Goal: Task Accomplishment & Management: Manage account settings

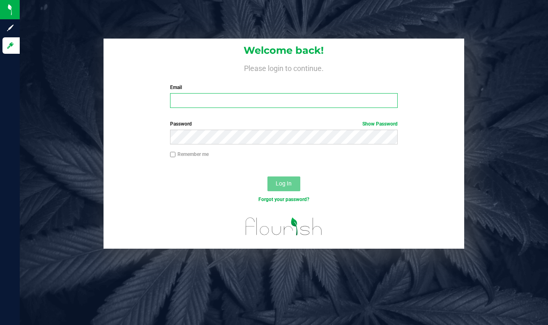
type input "[EMAIL_ADDRESS][DOMAIN_NAME]"
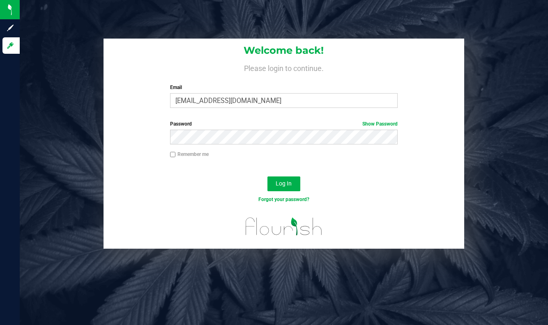
click at [172, 156] on input "Remember me" at bounding box center [173, 155] width 6 height 6
checkbox input "true"
click at [287, 188] on button "Log In" at bounding box center [283, 184] width 33 height 15
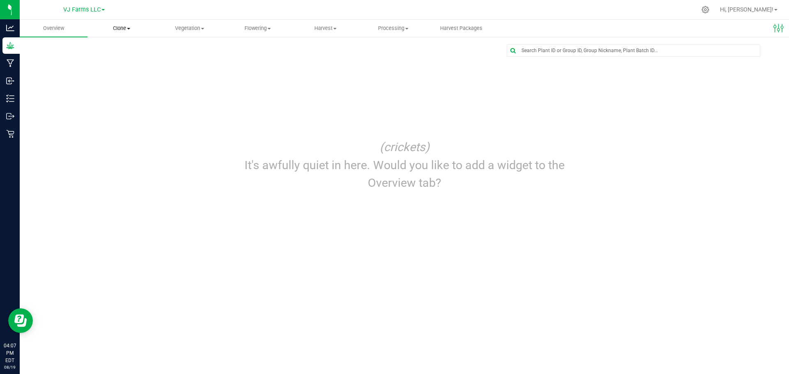
click at [123, 29] on span "Clone" at bounding box center [121, 28] width 67 height 7
click at [122, 51] on span "Create plants" at bounding box center [116, 49] width 58 height 7
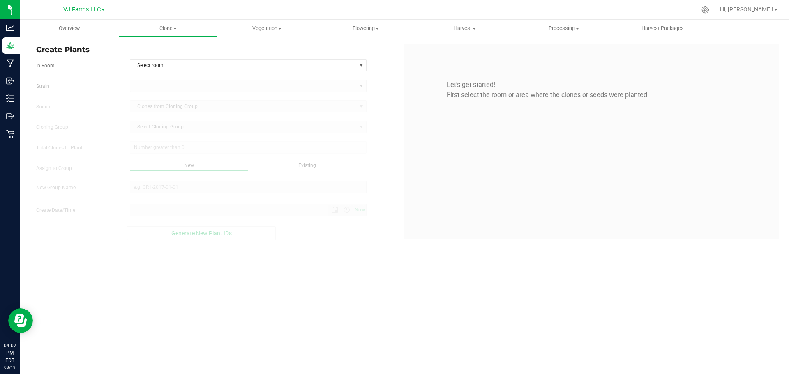
type input "[DATE] 4:07 PM"
click at [359, 66] on span "select" at bounding box center [361, 65] width 7 height 7
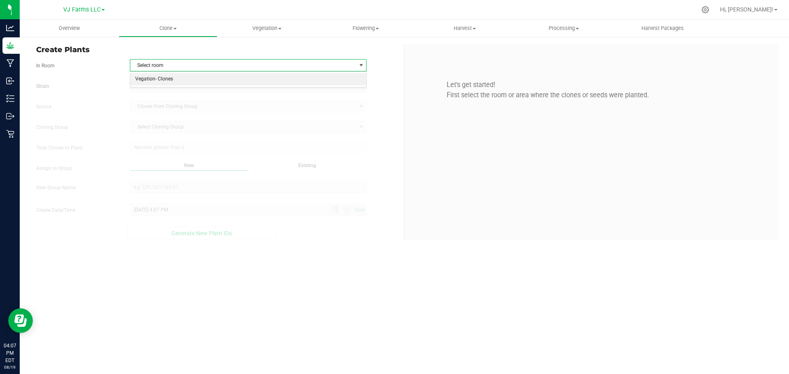
click at [140, 79] on li "Vegation- Clones" at bounding box center [248, 79] width 236 height 12
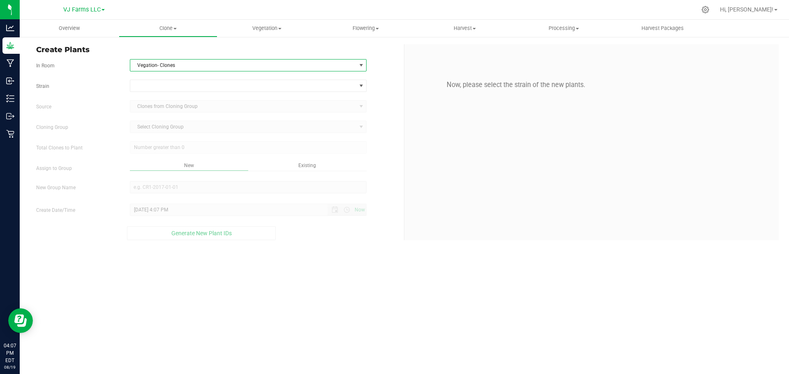
click at [38, 85] on label "Strain" at bounding box center [77, 86] width 94 height 7
click at [363, 85] on span at bounding box center [361, 86] width 7 height 7
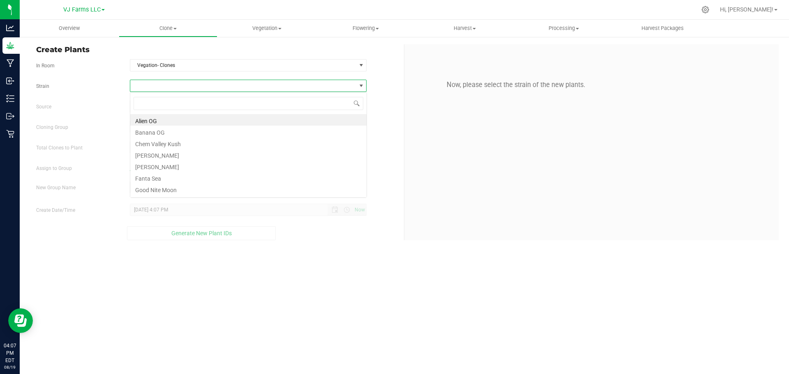
scroll to position [12, 237]
click at [168, 191] on li "Good Nite Moon" at bounding box center [248, 189] width 236 height 12
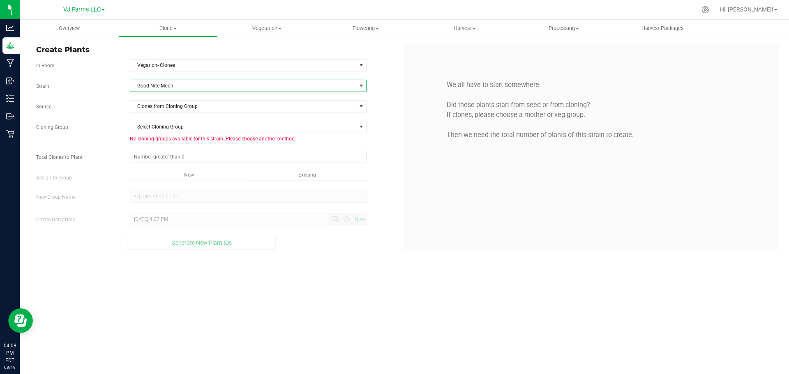
click at [40, 105] on label "Source" at bounding box center [77, 106] width 94 height 7
click at [167, 103] on span "Clones from Cloning Group" at bounding box center [243, 107] width 226 height 12
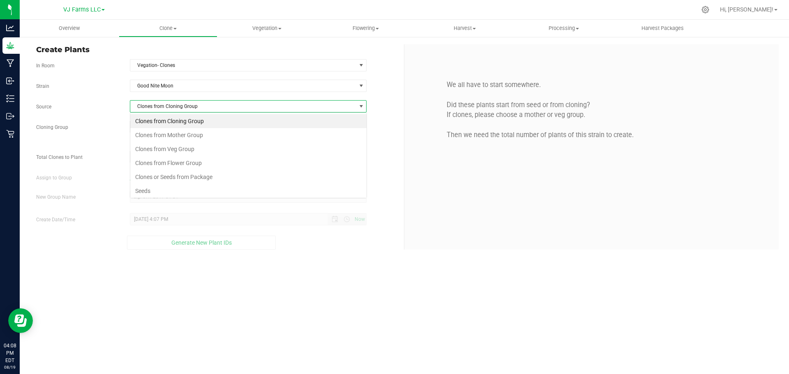
scroll to position [12, 237]
click at [232, 133] on li "Clones from Mother Group" at bounding box center [248, 135] width 236 height 14
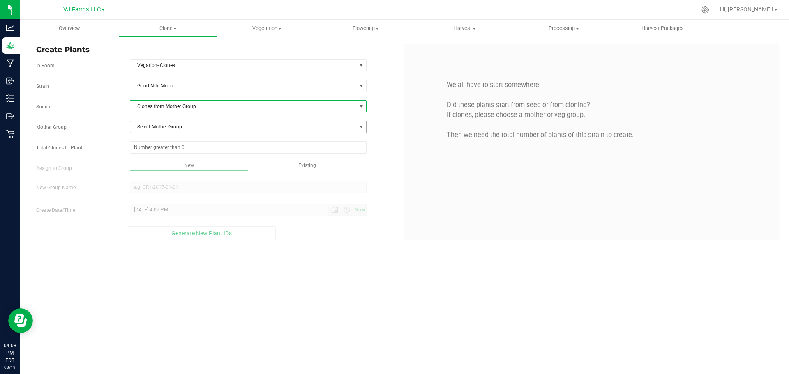
click at [227, 123] on span "Select Mother Group" at bounding box center [243, 127] width 226 height 12
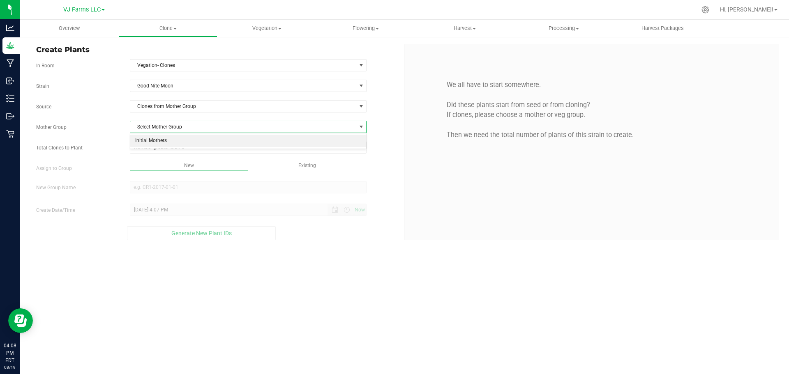
click at [217, 143] on li "Initial Mothers" at bounding box center [248, 141] width 236 height 12
click at [217, 143] on span at bounding box center [248, 147] width 237 height 12
click at [151, 145] on input "Total Clones to Plant" at bounding box center [248, 148] width 236 height 12
type input "34"
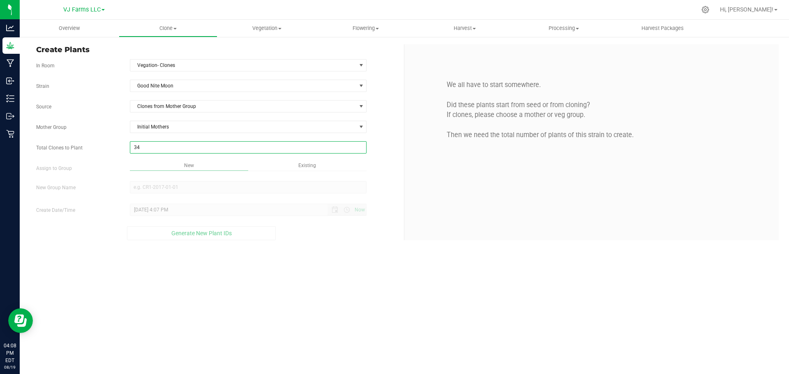
type input "34"
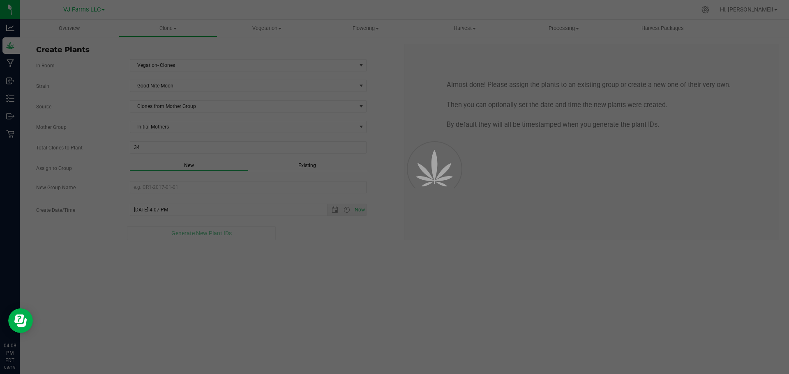
click at [302, 165] on div "Overview Clone Create plants Cloning groups Cloning plants Apply to plants Vege…" at bounding box center [404, 197] width 769 height 354
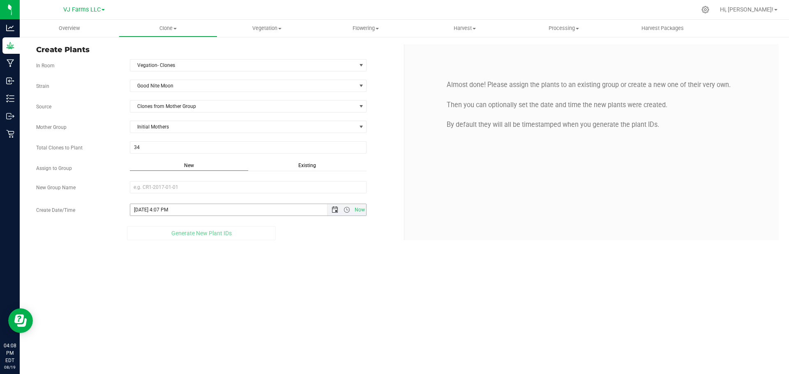
click at [336, 209] on span "Open the date view" at bounding box center [334, 210] width 7 height 7
click at [24, 323] on icon "Open Resource Center" at bounding box center [21, 322] width 9 height 9
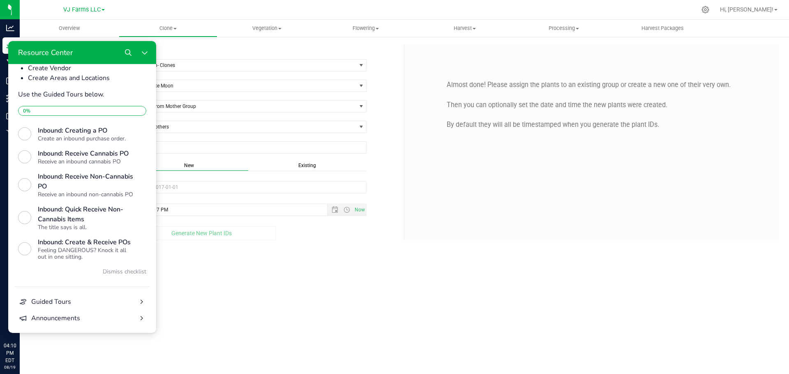
scroll to position [307, 0]
click at [112, 301] on div "Guided Tours" at bounding box center [82, 302] width 102 height 10
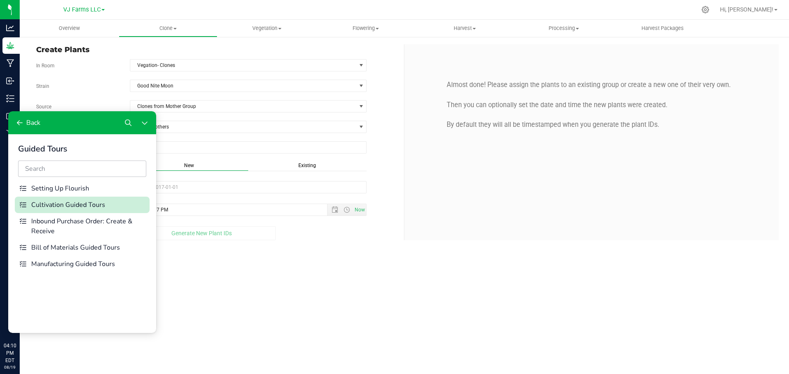
click at [88, 204] on div "Cultivation Guided Tours" at bounding box center [88, 205] width 115 height 10
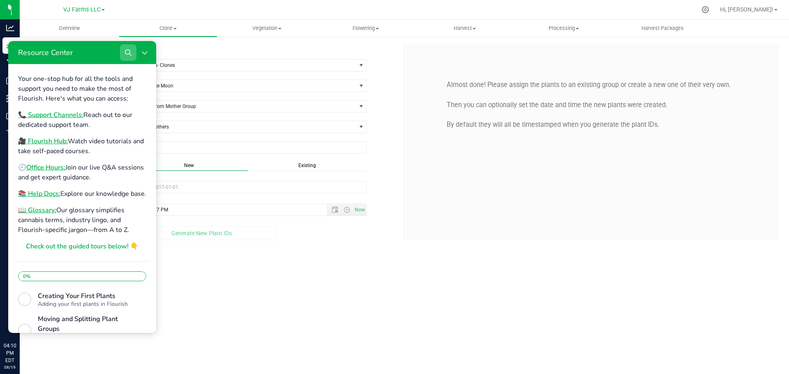
click at [127, 59] on button "Search" at bounding box center [128, 52] width 16 height 16
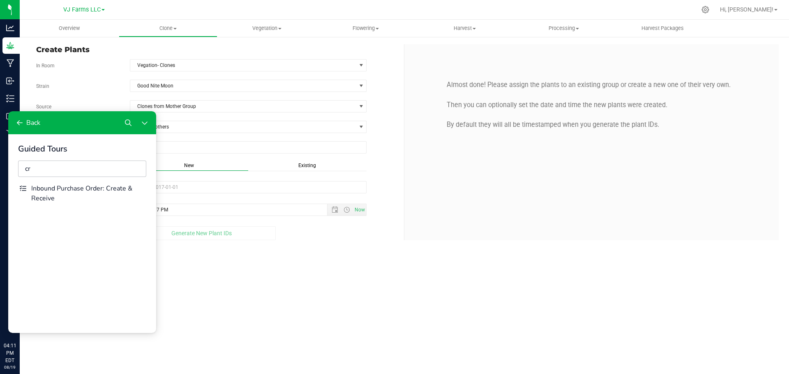
type input "c"
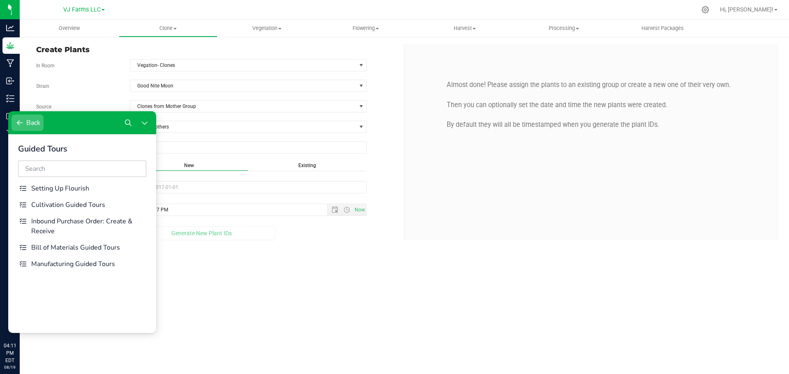
click at [25, 120] on button "Back" at bounding box center [28, 123] width 32 height 16
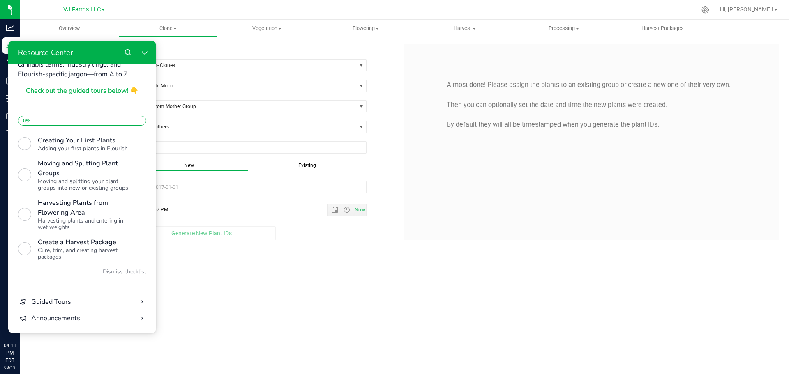
scroll to position [172, 0]
click at [56, 302] on div "Guided Tours" at bounding box center [82, 302] width 102 height 10
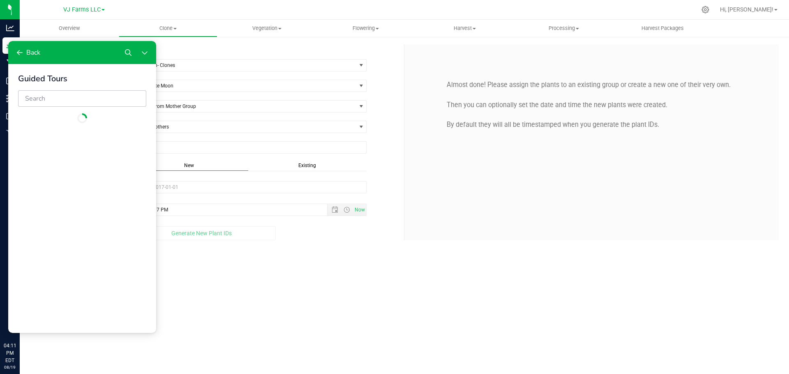
scroll to position [0, 0]
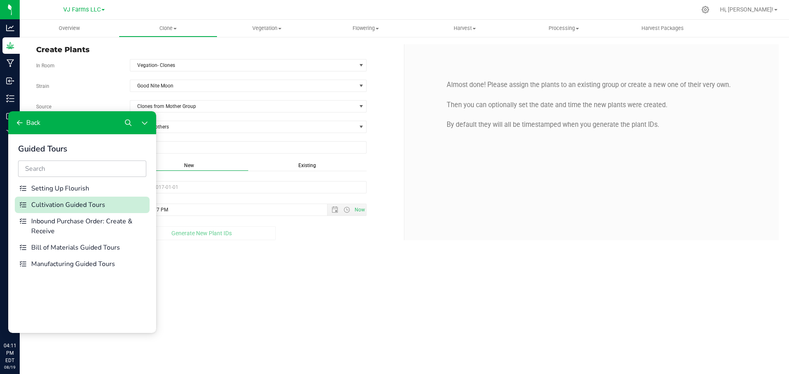
click at [78, 200] on button "Cultivation Guided Tours" at bounding box center [82, 205] width 135 height 16
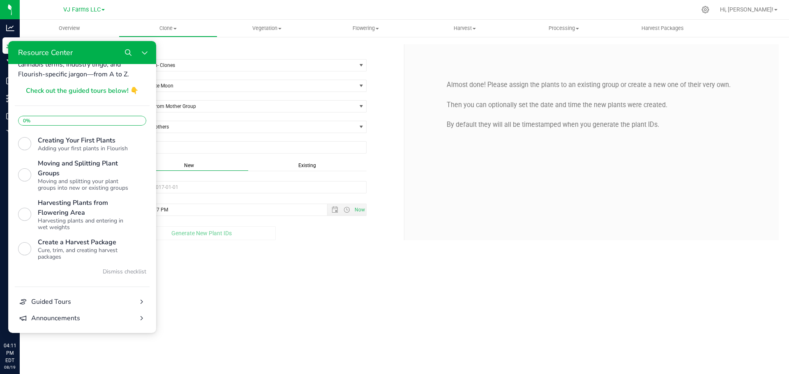
scroll to position [172, 0]
click at [93, 145] on div "Adding your first plants in Flourish" at bounding box center [85, 148] width 95 height 7
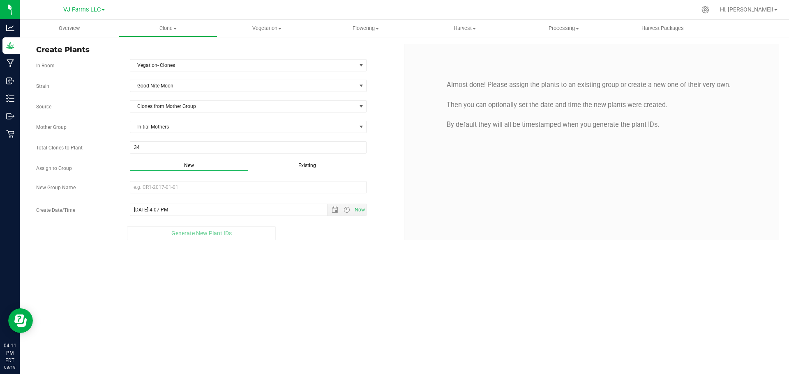
scroll to position [0, 0]
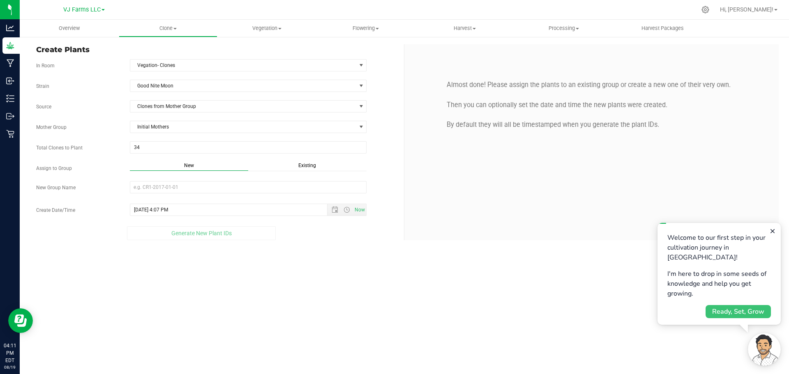
click at [548, 307] on div "Ready, Set, Grow" at bounding box center [738, 312] width 52 height 10
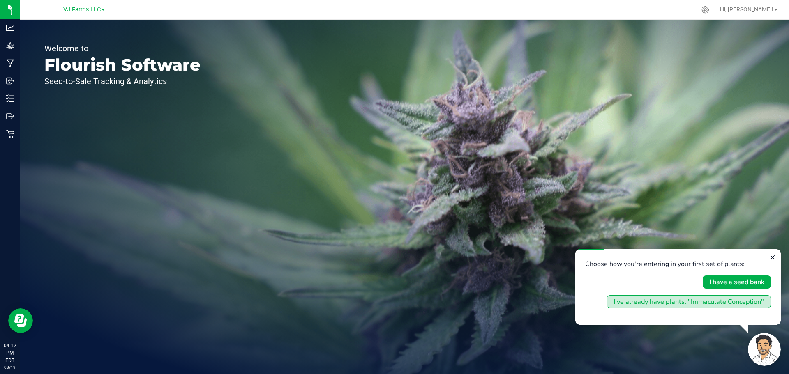
click at [694, 304] on div "I've already have plants: "Immaculate Conception"" at bounding box center [688, 302] width 150 height 10
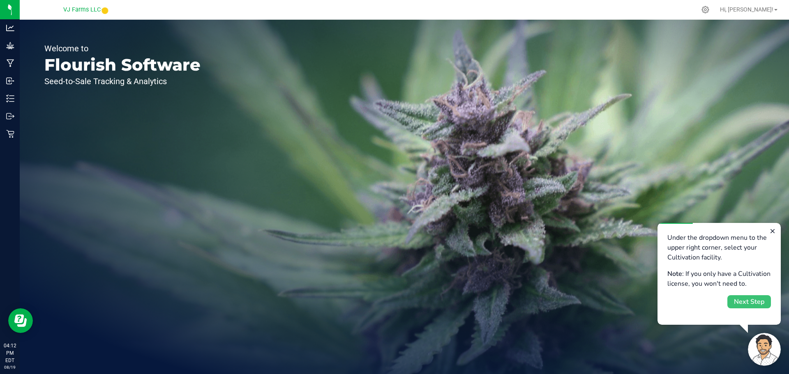
click at [737, 304] on div "Next Step" at bounding box center [749, 302] width 30 height 10
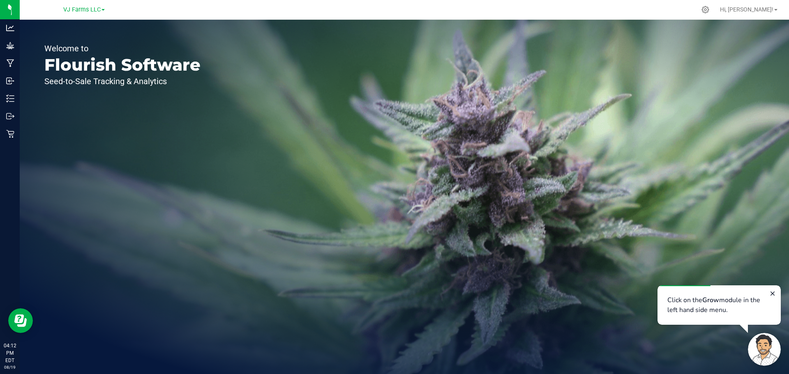
click at [737, 304] on p "Click on the Grow module in the left hand side menu." at bounding box center [719, 305] width 104 height 20
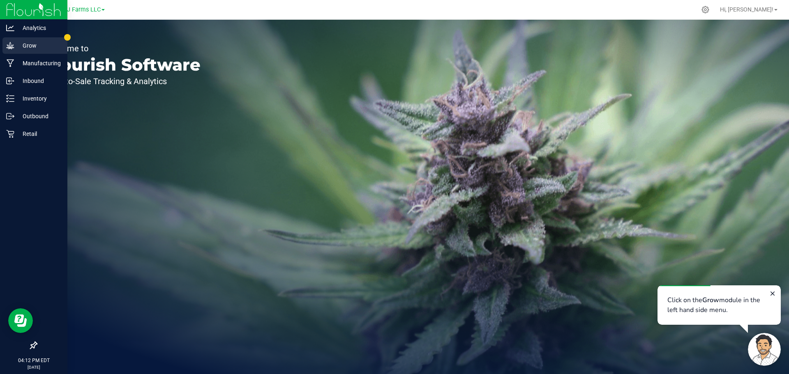
click at [27, 47] on p "Grow" at bounding box center [38, 46] width 49 height 10
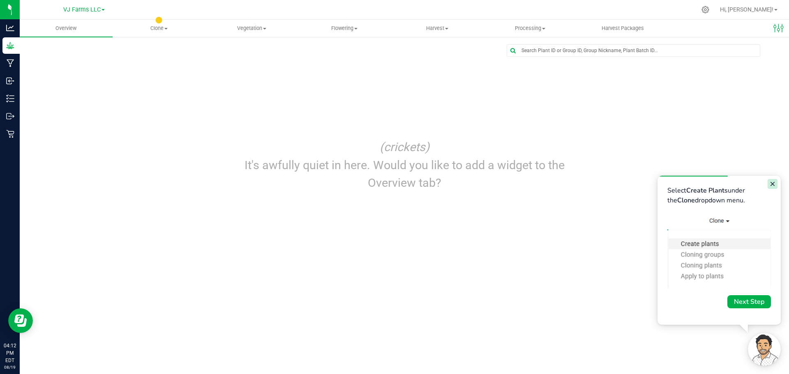
click at [771, 185] on icon "Close guide" at bounding box center [772, 184] width 4 height 4
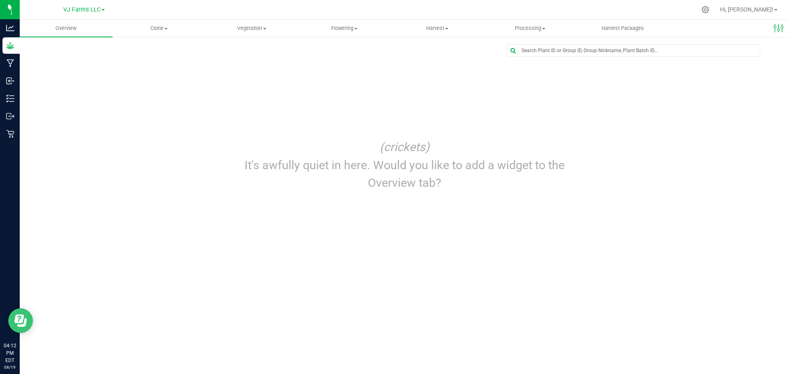
click at [14, 322] on icon "Open Resource Center" at bounding box center [20, 321] width 12 height 12
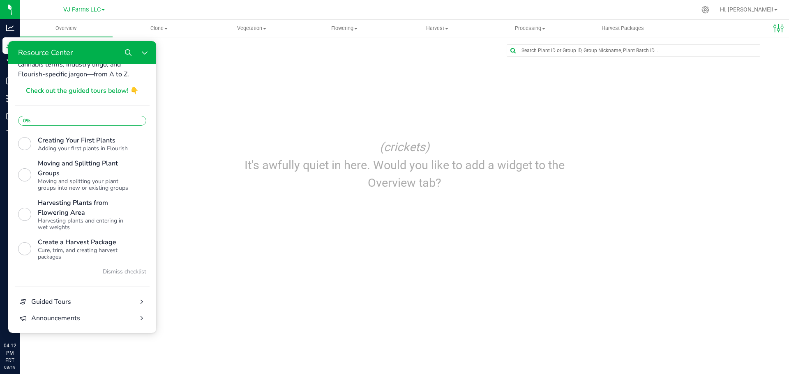
scroll to position [172, 0]
click at [145, 53] on icon "Close Resource Center" at bounding box center [144, 52] width 7 height 7
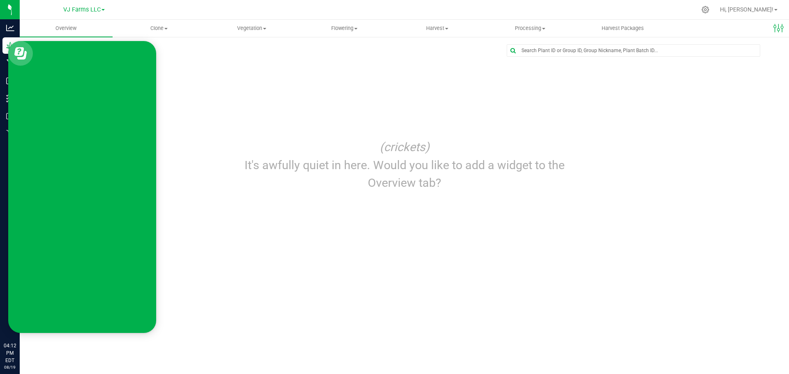
scroll to position [0, 0]
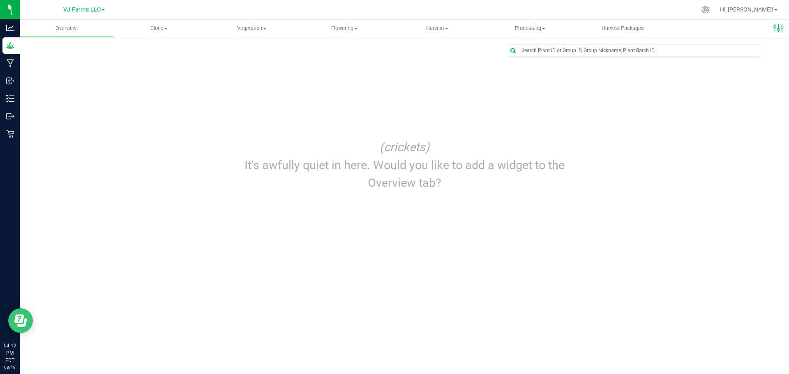
click at [21, 317] on icon "Open Resource Center" at bounding box center [20, 321] width 12 height 12
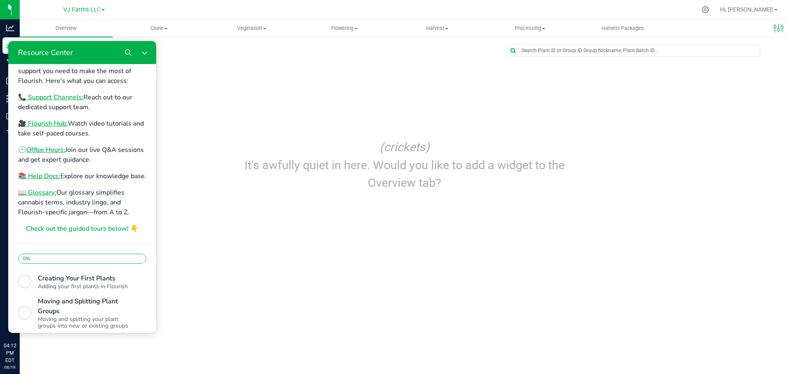
scroll to position [12, 0]
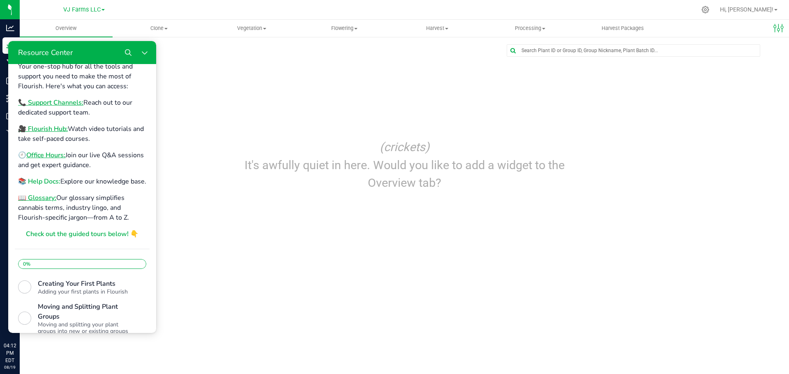
click at [46, 181] on b "📚 Help Docs:" at bounding box center [39, 181] width 42 height 9
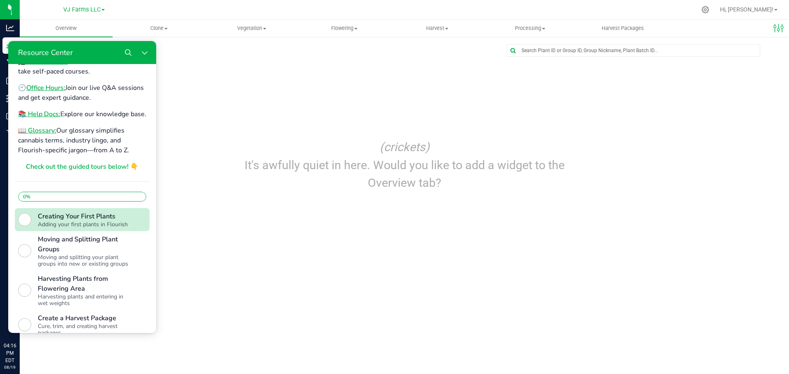
scroll to position [0, 0]
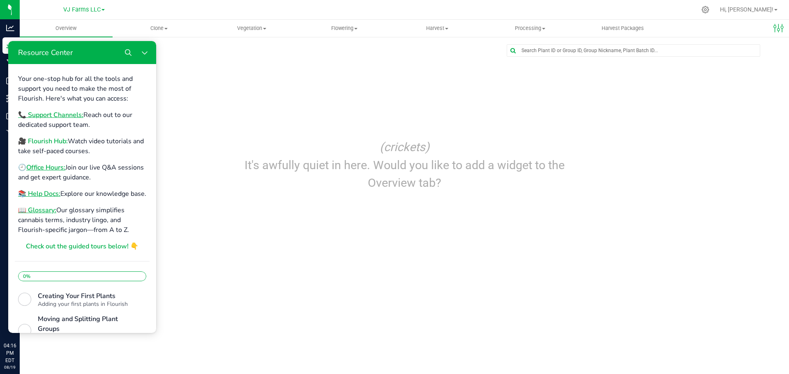
click at [46, 140] on b "🎥 Flourish Hub:" at bounding box center [43, 141] width 50 height 9
click at [143, 53] on icon "Close Resource Center" at bounding box center [144, 52] width 5 height 3
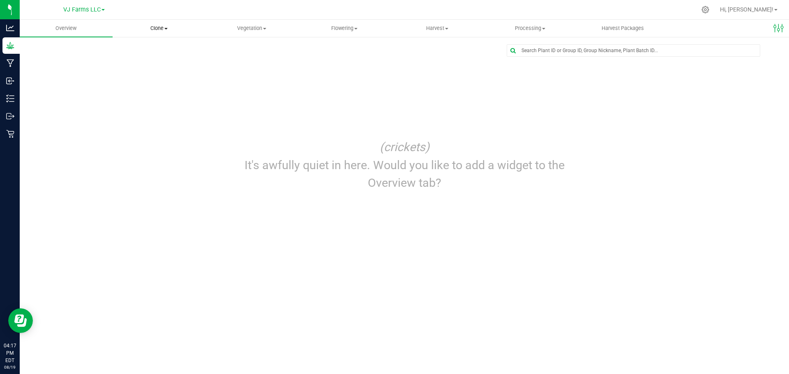
click at [159, 29] on span "Clone" at bounding box center [159, 28] width 92 height 7
click at [151, 49] on span "Create plants" at bounding box center [142, 49] width 58 height 7
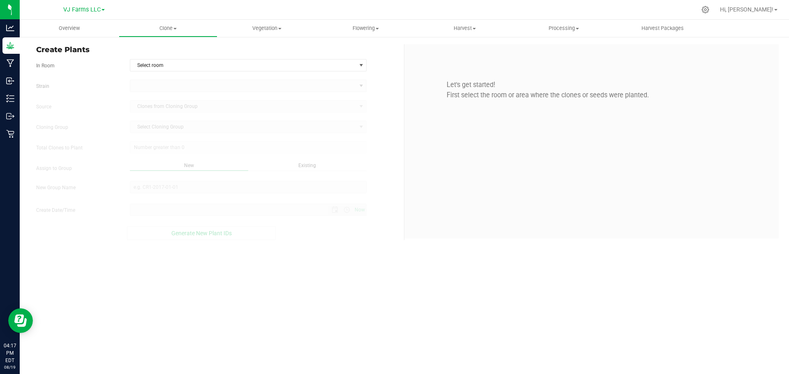
type input "8/19/2025 4:17 PM"
click at [313, 65] on span "Select room" at bounding box center [243, 66] width 226 height 12
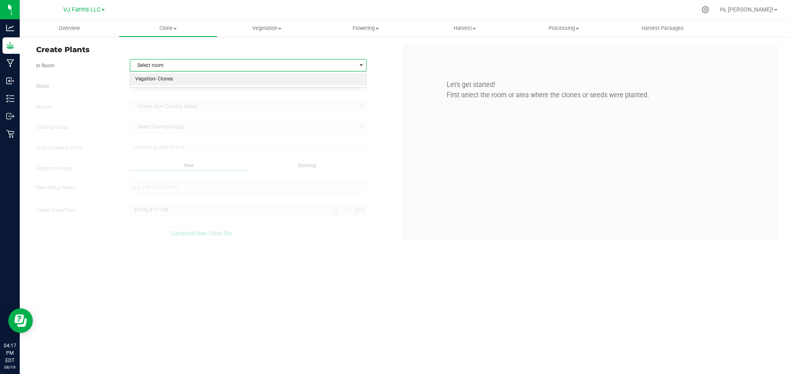
click at [168, 78] on li "Vegation- Clones" at bounding box center [248, 79] width 236 height 12
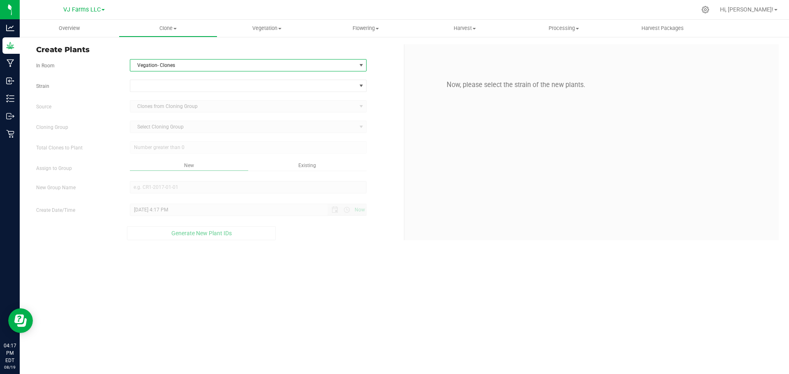
click at [39, 86] on label "Strain" at bounding box center [77, 86] width 94 height 7
click at [363, 88] on span at bounding box center [361, 86] width 7 height 7
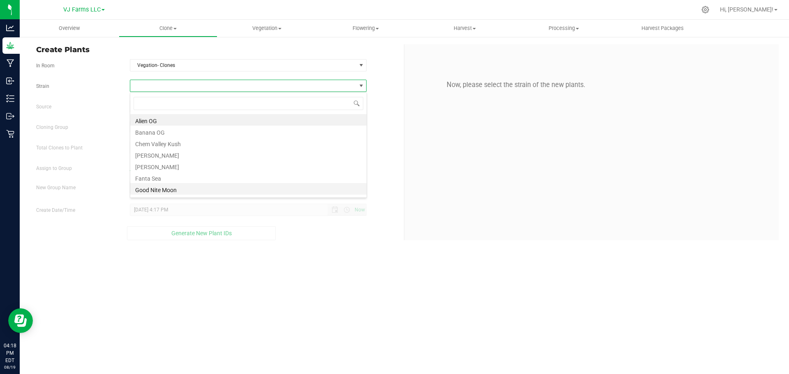
click at [161, 191] on li "Good Nite Moon" at bounding box center [248, 189] width 236 height 12
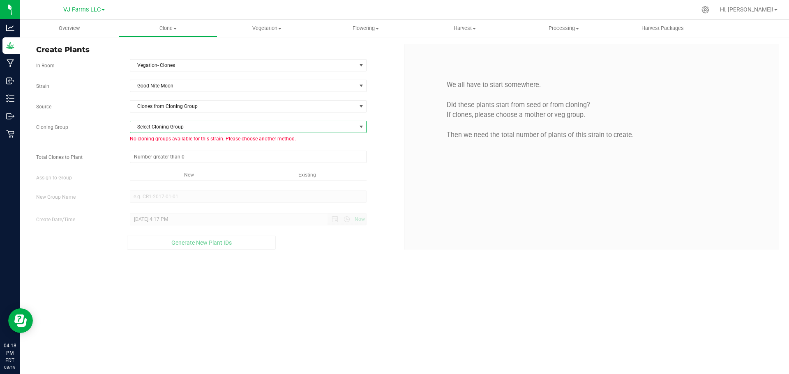
click at [358, 126] on span "select" at bounding box center [361, 127] width 7 height 7
click at [363, 104] on span at bounding box center [361, 106] width 7 height 7
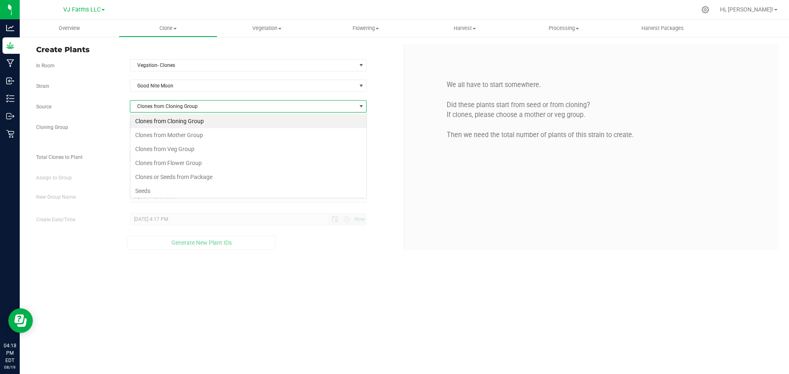
scroll to position [12, 237]
click at [200, 133] on li "Clones from Mother Group" at bounding box center [248, 135] width 236 height 14
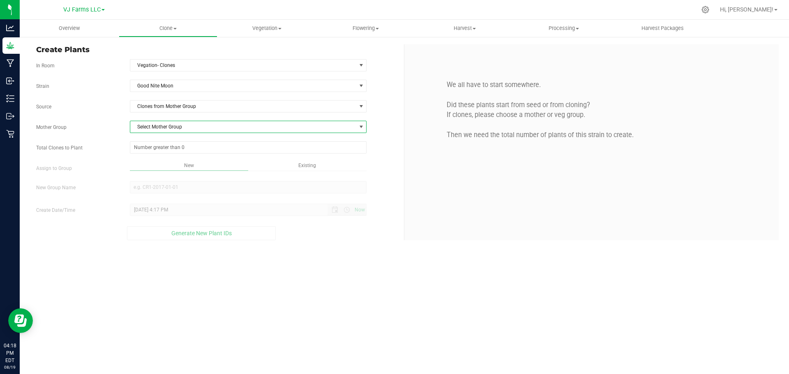
click at [357, 127] on span "select" at bounding box center [361, 127] width 10 height 12
click at [156, 139] on li "Initial Mothers" at bounding box center [248, 141] width 236 height 12
click at [165, 149] on span at bounding box center [248, 147] width 237 height 12
type input "34"
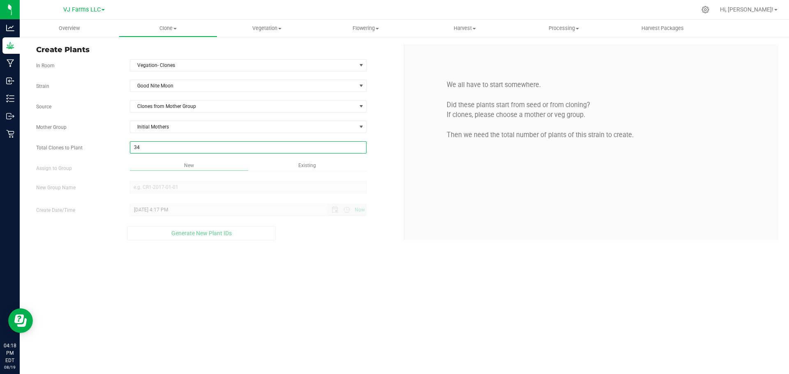
click at [188, 165] on div "Overview Clone Create plants Cloning groups Cloning plants Apply to plants Vege…" at bounding box center [404, 197] width 769 height 354
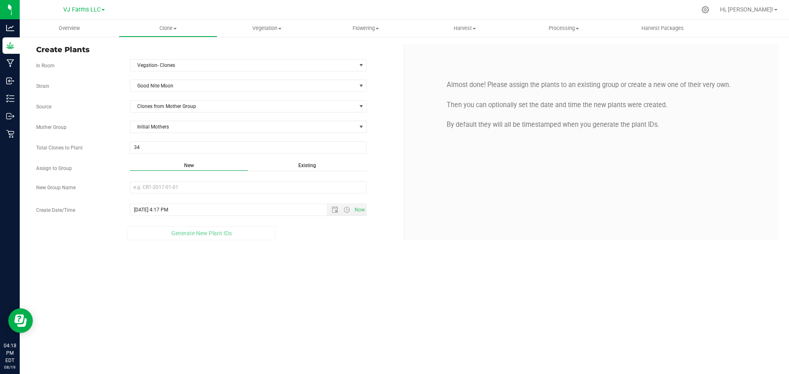
click at [313, 163] on span "Existing" at bounding box center [307, 166] width 18 height 6
click at [361, 187] on span "select" at bounding box center [361, 187] width 7 height 7
click at [192, 166] on span "New" at bounding box center [189, 166] width 10 height 6
click at [188, 185] on input "New Group Name" at bounding box center [248, 187] width 237 height 12
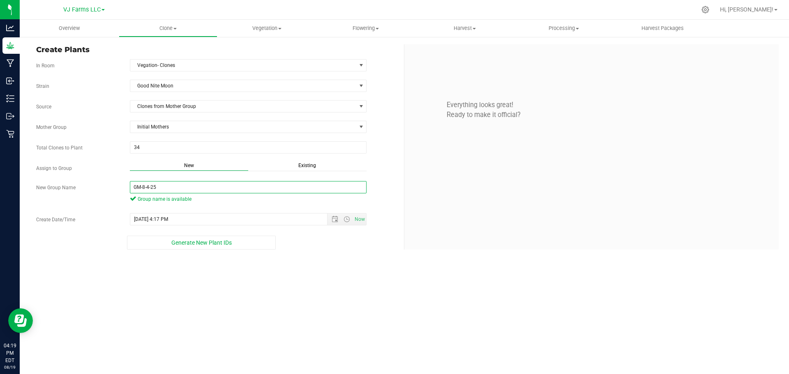
click at [141, 187] on input "GM-8-4-25" at bounding box center [248, 187] width 237 height 12
click at [143, 187] on input "GM-8-4-25" at bounding box center [248, 187] width 237 height 12
type input "GM 8-4-25"
click at [125, 315] on div "Overview Clone Create plants Cloning groups Cloning plants Apply to plants Vege…" at bounding box center [404, 197] width 769 height 354
click at [334, 218] on span "Open the date view" at bounding box center [334, 219] width 7 height 7
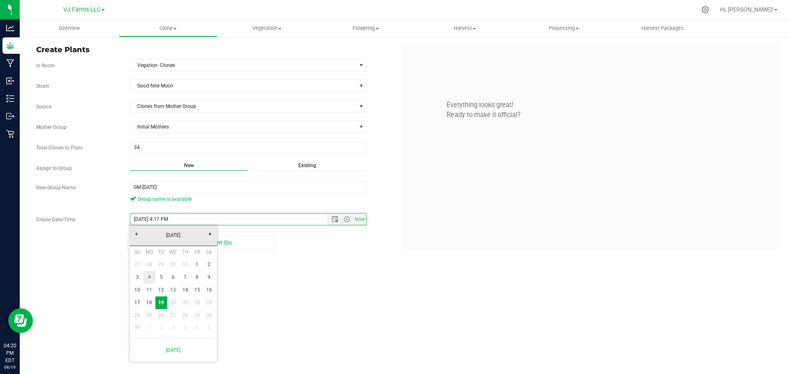
click at [150, 279] on link "4" at bounding box center [149, 277] width 12 height 13
type input "8/4/2025 4:17 PM"
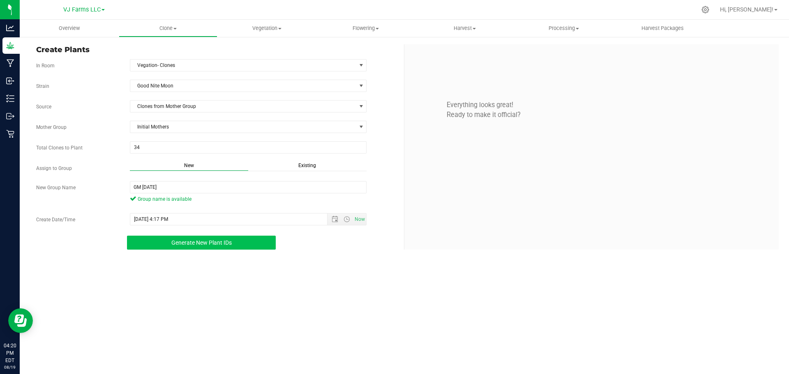
click at [188, 244] on span "Generate New Plant IDs" at bounding box center [201, 242] width 60 height 7
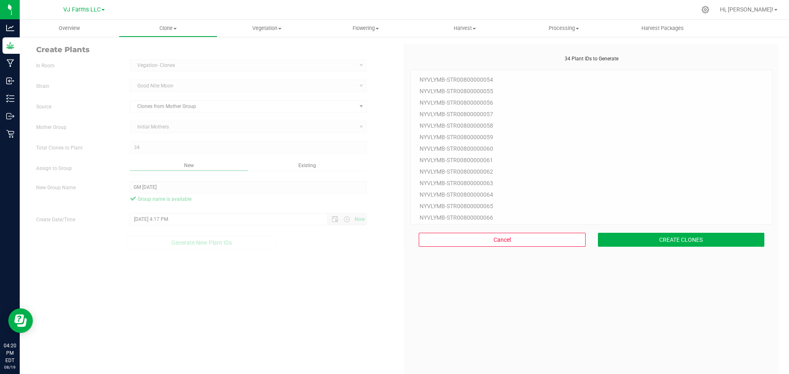
scroll to position [25, 0]
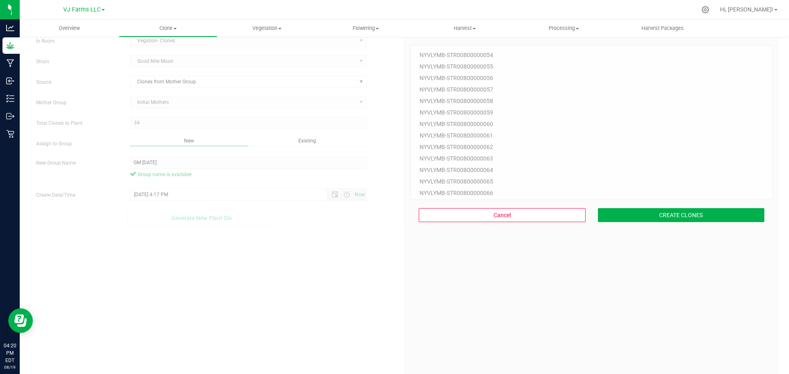
drag, startPoint x: 763, startPoint y: 101, endPoint x: 774, endPoint y: 102, distance: 11.1
click at [767, 132] on div "34 Plant IDs to Generate NYVLYMB-STR00800000054 NYVLYMB-STR00800000055 NYVLYMB-…" at bounding box center [591, 212] width 374 height 385
drag, startPoint x: 763, startPoint y: 95, endPoint x: 777, endPoint y: 207, distance: 112.5
click at [777, 207] on div "Create Plants In Room Vegation- Clones Select room Vegation- Clones Strain Good…" at bounding box center [404, 212] width 769 height 401
click at [764, 197] on div "NYVLYMB-STR00800000054 NYVLYMB-STR00800000055 NYVLYMB-STR00800000056 NYVLYMB-ST…" at bounding box center [591, 122] width 362 height 155
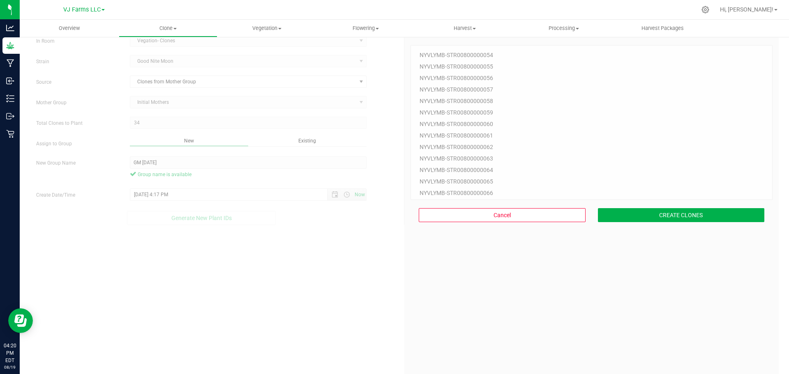
click at [764, 197] on div "NYVLYMB-STR00800000054 NYVLYMB-STR00800000055 NYVLYMB-STR00800000056 NYVLYMB-ST…" at bounding box center [591, 122] width 362 height 155
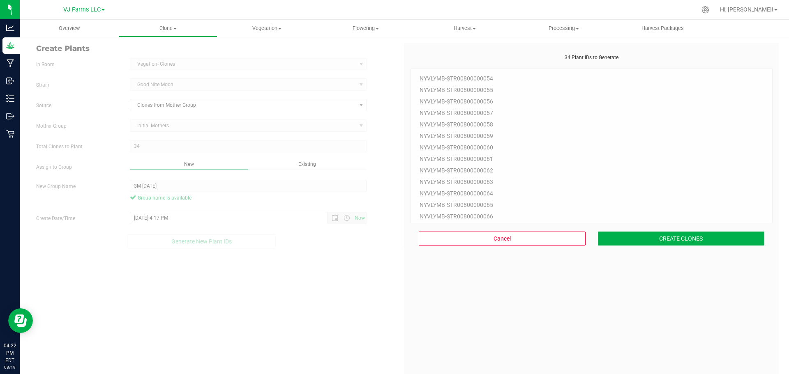
scroll to position [0, 0]
click at [608, 237] on button "CREATE CLONES" at bounding box center [681, 240] width 167 height 14
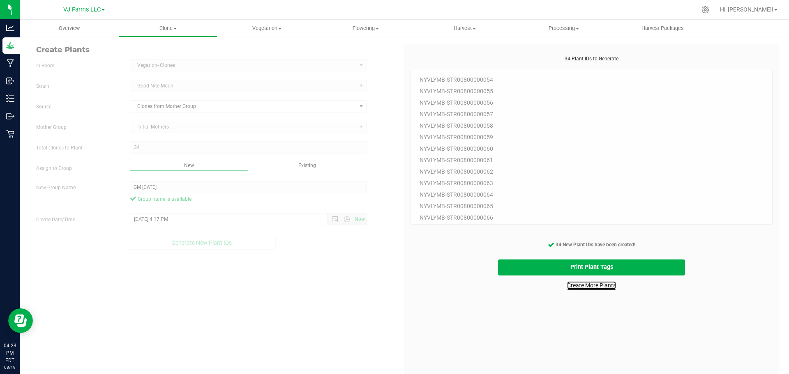
click at [587, 284] on link "Create More Plants" at bounding box center [591, 285] width 49 height 8
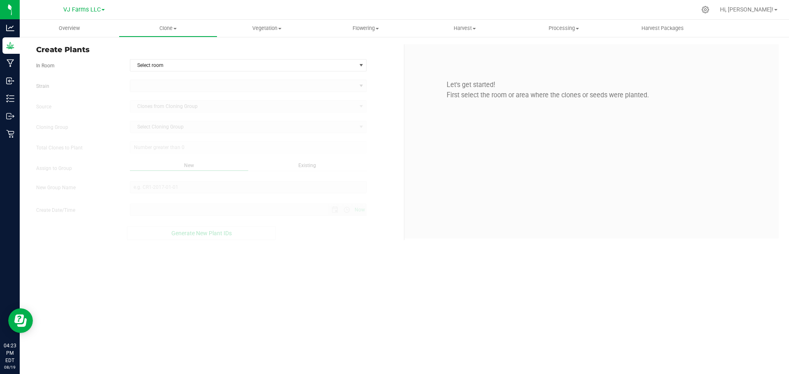
type input "8/19/2025 4:23 PM"
click at [176, 65] on span "Select room" at bounding box center [243, 66] width 226 height 12
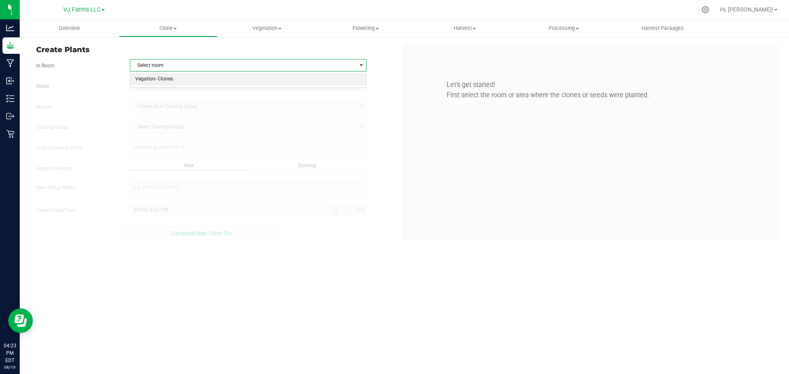
click at [179, 79] on li "Vegation- Clones" at bounding box center [248, 79] width 236 height 12
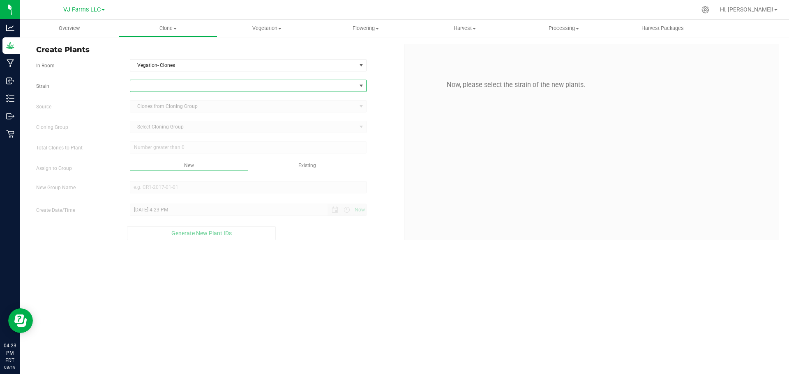
click at [186, 81] on span at bounding box center [243, 86] width 226 height 12
click at [184, 156] on li "Sour Gas OG" at bounding box center [248, 156] width 236 height 12
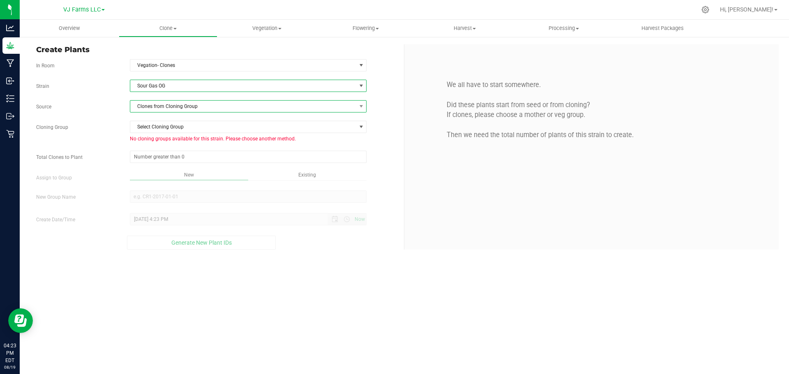
click at [201, 107] on span "Clones from Cloning Group" at bounding box center [243, 107] width 226 height 12
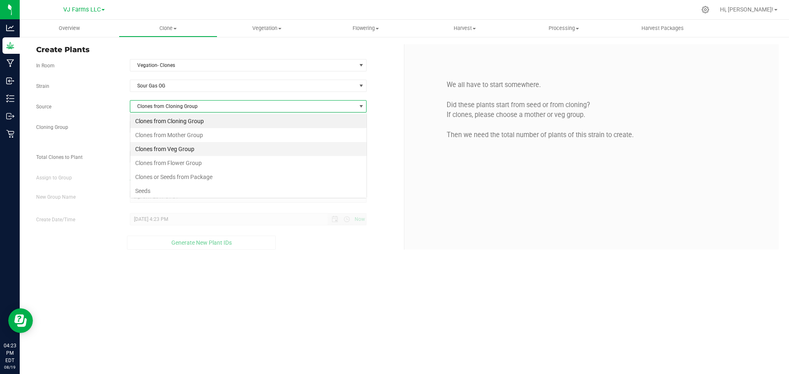
scroll to position [12, 237]
click at [197, 137] on li "Clones from Mother Group" at bounding box center [248, 135] width 236 height 14
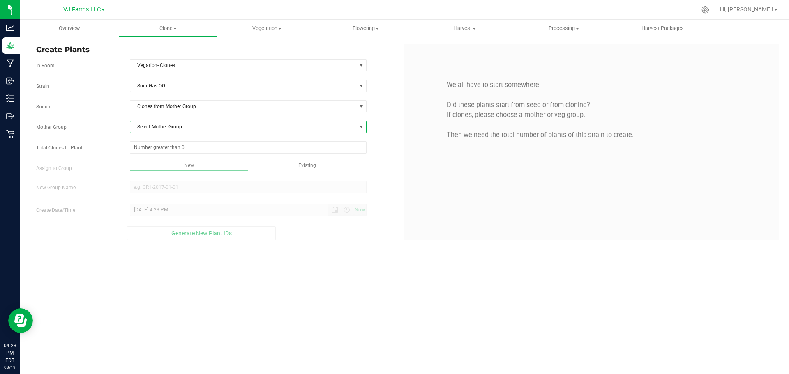
click at [192, 126] on span "Select Mother Group" at bounding box center [243, 127] width 226 height 12
click at [196, 143] on li "Initial Mothers" at bounding box center [248, 141] width 236 height 12
click at [195, 145] on span at bounding box center [248, 147] width 237 height 12
type input "24"
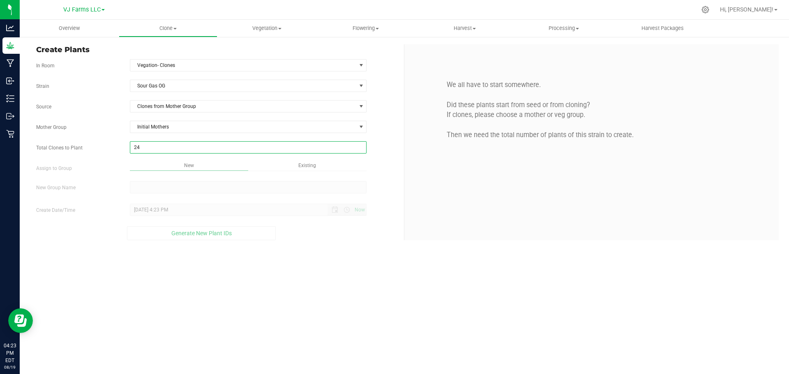
click at [230, 186] on div "Overview Clone Create plants Cloning groups Cloning plants Apply to plants Vege…" at bounding box center [404, 197] width 769 height 354
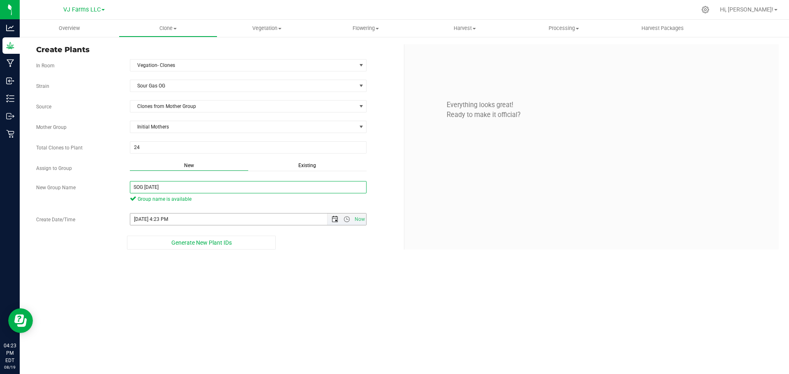
click at [334, 221] on span "Open the date view" at bounding box center [334, 219] width 7 height 7
type input "SOG 8-4-25"
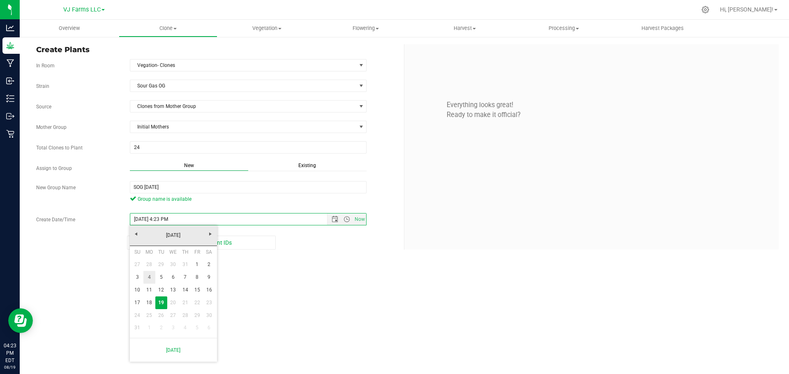
click at [151, 278] on link "4" at bounding box center [149, 277] width 12 height 13
type input "8/4/2025 4:23 PM"
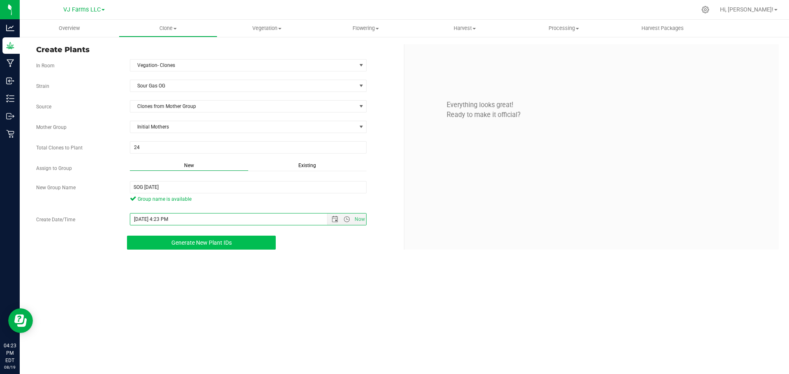
click at [235, 242] on button "Generate New Plant IDs" at bounding box center [201, 243] width 149 height 14
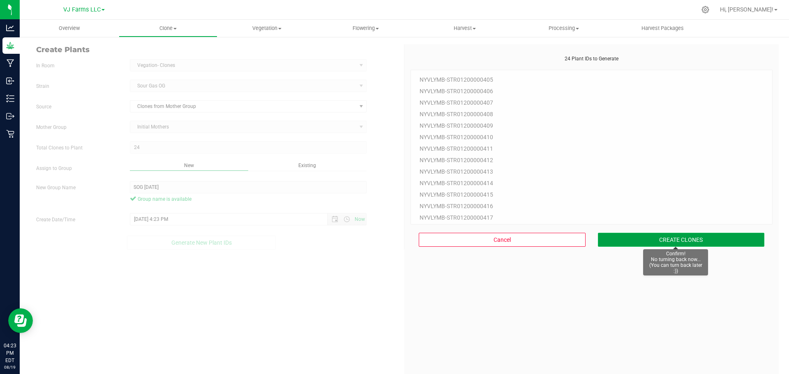
click at [694, 238] on button "CREATE CLONES" at bounding box center [681, 240] width 167 height 14
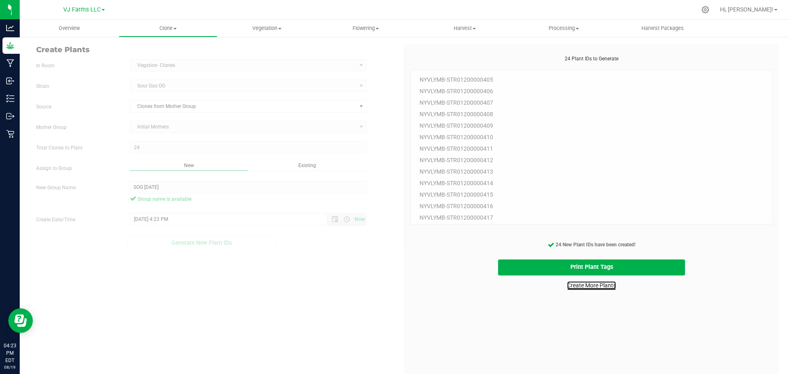
click at [601, 286] on link "Create More Plants" at bounding box center [591, 285] width 49 height 8
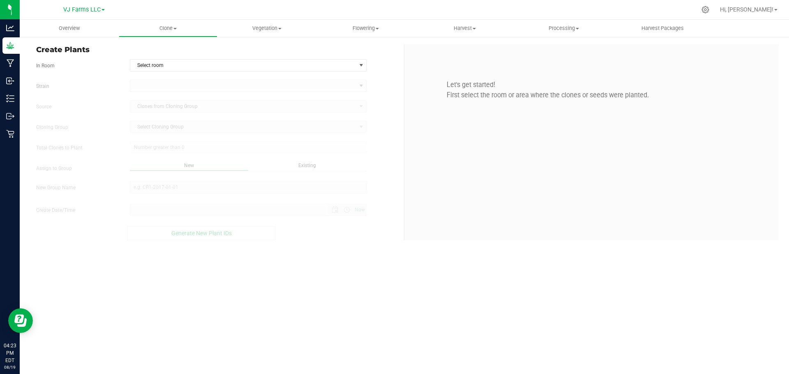
type input "8/19/2025 4:23 PM"
click at [219, 66] on span "Select room" at bounding box center [243, 66] width 226 height 12
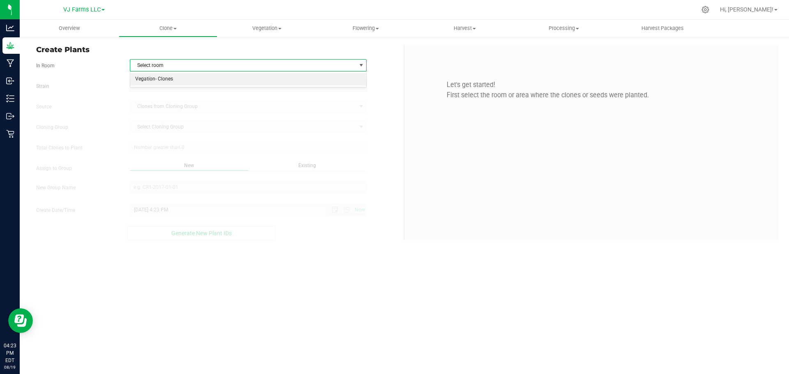
click at [214, 82] on li "Vegation- Clones" at bounding box center [248, 79] width 236 height 12
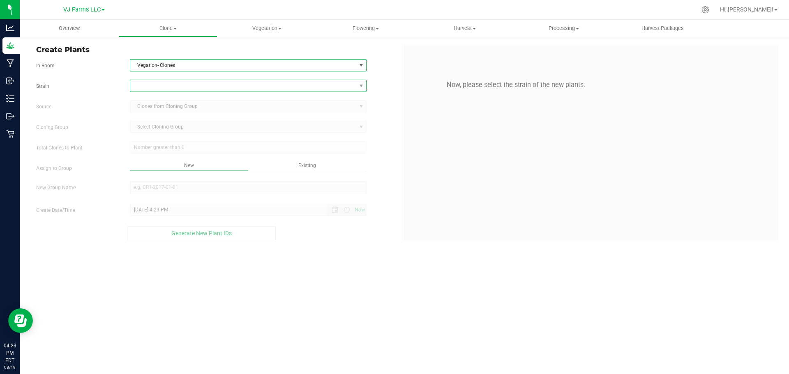
click at [219, 80] on span at bounding box center [243, 86] width 226 height 12
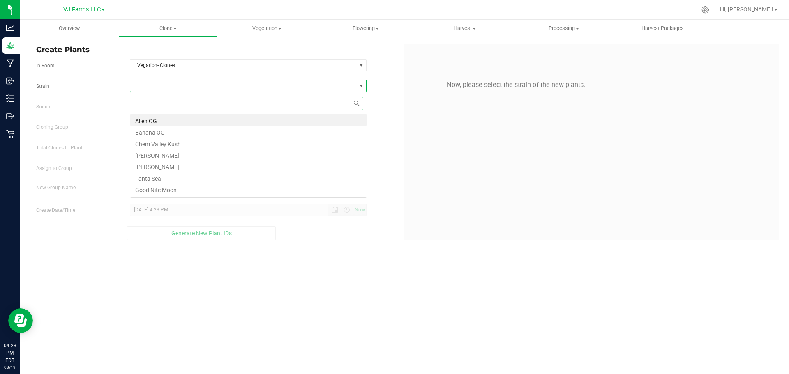
scroll to position [12, 237]
click at [203, 133] on li "Banana OG" at bounding box center [248, 132] width 236 height 12
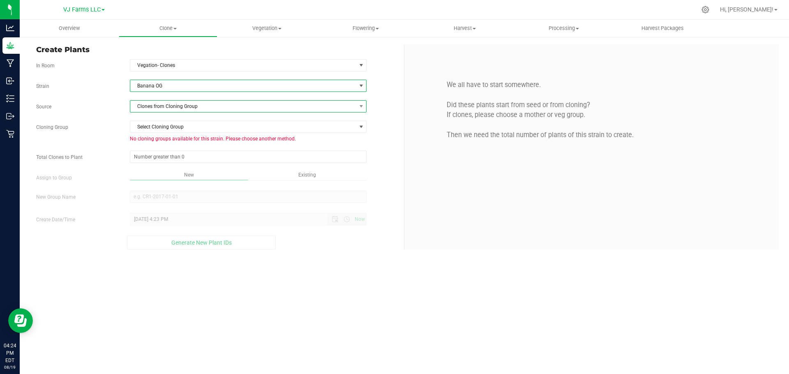
click at [205, 105] on span "Clones from Cloning Group" at bounding box center [243, 107] width 226 height 12
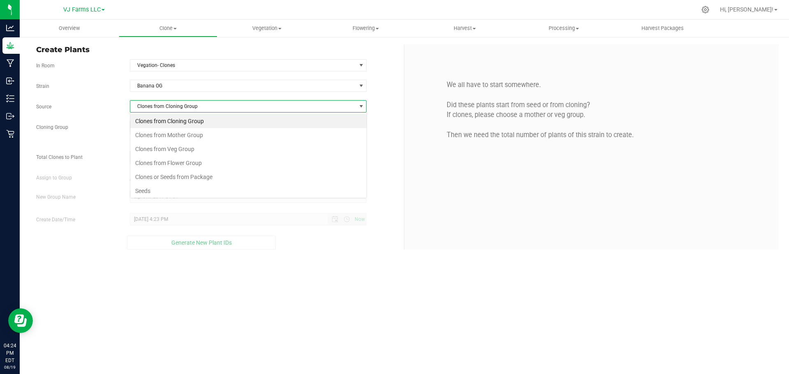
scroll to position [12, 237]
click at [203, 128] on li "Clones from Cloning Group" at bounding box center [248, 121] width 236 height 14
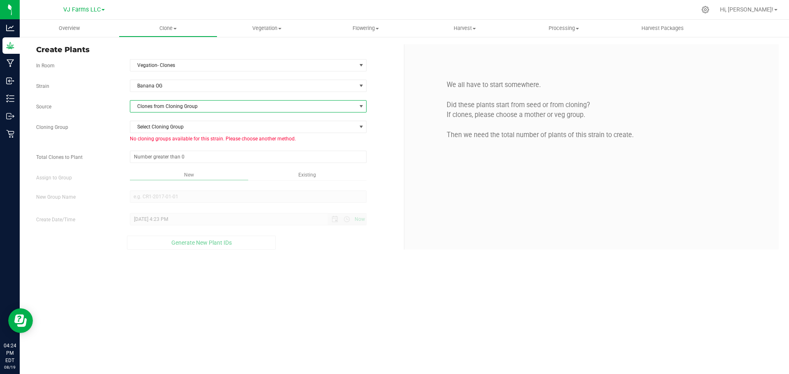
click at [209, 110] on span "Clones from Cloning Group" at bounding box center [243, 107] width 226 height 12
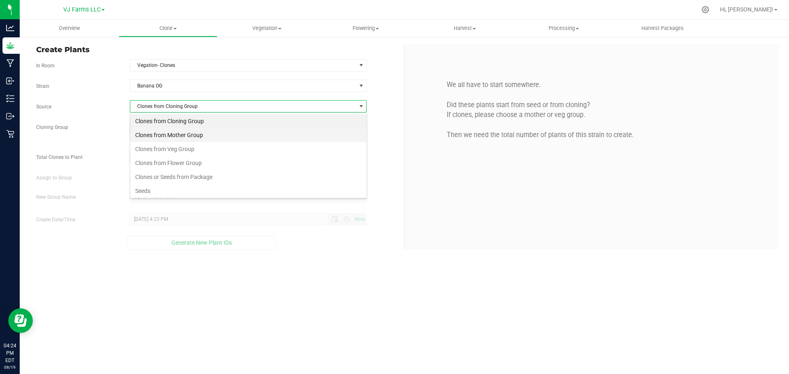
click at [207, 133] on li "Clones from Mother Group" at bounding box center [248, 135] width 236 height 14
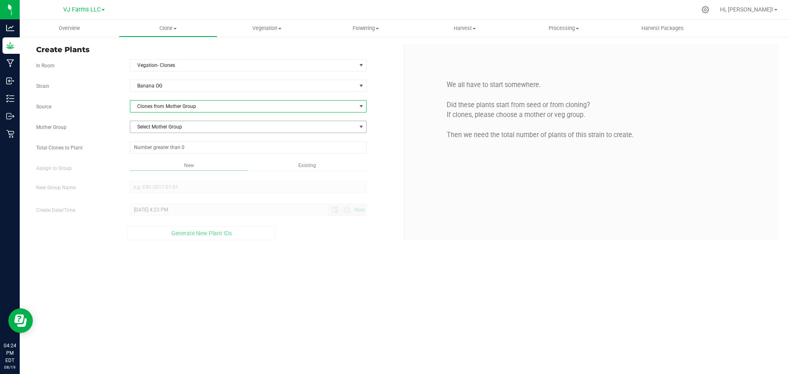
click at [206, 129] on span "Select Mother Group" at bounding box center [243, 127] width 226 height 12
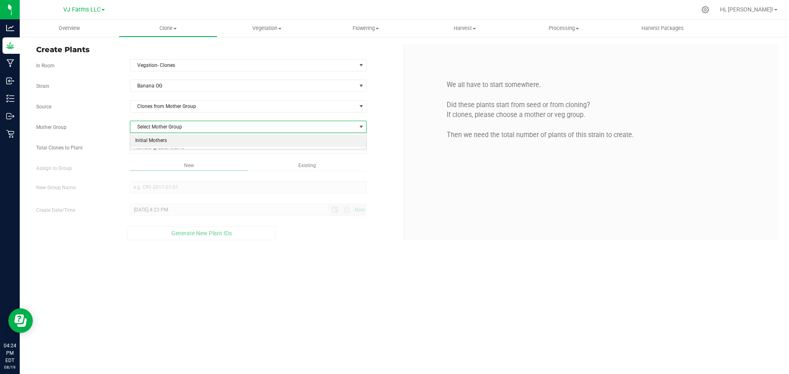
click at [197, 137] on li "Initial Mothers" at bounding box center [248, 141] width 236 height 12
click at [198, 149] on span at bounding box center [248, 147] width 237 height 12
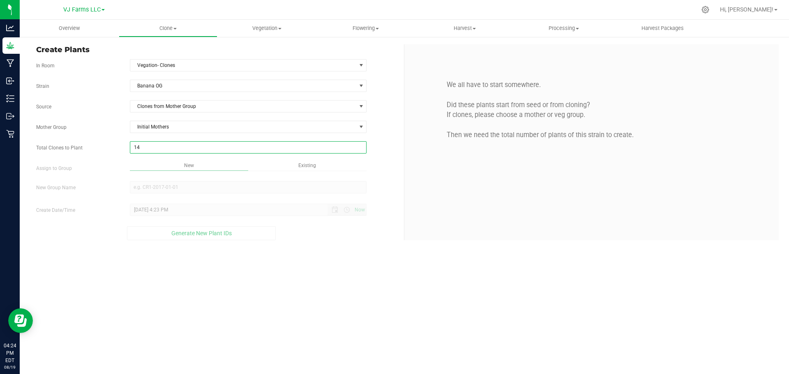
type input "144"
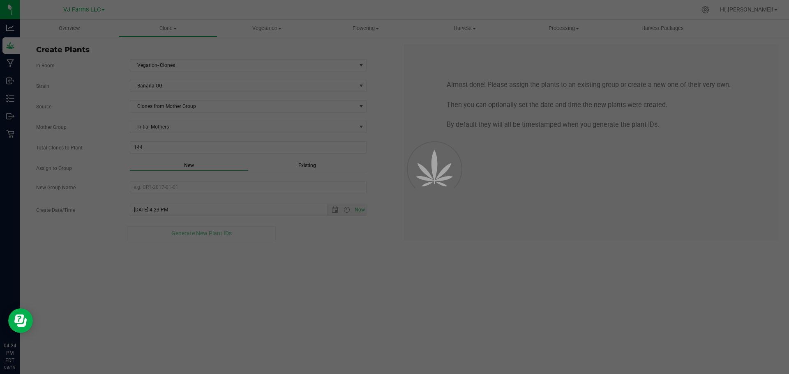
click at [240, 174] on div "Overview Clone Create plants Cloning groups Cloning plants Apply to plants Vege…" at bounding box center [404, 197] width 769 height 354
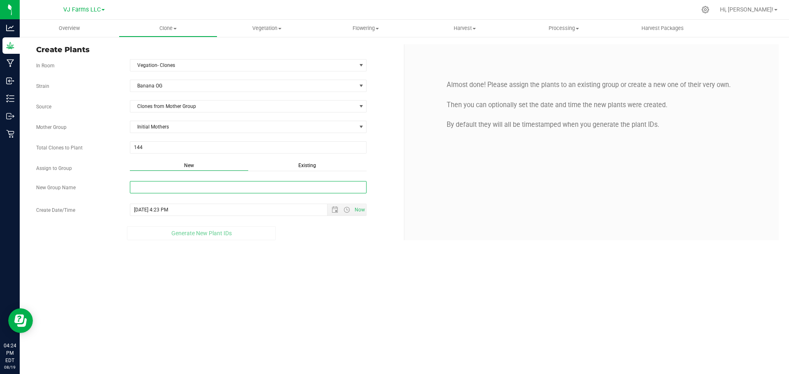
click at [209, 188] on input "New Group Name" at bounding box center [248, 187] width 237 height 12
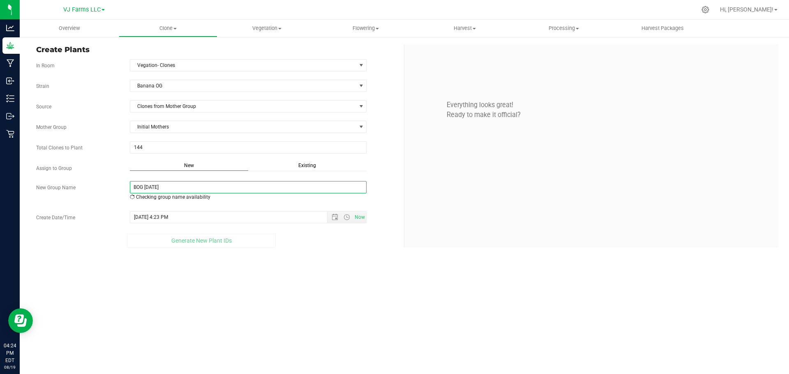
type input "BOG 8-5-25"
click at [335, 223] on span "Now" at bounding box center [346, 220] width 39 height 12
click at [338, 221] on span "Open the date view" at bounding box center [334, 219] width 7 height 7
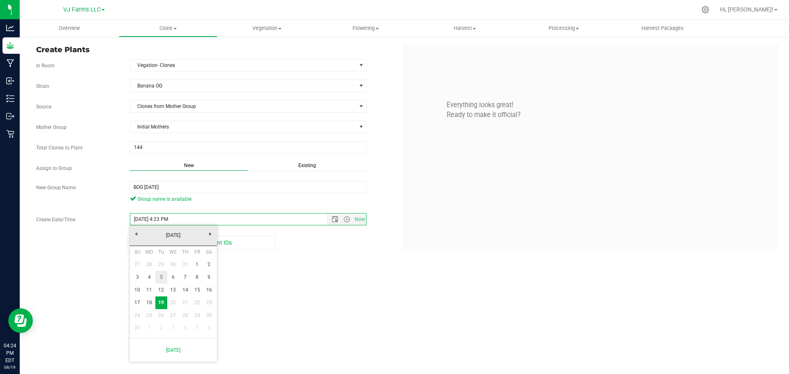
click at [164, 277] on link "5" at bounding box center [161, 277] width 12 height 13
type input "8/5/2025 4:23 PM"
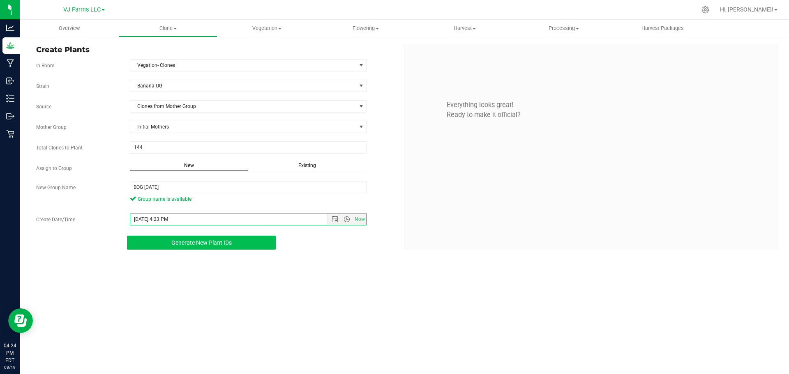
click at [237, 242] on button "Generate New Plant IDs" at bounding box center [201, 243] width 149 height 14
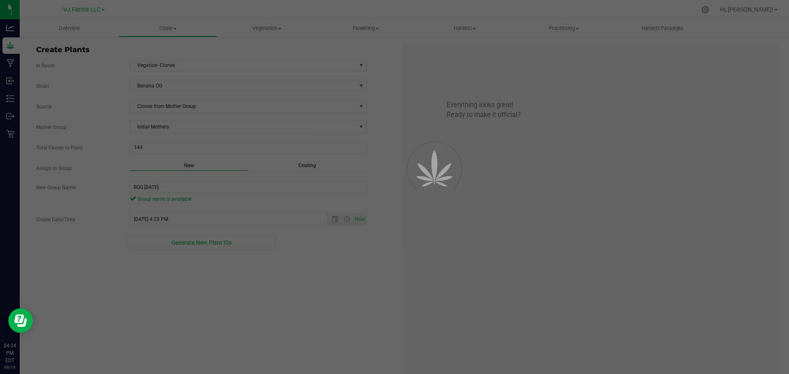
scroll to position [25, 0]
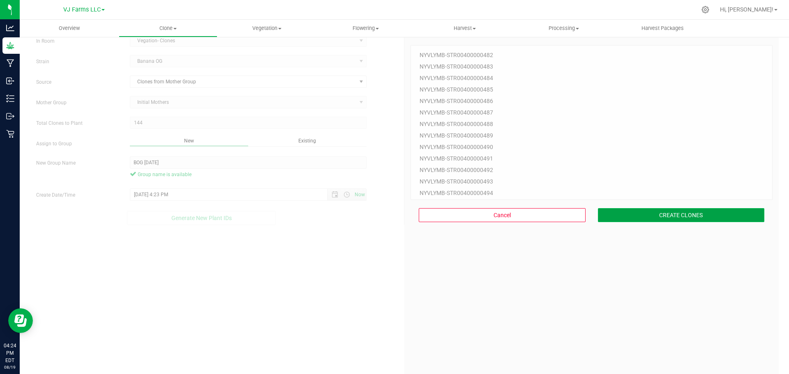
click at [685, 214] on button "CREATE CLONES" at bounding box center [681, 215] width 167 height 14
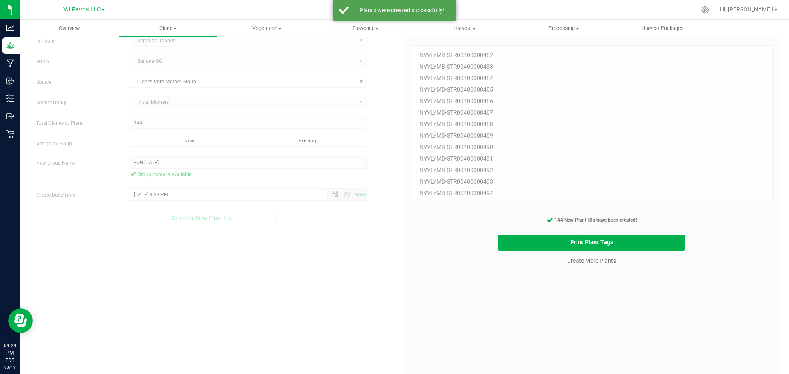
click at [593, 256] on cancel-button "Create More Plants" at bounding box center [591, 260] width 56 height 14
click at [593, 259] on link "Create More Plants" at bounding box center [591, 261] width 49 height 8
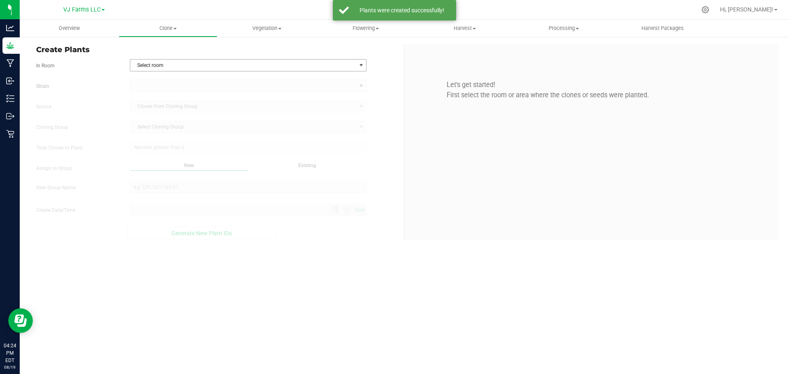
type input "8/19/2025 4:24 PM"
click at [268, 67] on span "Select room" at bounding box center [243, 66] width 226 height 12
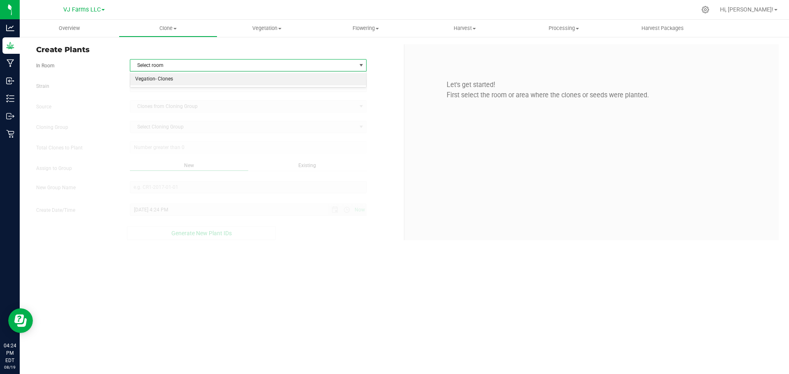
click at [242, 78] on li "Vegation- Clones" at bounding box center [248, 79] width 236 height 12
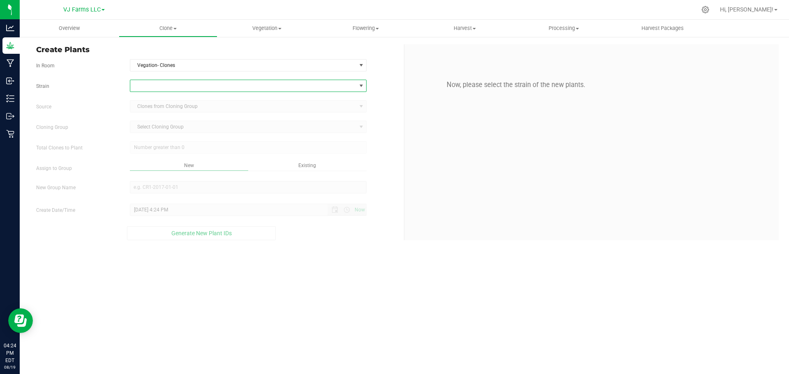
click at [238, 85] on span at bounding box center [243, 86] width 226 height 12
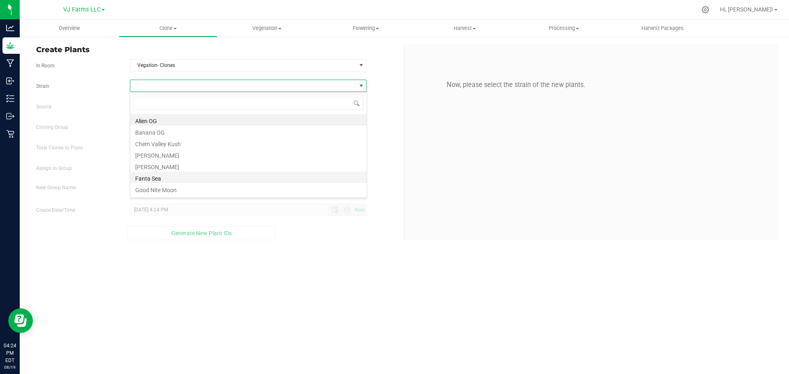
click at [205, 181] on li "Fanta Sea" at bounding box center [248, 178] width 236 height 12
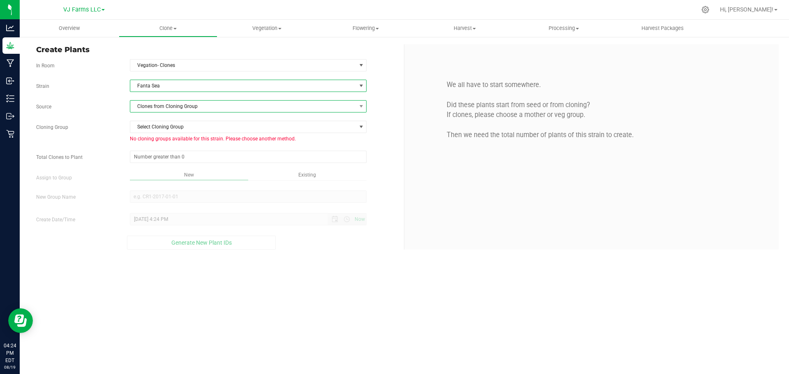
click at [205, 101] on span "Clones from Cloning Group" at bounding box center [243, 107] width 226 height 12
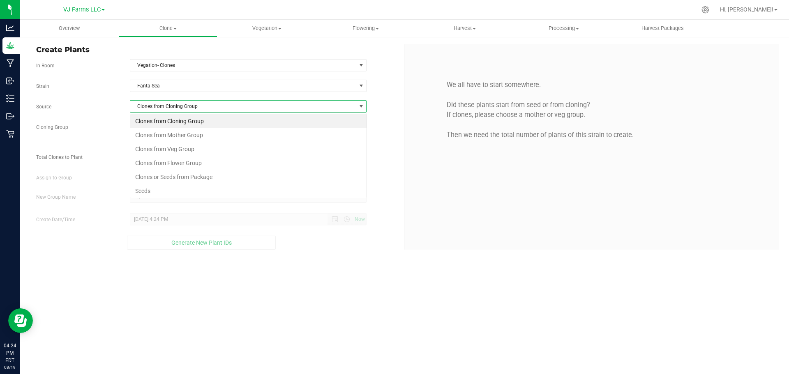
scroll to position [12, 237]
click at [211, 132] on li "Clones from Mother Group" at bounding box center [248, 135] width 236 height 14
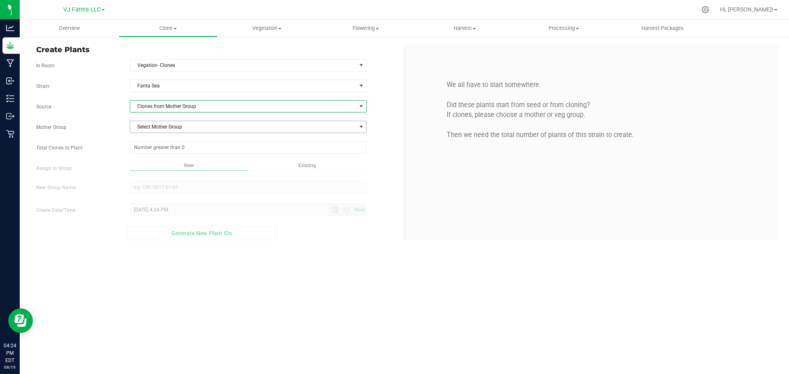
click at [210, 127] on span "Select Mother Group" at bounding box center [243, 127] width 226 height 12
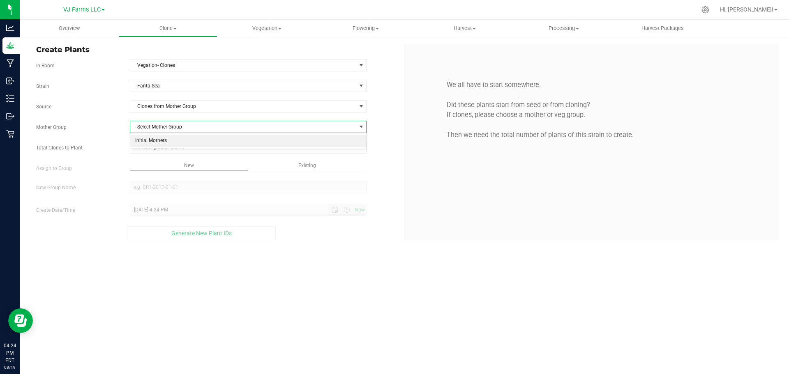
click at [213, 140] on li "Initial Mothers" at bounding box center [248, 141] width 236 height 12
click at [223, 148] on span at bounding box center [248, 147] width 237 height 12
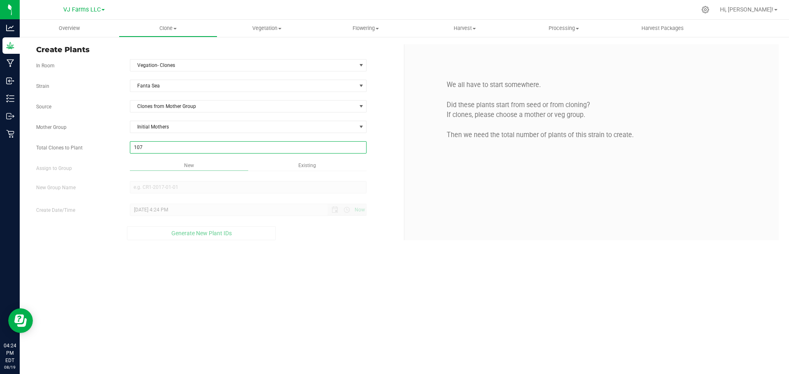
type input "107"
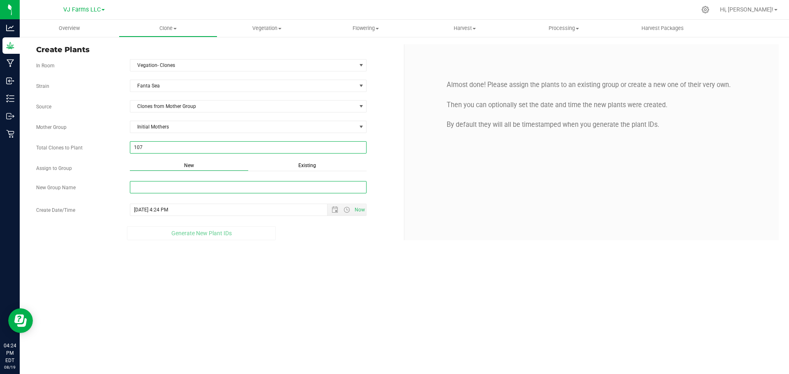
click at [268, 183] on input "New Group Name" at bounding box center [248, 187] width 237 height 12
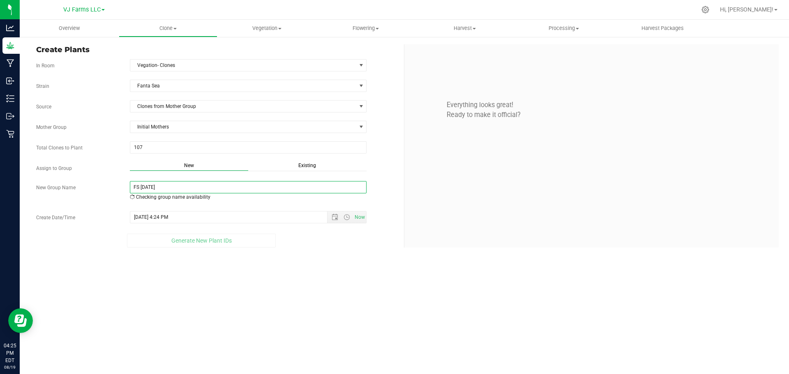
type input "FS 8-5-25"
click at [335, 220] on span "Open the date view" at bounding box center [334, 219] width 7 height 7
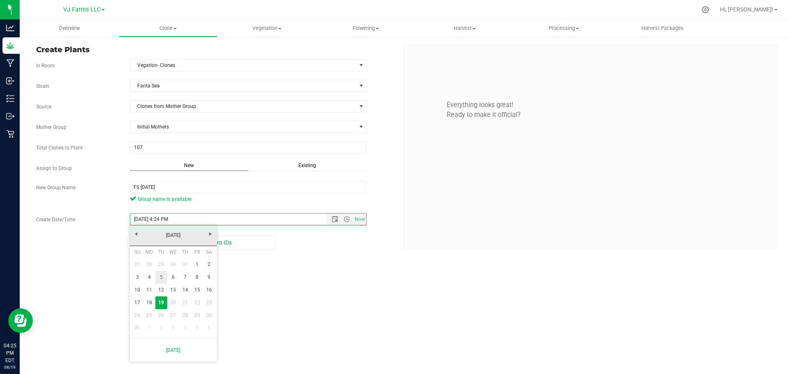
click at [158, 278] on link "5" at bounding box center [161, 277] width 12 height 13
type input "8/5/2025 4:24 PM"
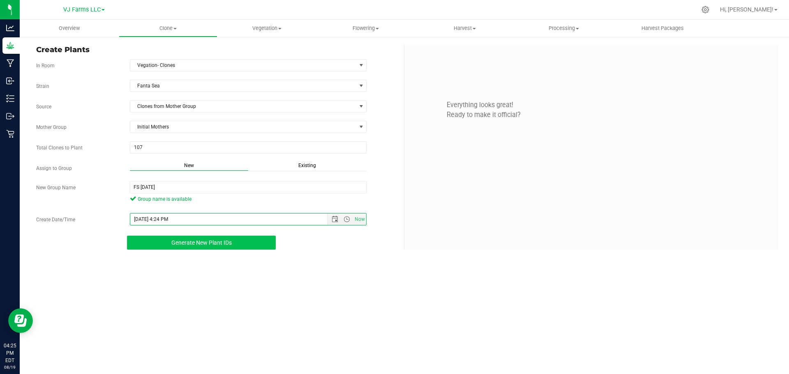
click at [227, 246] on button "Generate New Plant IDs" at bounding box center [201, 243] width 149 height 14
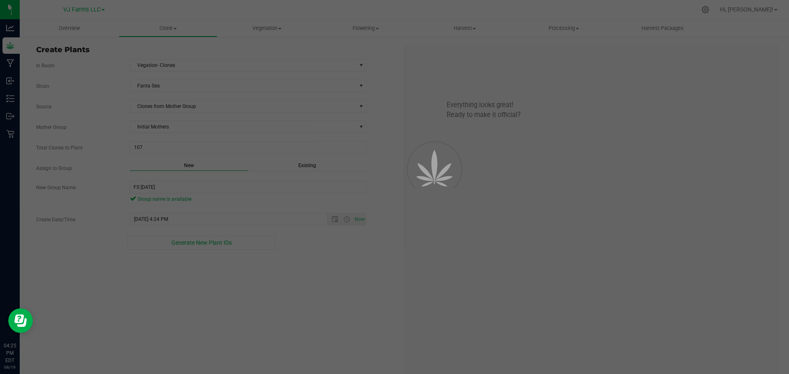
scroll to position [25, 0]
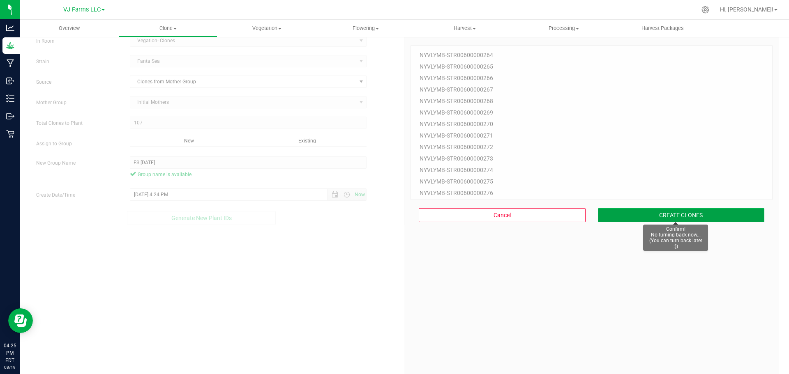
click at [703, 220] on button "CREATE CLONES" at bounding box center [681, 215] width 167 height 14
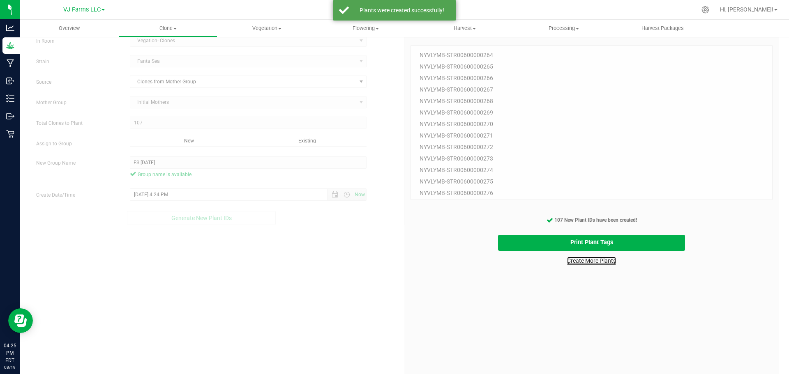
click at [605, 259] on link "Create More Plants" at bounding box center [591, 261] width 49 height 8
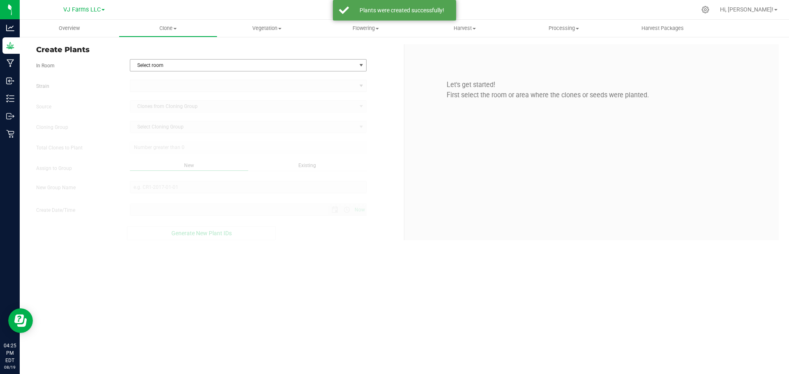
type input "8/19/2025 4:25 PM"
click at [221, 62] on span "Select room" at bounding box center [243, 66] width 226 height 12
click at [217, 79] on li "Vegation- Clones" at bounding box center [248, 79] width 236 height 12
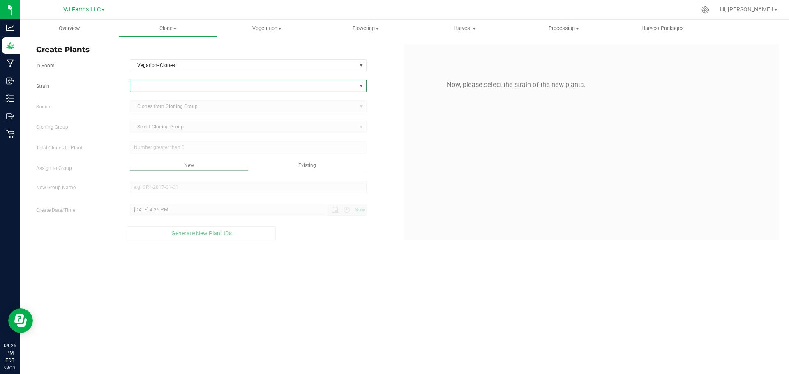
click at [211, 83] on span at bounding box center [243, 86] width 226 height 12
click at [189, 160] on li "Gorilla Glue #4" at bounding box center [248, 160] width 236 height 12
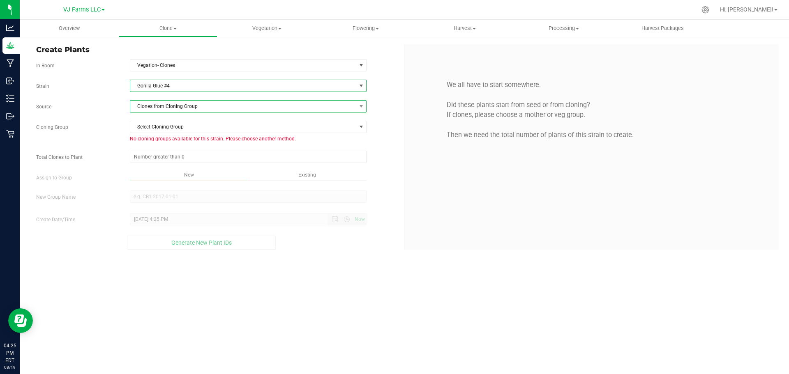
click at [190, 103] on span "Clones from Cloning Group" at bounding box center [243, 107] width 226 height 12
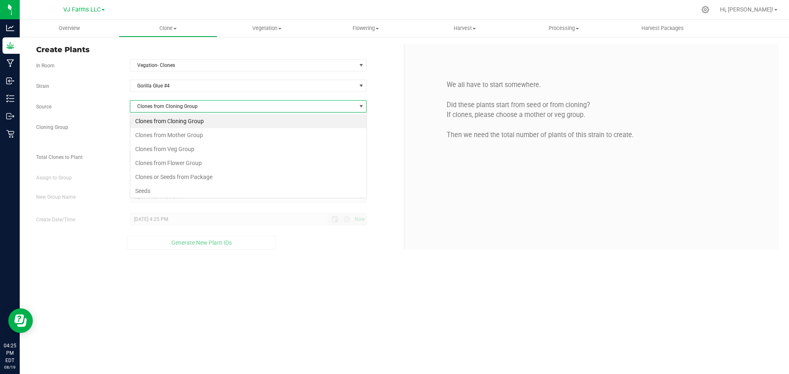
scroll to position [12, 237]
click at [197, 134] on li "Clones from Mother Group" at bounding box center [248, 135] width 236 height 14
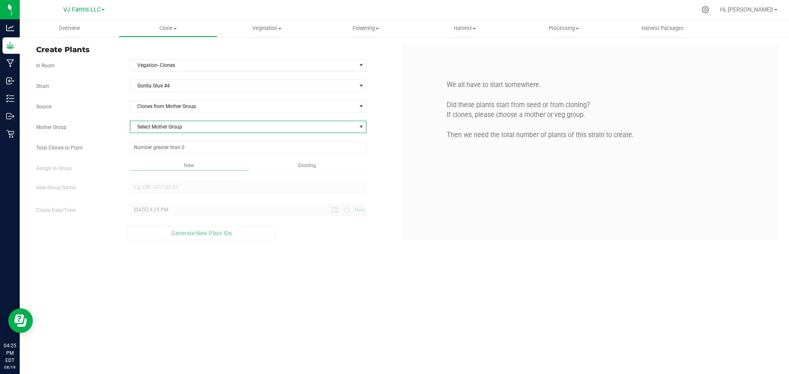
click at [203, 125] on span "Select Mother Group" at bounding box center [243, 127] width 226 height 12
click at [198, 141] on li "Initial Mothers" at bounding box center [248, 141] width 236 height 12
click at [196, 149] on span at bounding box center [248, 147] width 237 height 12
type input "74"
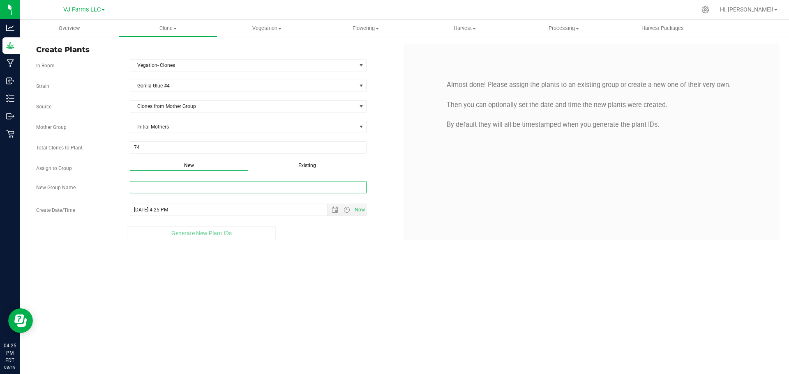
click at [207, 190] on input "New Group Name" at bounding box center [248, 187] width 237 height 12
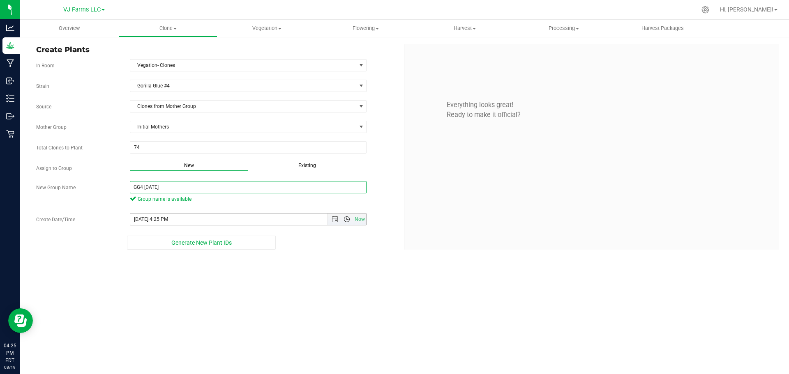
click at [340, 221] on span "Open the time view" at bounding box center [347, 219] width 14 height 7
type input "GG4 8-6-25"
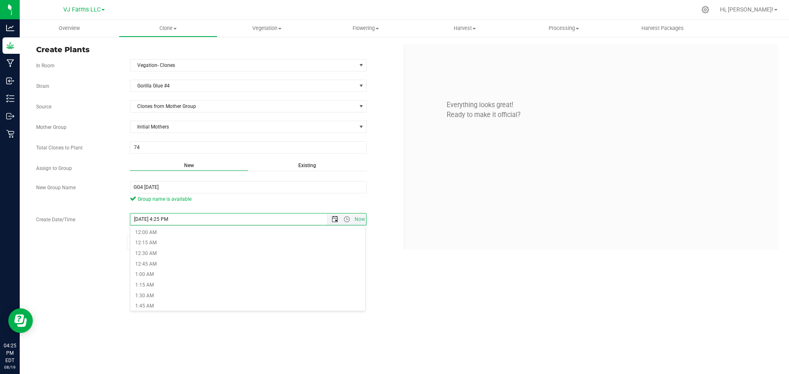
click at [328, 221] on span "Open the date view" at bounding box center [335, 219] width 14 height 7
click at [175, 276] on link "6" at bounding box center [173, 277] width 12 height 13
type input "8/6/2025 4:25 PM"
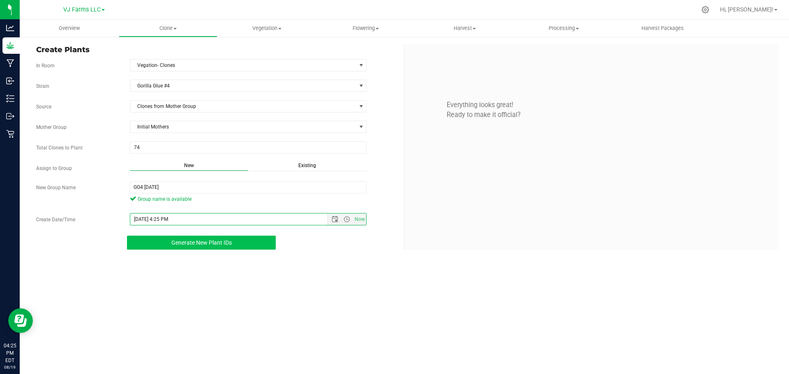
click at [240, 244] on button "Generate New Plant IDs" at bounding box center [201, 243] width 149 height 14
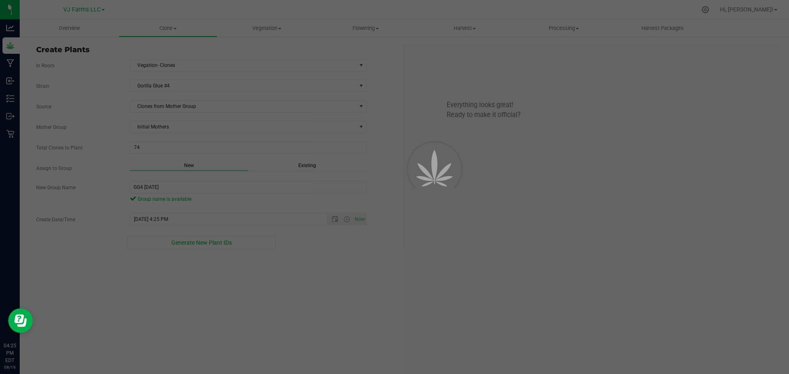
scroll to position [25, 0]
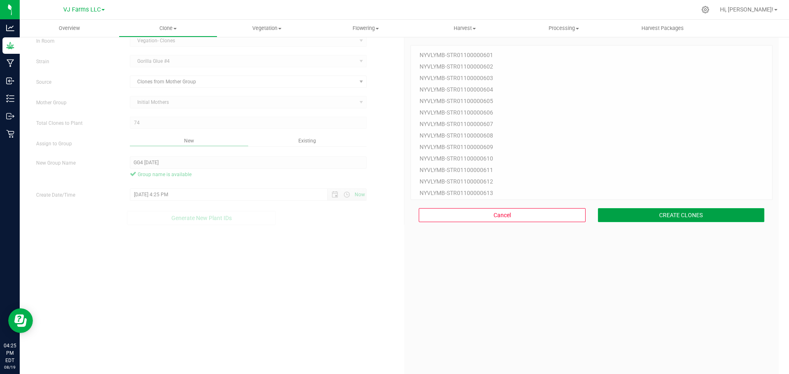
click at [692, 214] on button "CREATE CLONES" at bounding box center [681, 215] width 167 height 14
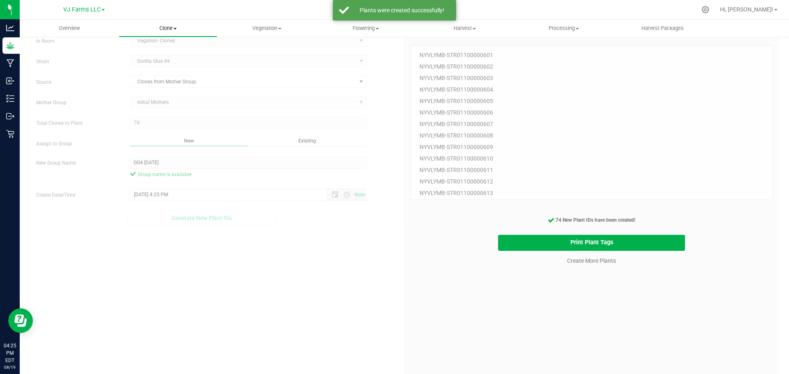
click at [163, 27] on span "Clone" at bounding box center [168, 28] width 98 height 7
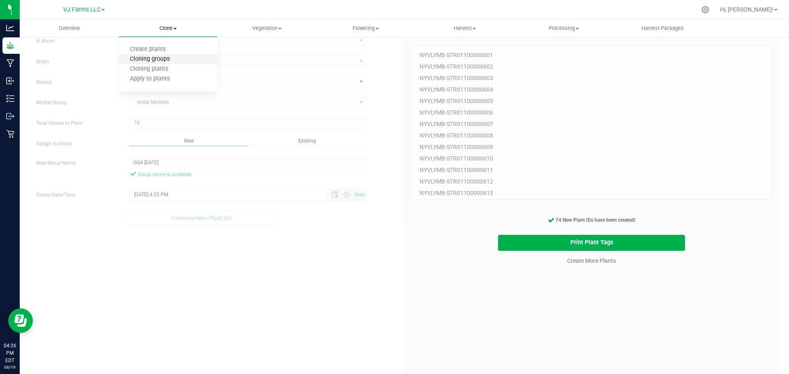
click at [167, 60] on span "Cloning groups" at bounding box center [150, 59] width 62 height 7
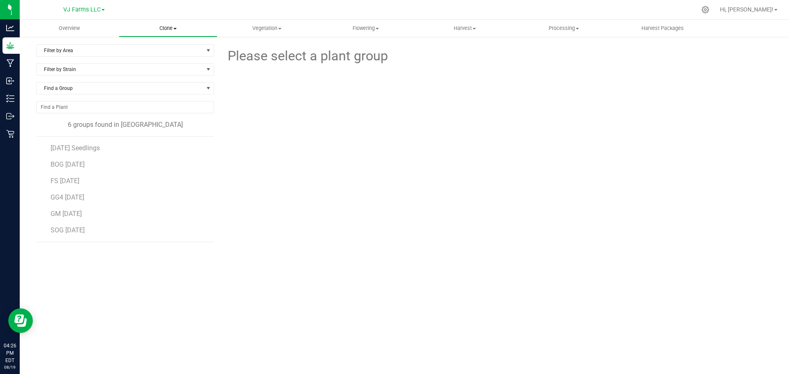
click at [168, 23] on uib-tab-heading "Clone Create plants Cloning groups Cloning plants Apply to plants" at bounding box center [168, 28] width 98 height 16
click at [93, 273] on div "Filter by Area Filter by Area All Vegation- Clones Filter by Strain Find a Grou…" at bounding box center [128, 167] width 184 height 246
click at [71, 162] on span "BOG 8-5-25" at bounding box center [68, 165] width 34 height 8
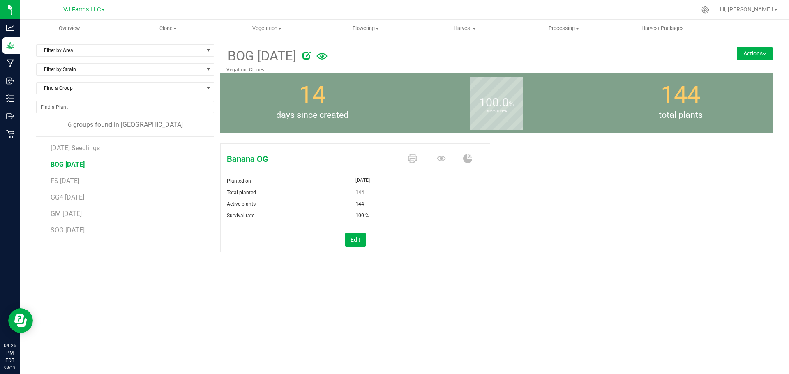
click at [763, 55] on button "Actions" at bounding box center [754, 53] width 36 height 13
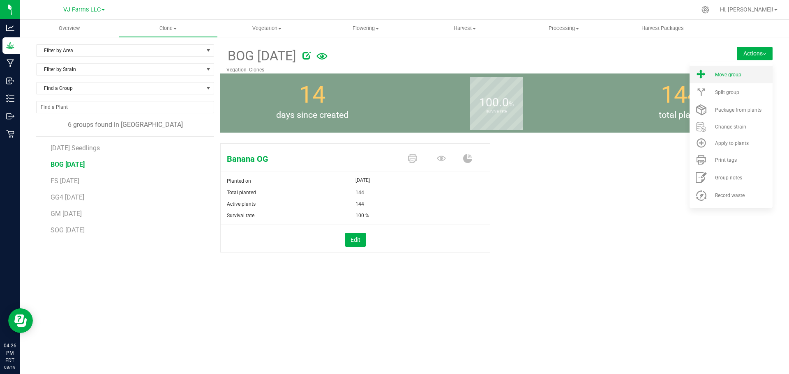
click at [738, 75] on span "Move group" at bounding box center [728, 75] width 26 height 6
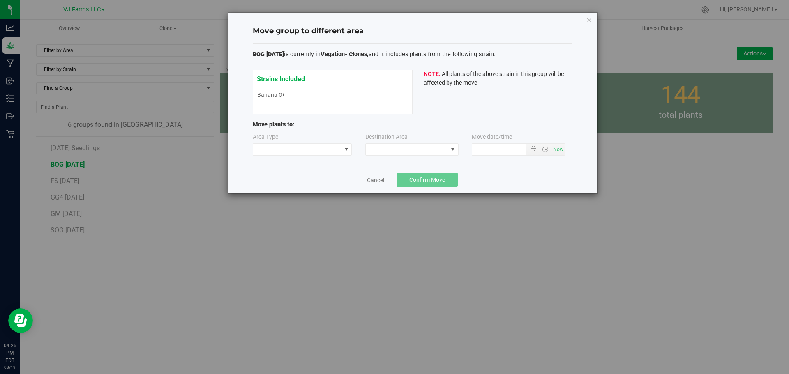
type input "8/19/2025 4:26 PM"
click at [345, 152] on span at bounding box center [346, 149] width 7 height 7
click at [453, 149] on span at bounding box center [452, 149] width 7 height 7
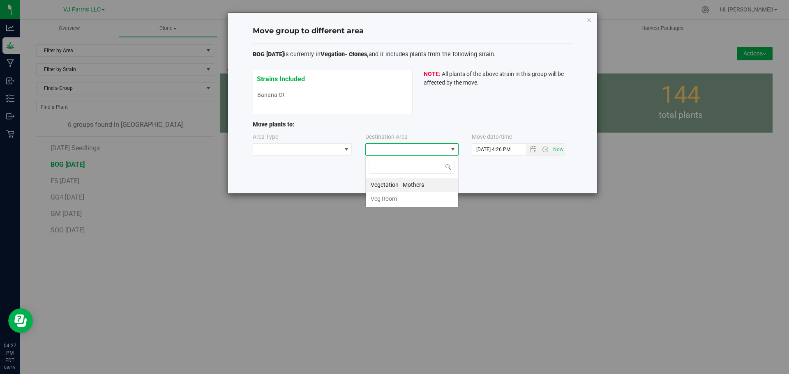
scroll to position [12, 93]
click at [453, 149] on span at bounding box center [452, 149] width 7 height 7
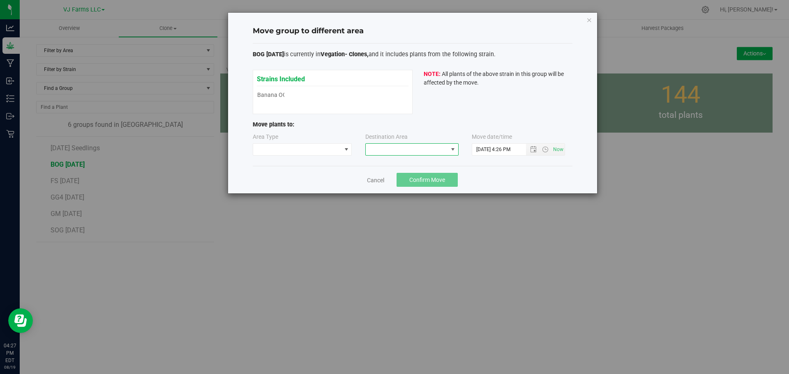
click at [629, 209] on div "Move group to different area BOG 8-5-25 is currently in Vegation- Clones, and i…" at bounding box center [397, 187] width 795 height 374
click at [593, 18] on div "Move group to different area BOG 8-5-25 is currently in Vegation- Clones, and i…" at bounding box center [412, 103] width 369 height 181
click at [578, 23] on div "Move group to different area BOG 8-5-25 is currently in Vegation- Clones, and i…" at bounding box center [412, 103] width 369 height 181
click at [589, 20] on icon "button" at bounding box center [589, 20] width 6 height 10
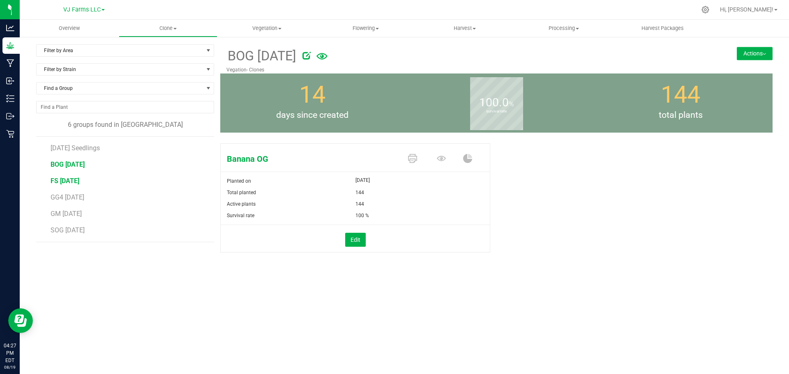
click at [60, 179] on span "FS 8-5-25" at bounding box center [65, 181] width 29 height 8
click at [65, 167] on span "BOG 8-5-25" at bounding box center [68, 165] width 34 height 8
click at [750, 44] on div "Actions Move group Split group Package from plants" at bounding box center [726, 44] width 92 height 0
click at [750, 54] on button "Actions" at bounding box center [754, 53] width 36 height 13
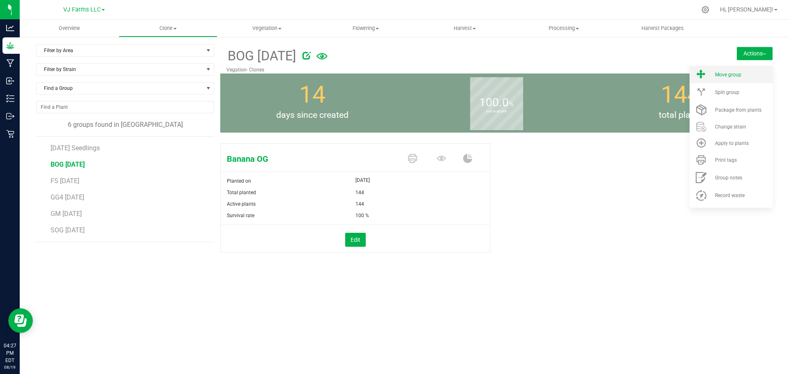
click at [743, 75] on div "Move group" at bounding box center [743, 75] width 56 height 6
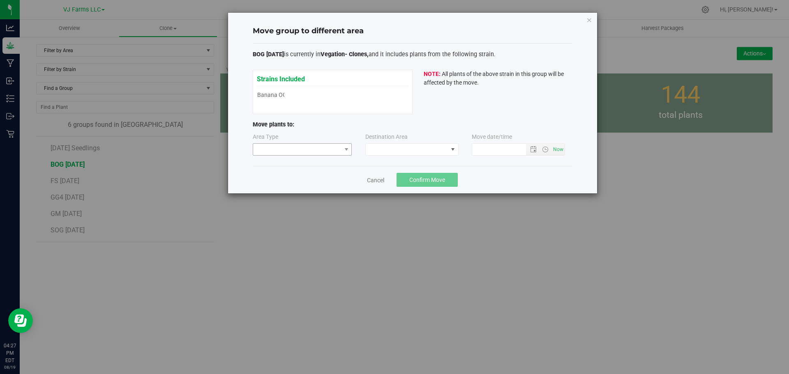
type input "8/19/2025 4:27 PM"
click at [292, 152] on span at bounding box center [297, 150] width 88 height 12
click at [418, 147] on span at bounding box center [407, 150] width 82 height 12
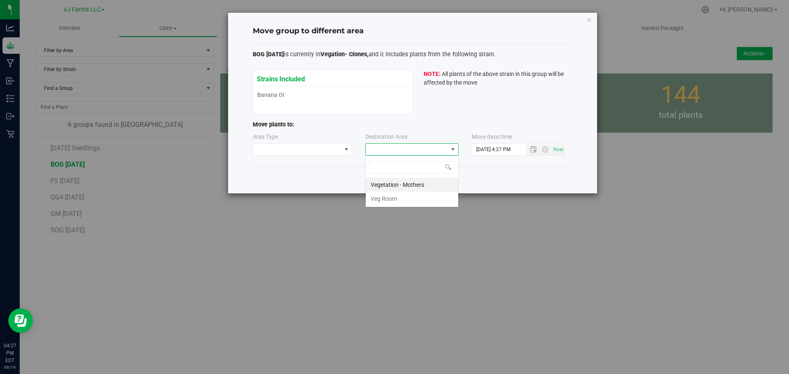
scroll to position [12, 93]
click at [418, 147] on span at bounding box center [407, 150] width 82 height 12
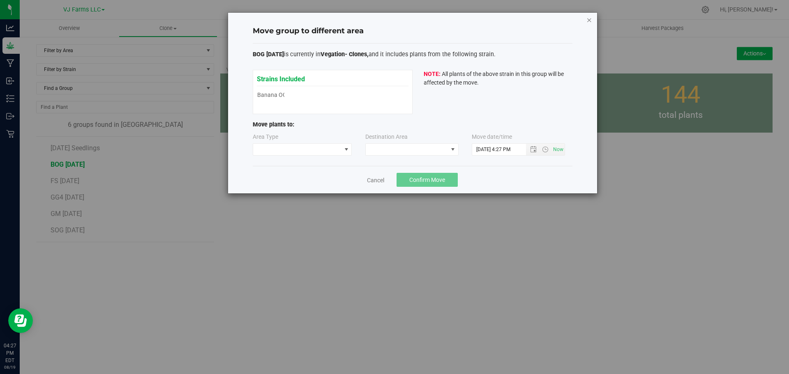
click at [587, 18] on icon "button" at bounding box center [589, 20] width 6 height 10
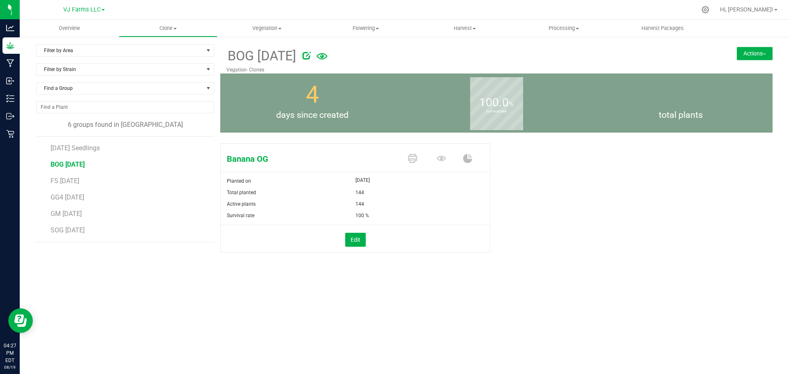
click at [755, 51] on button "Actions" at bounding box center [754, 53] width 36 height 13
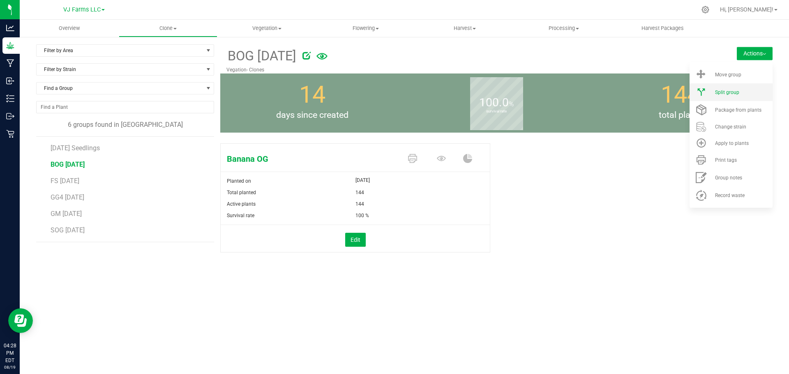
click at [732, 91] on span "Split group" at bounding box center [727, 93] width 24 height 6
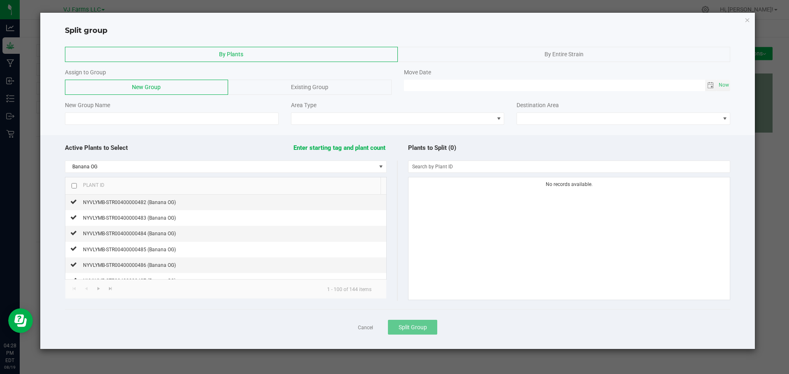
click at [567, 52] on span "By Entire Strain" at bounding box center [563, 54] width 39 height 7
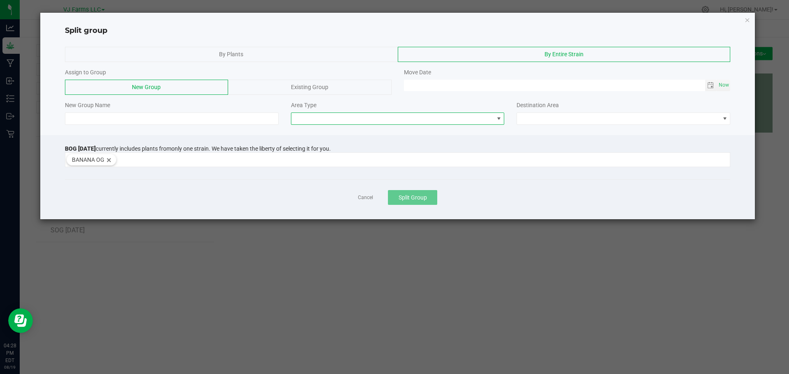
click at [346, 120] on span at bounding box center [392, 119] width 202 height 12
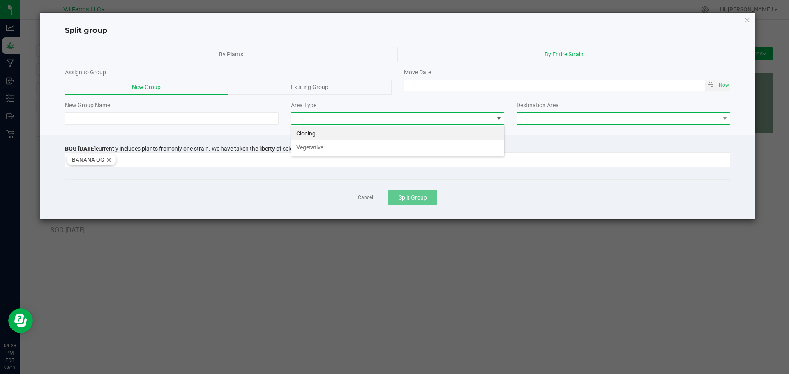
click at [563, 119] on span at bounding box center [618, 119] width 202 height 12
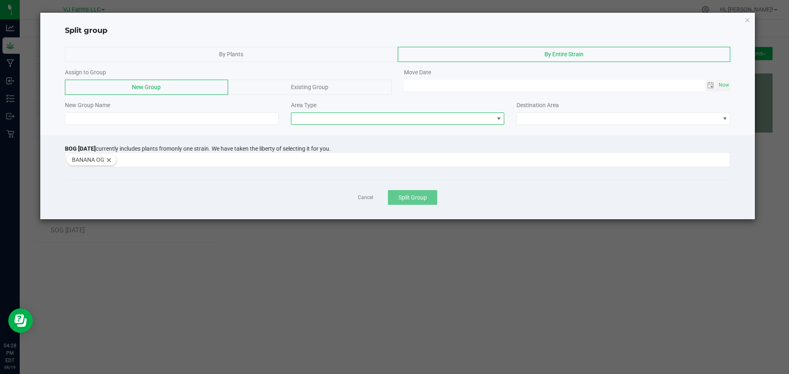
click at [372, 117] on span at bounding box center [392, 119] width 202 height 12
click at [750, 18] on div "Split group By Plants By Entire Strain Assign to Group New Group Existing Group…" at bounding box center [397, 116] width 715 height 207
click at [747, 21] on icon "button" at bounding box center [747, 20] width 6 height 10
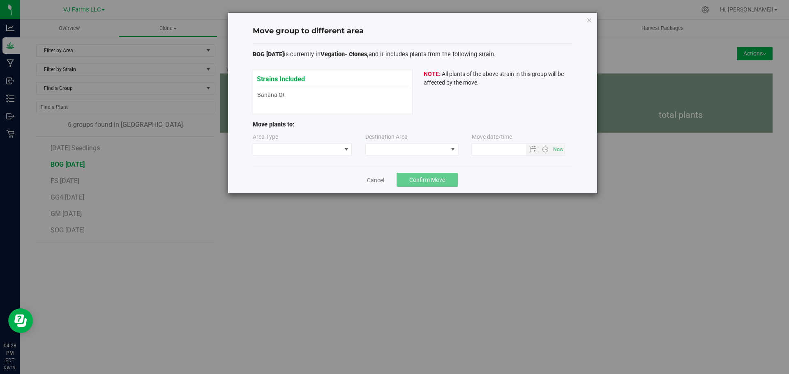
type input "8/19/2025 4:28 PM"
click at [586, 18] on icon "button" at bounding box center [589, 20] width 6 height 10
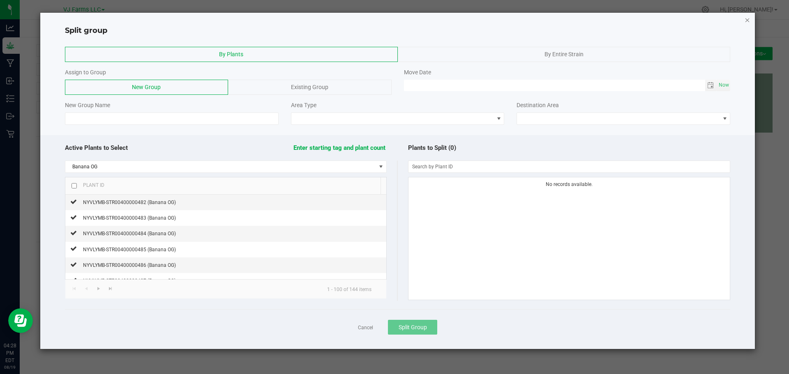
click at [746, 20] on icon "button" at bounding box center [747, 20] width 6 height 10
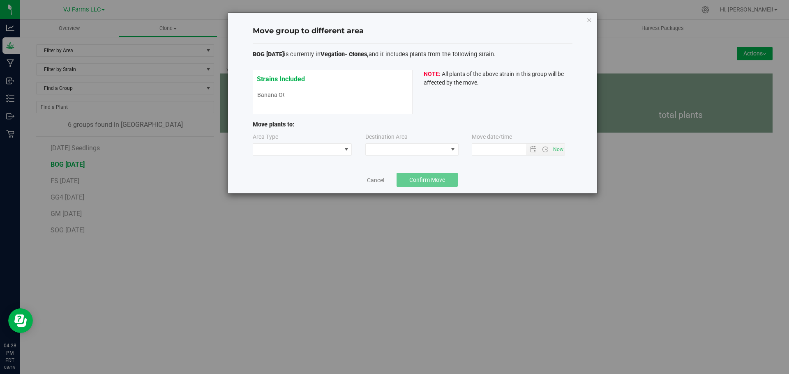
type input "8/19/2025 4:28 PM"
click at [591, 19] on icon "button" at bounding box center [589, 20] width 6 height 10
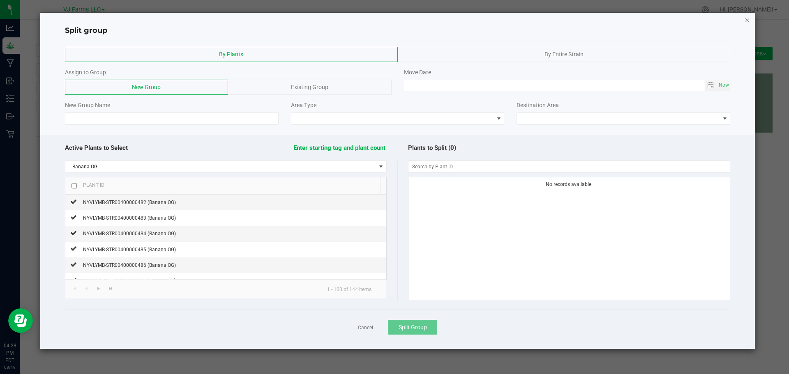
click at [746, 21] on icon "button" at bounding box center [747, 20] width 6 height 10
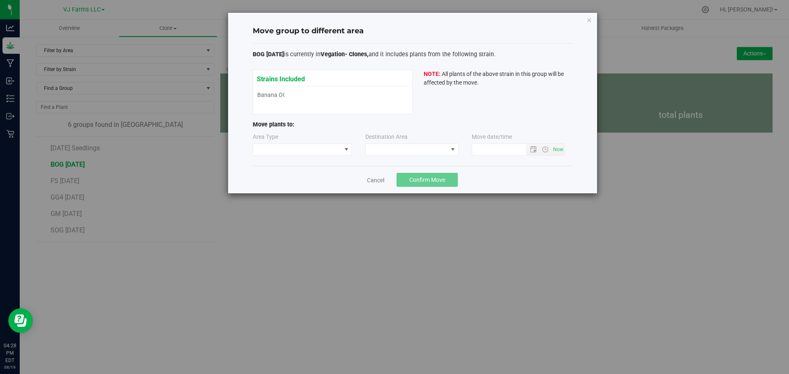
type input "8/19/2025 4:28 PM"
click at [375, 179] on link "Cancel" at bounding box center [375, 180] width 17 height 8
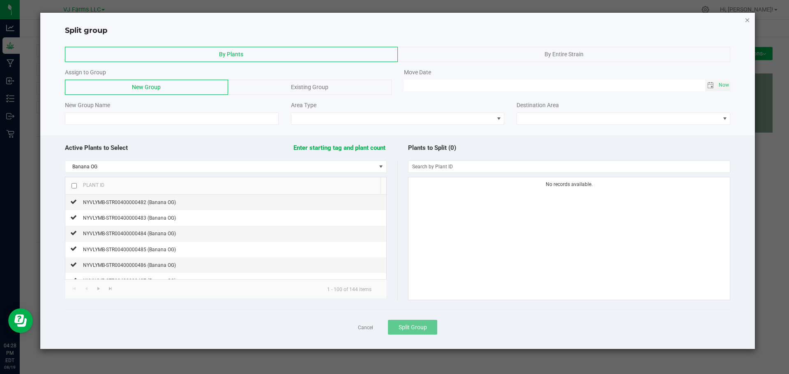
click at [747, 21] on icon "button" at bounding box center [747, 20] width 6 height 10
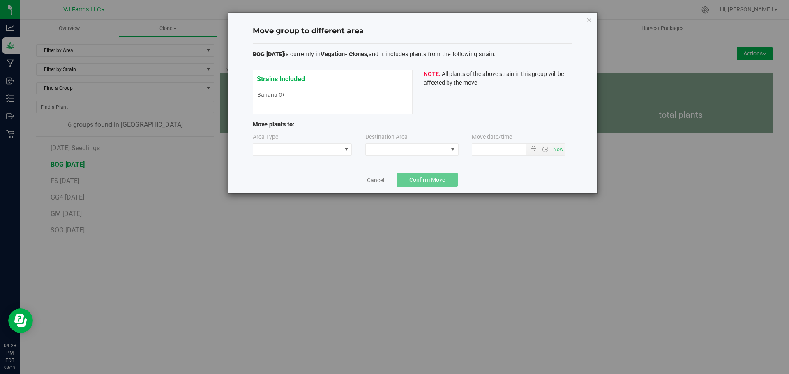
type input "8/19/2025 4:28 PM"
click at [370, 177] on link "Cancel" at bounding box center [375, 180] width 17 height 8
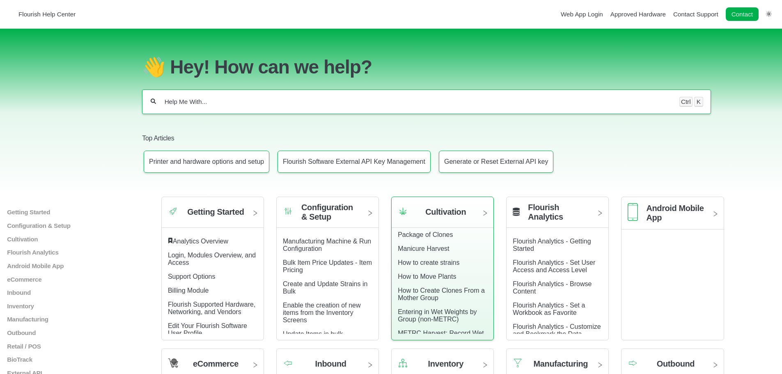
scroll to position [246, 0]
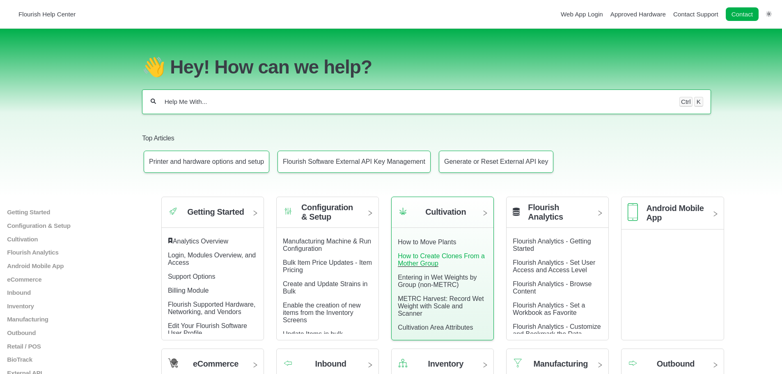
click at [485, 253] on link "How to Create Clones From a Mother Group" at bounding box center [441, 260] width 87 height 14
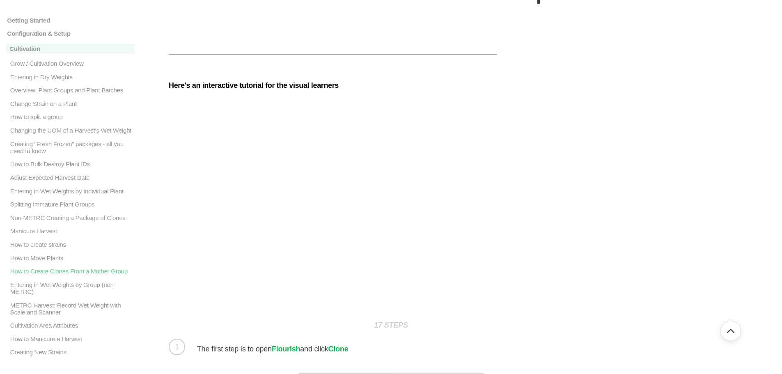
scroll to position [82, 0]
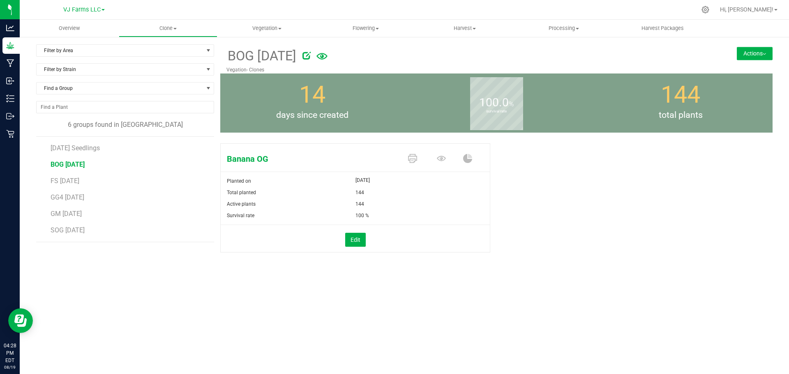
click at [752, 51] on button "Actions" at bounding box center [754, 53] width 36 height 13
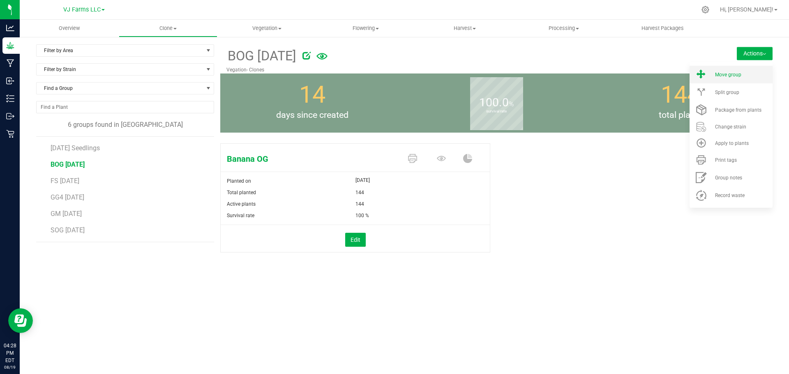
click at [730, 79] on li "Move group" at bounding box center [730, 75] width 83 height 18
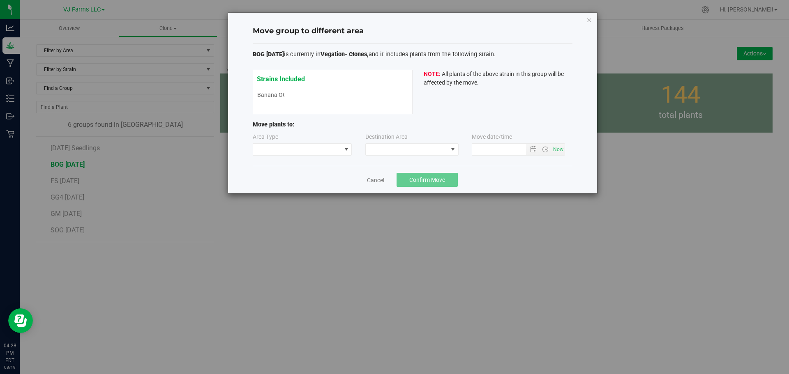
type input "8/19/2025 4:28 PM"
click at [586, 19] on icon "button" at bounding box center [589, 20] width 6 height 10
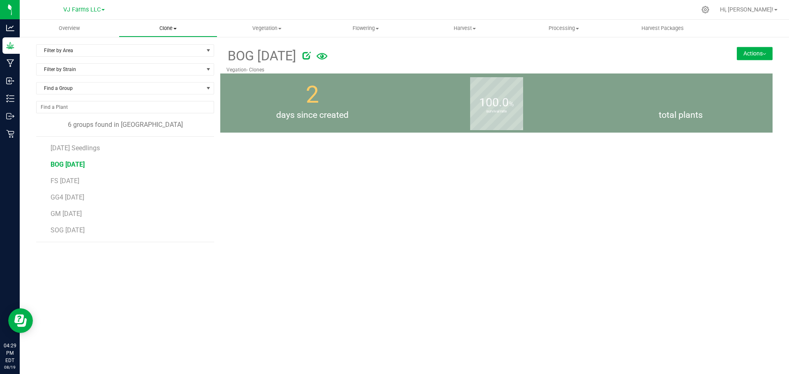
click at [167, 28] on span "Clone" at bounding box center [168, 28] width 98 height 7
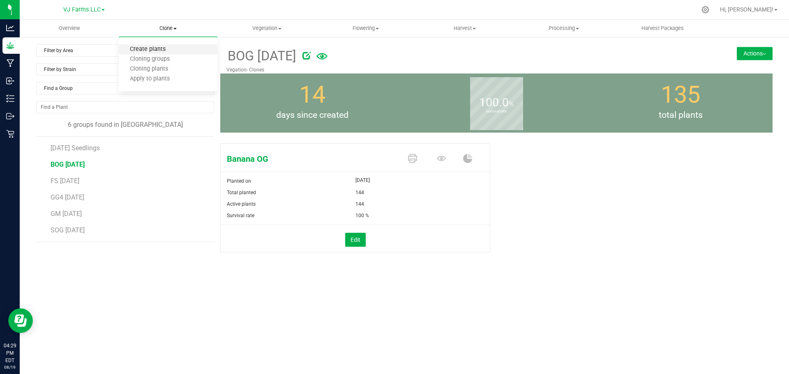
click at [159, 50] on span "Create plants" at bounding box center [148, 49] width 58 height 7
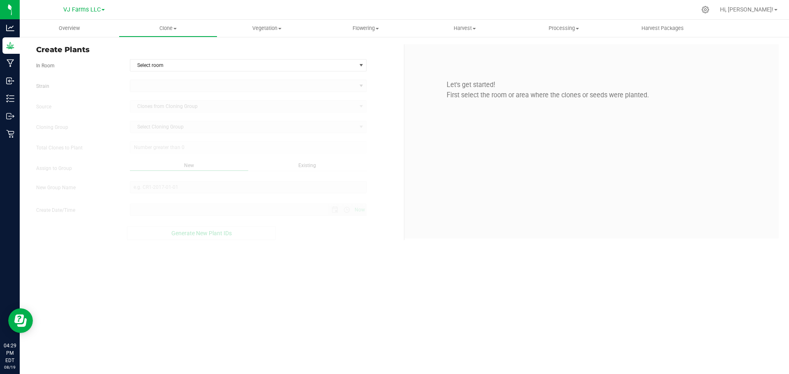
type input "8/19/2025 4:29 PM"
click at [167, 62] on span "Select room" at bounding box center [243, 66] width 226 height 12
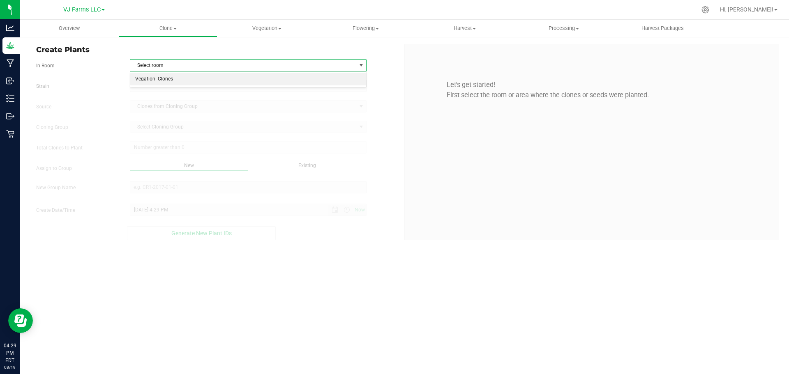
click at [174, 81] on li "Vegation- Clones" at bounding box center [248, 79] width 236 height 12
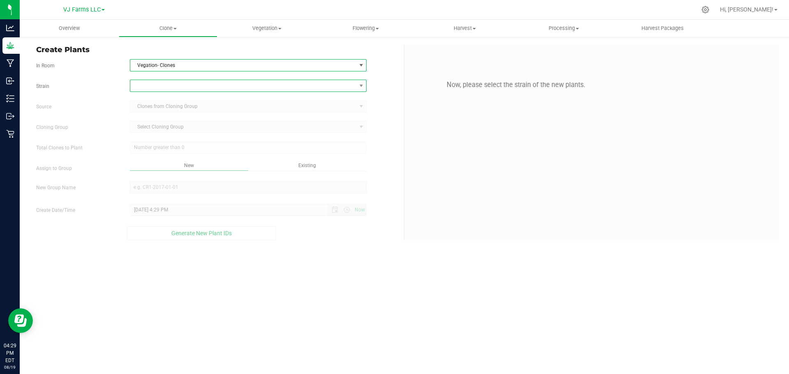
click at [193, 88] on span at bounding box center [243, 86] width 226 height 12
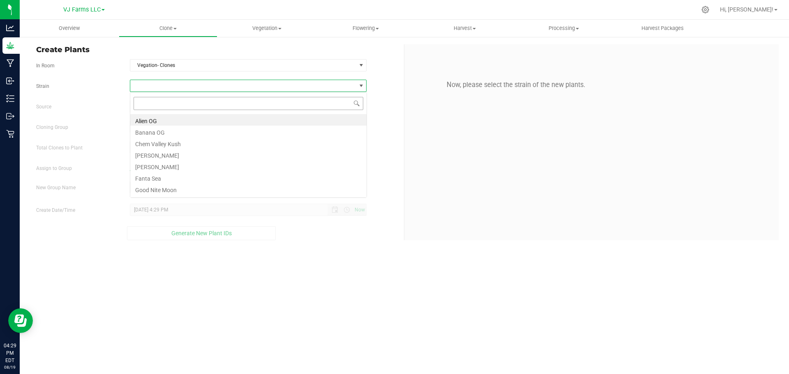
scroll to position [12, 237]
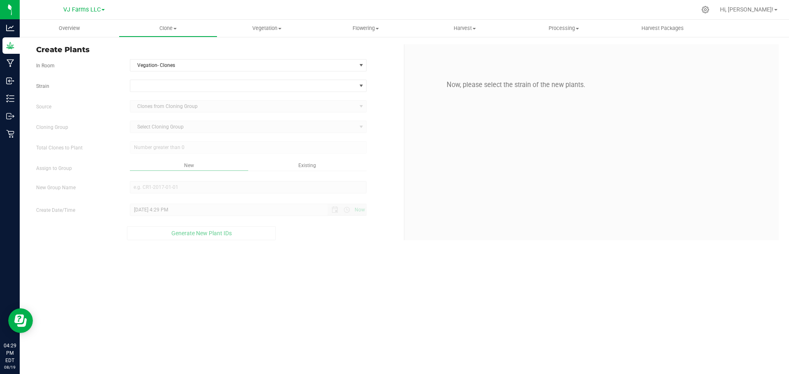
click at [235, 259] on div "Overview Clone Create plants Cloning groups Cloning plants Apply to plants Vege…" at bounding box center [404, 197] width 769 height 354
click at [243, 84] on span at bounding box center [243, 86] width 226 height 12
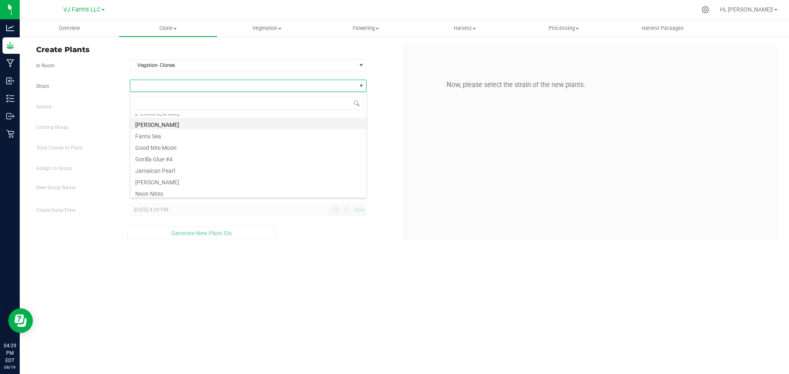
scroll to position [82, 0]
click at [207, 116] on li "Gorilla Glue #4" at bounding box center [248, 119] width 236 height 12
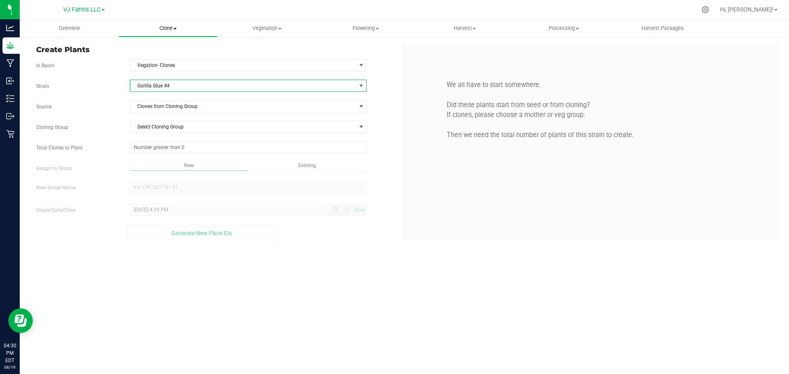
click at [177, 24] on uib-tab-heading "Clone Create plants Cloning groups Cloning plants Apply to plants" at bounding box center [168, 28] width 98 height 16
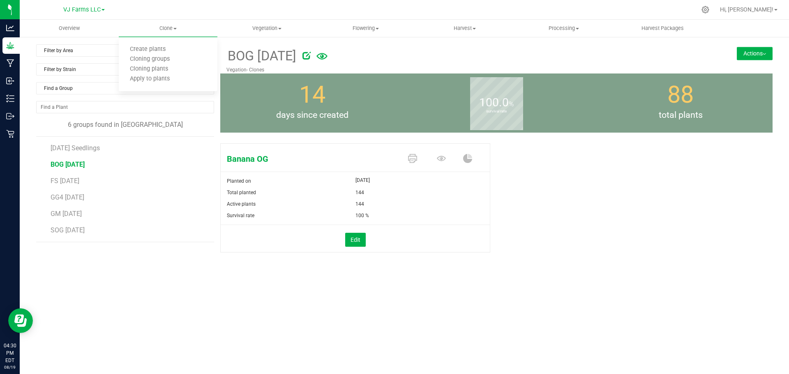
click at [626, 284] on div "BOG 8-5-25 Vegation- Clones Actions Move group Split group 14" at bounding box center [496, 167] width 552 height 246
click at [306, 57] on icon at bounding box center [306, 55] width 8 height 8
click at [315, 62] on div "BOG 8-5-25" at bounding box center [418, 56] width 384 height 20
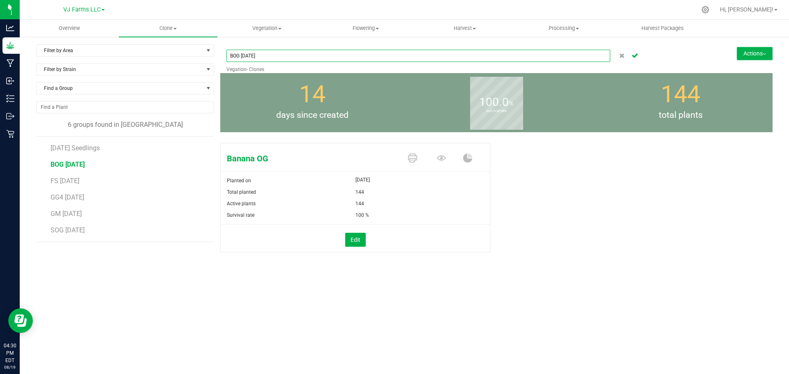
click at [320, 53] on input "BOG 8-5-25" at bounding box center [418, 56] width 384 height 12
type input "August 4-6 Clones"
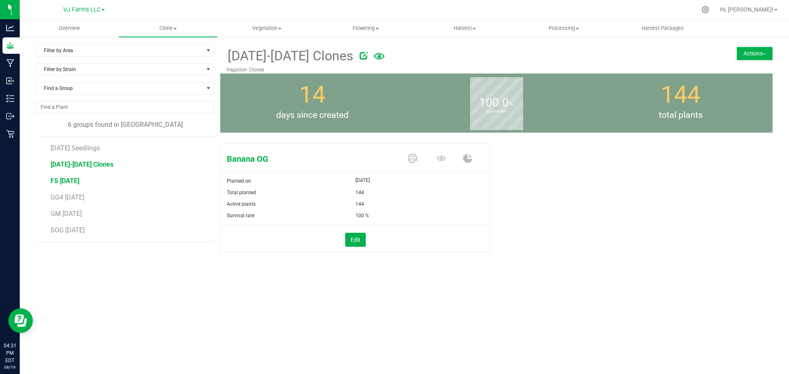
click at [73, 184] on span "FS 8-5-25" at bounding box center [65, 181] width 29 height 8
click at [744, 52] on button "Actions" at bounding box center [754, 53] width 36 height 13
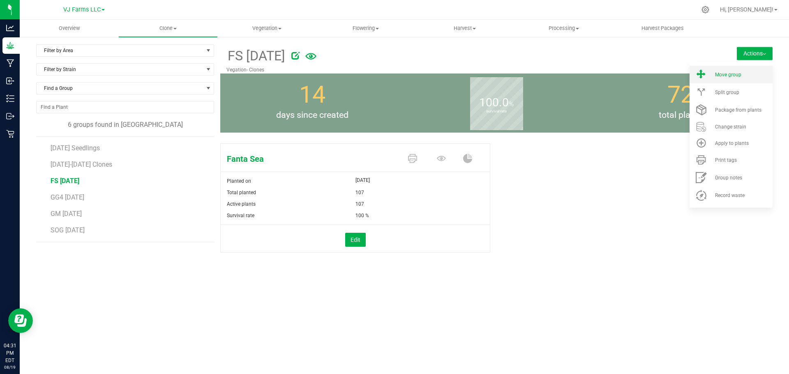
click at [734, 81] on li "Move group" at bounding box center [730, 75] width 83 height 18
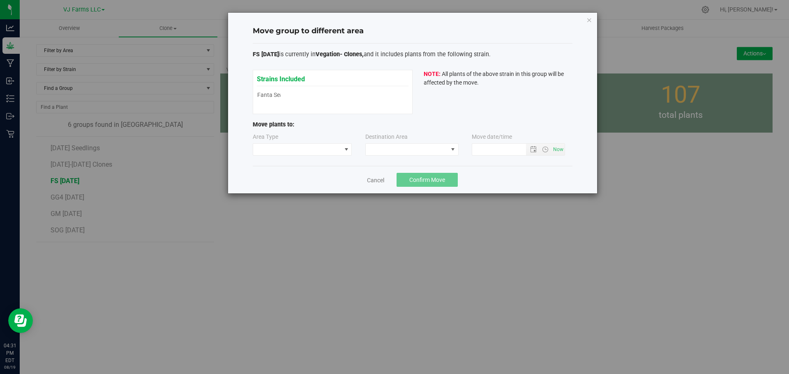
type input "8/19/2025 4:31 PM"
click at [295, 150] on span at bounding box center [297, 150] width 88 height 12
click at [304, 160] on li "Vegetative" at bounding box center [302, 165] width 99 height 14
click at [407, 155] on span at bounding box center [407, 150] width 82 height 12
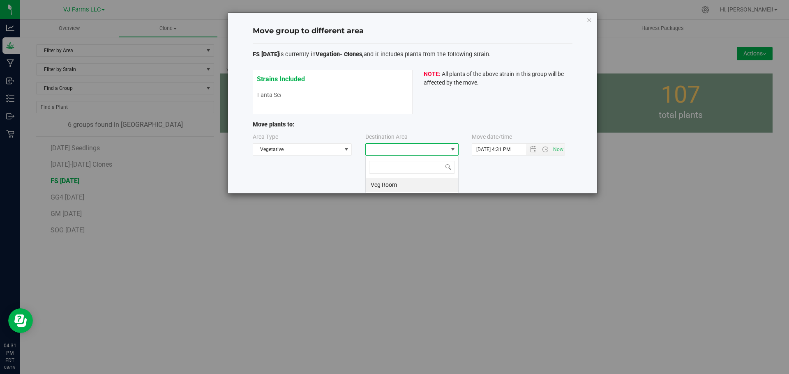
scroll to position [12, 93]
click at [581, 24] on div "Move group to different area FS 8-5-25 is currently in Vegation- Clones, and it…" at bounding box center [412, 103] width 369 height 181
click at [587, 23] on icon "button" at bounding box center [589, 20] width 6 height 10
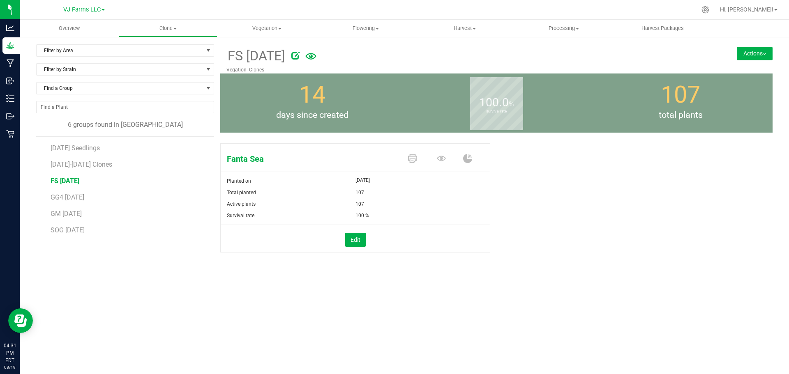
click at [765, 51] on button "Actions" at bounding box center [754, 53] width 36 height 13
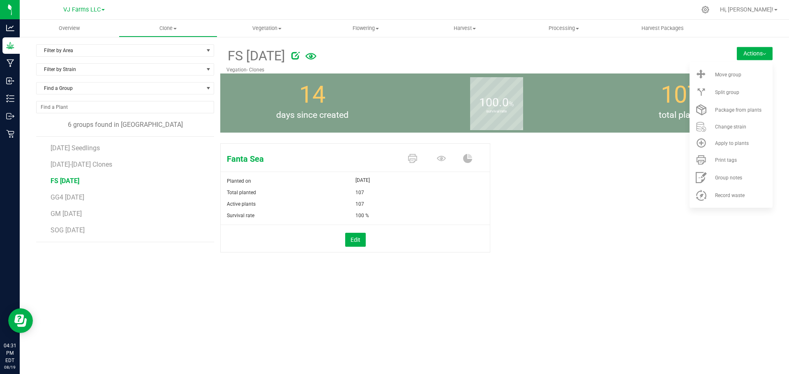
click at [550, 147] on div "Fanta Sea Planted on Aug 5, 2025 Total planted 107 Active plants 107 Survival r…" at bounding box center [496, 206] width 552 height 133
click at [736, 94] on span "Split group" at bounding box center [727, 93] width 24 height 6
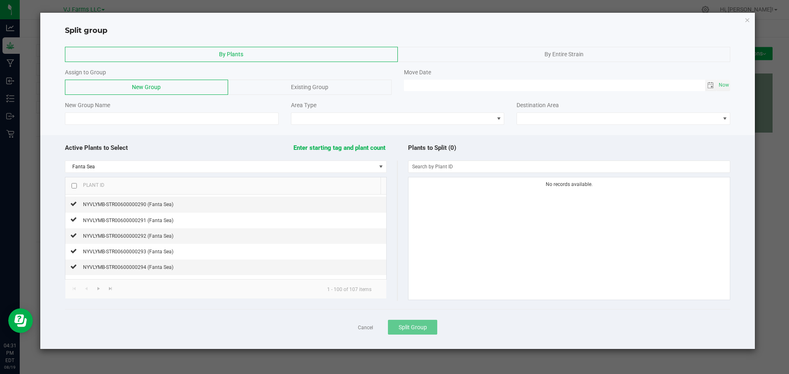
scroll to position [252, 0]
click at [284, 92] on div "Existing Group" at bounding box center [309, 87] width 163 height 15
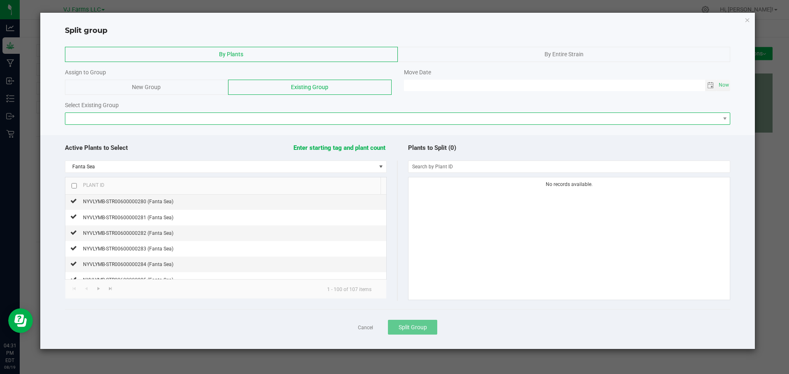
click at [226, 122] on span at bounding box center [392, 119] width 654 height 12
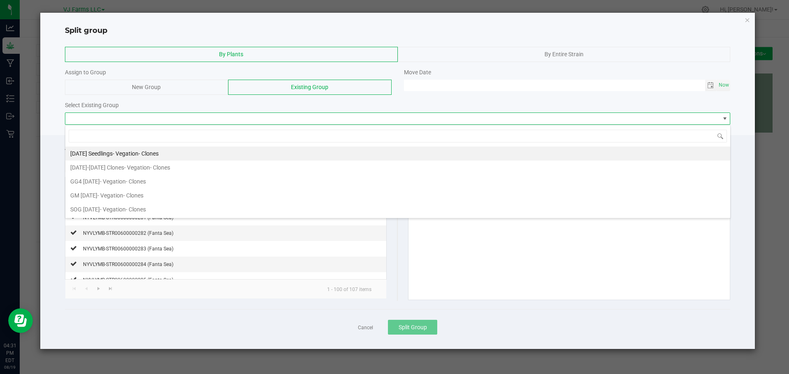
scroll to position [12, 665]
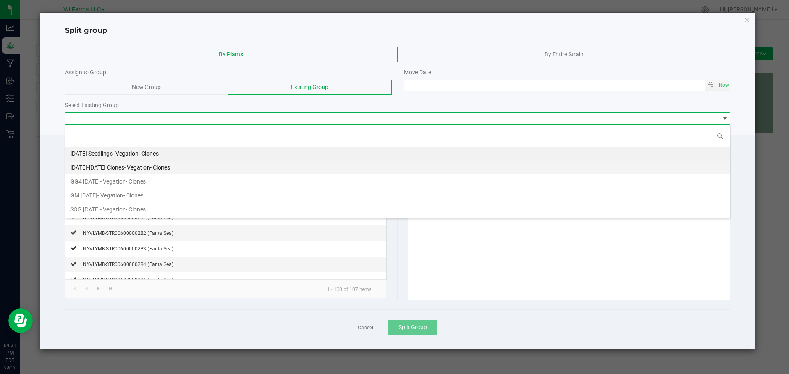
click at [220, 170] on li "August 4-6 Clones - Vegation- Clones" at bounding box center [397, 168] width 665 height 14
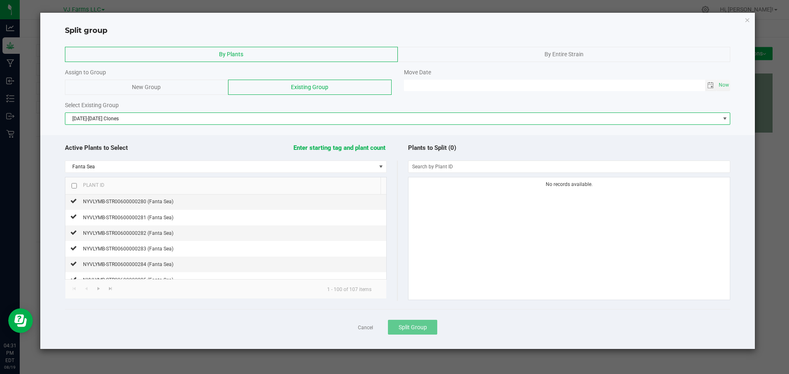
click at [76, 187] on input "checkbox" at bounding box center [73, 185] width 5 height 5
checkbox input "true"
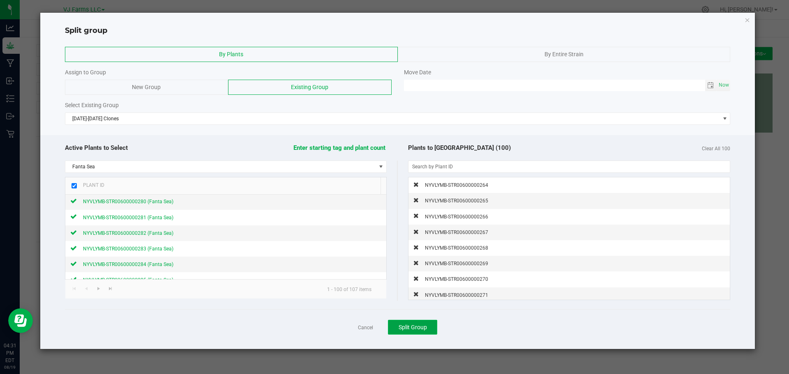
click at [416, 330] on span "Split Group" at bounding box center [412, 327] width 28 height 7
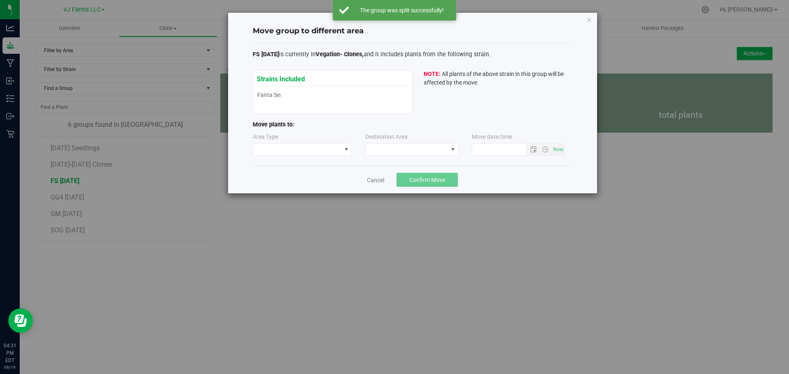
type input "8/19/2025 4:31 PM"
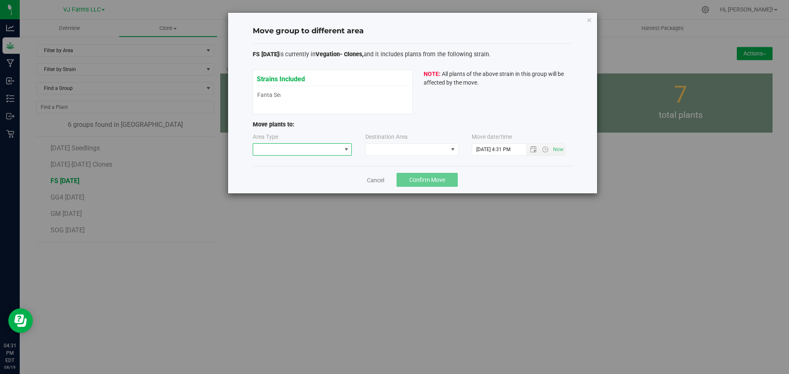
click at [280, 148] on span at bounding box center [297, 150] width 88 height 12
click at [331, 125] on p "Move plants to:" at bounding box center [413, 124] width 320 height 9
click at [589, 18] on icon "button" at bounding box center [589, 20] width 6 height 10
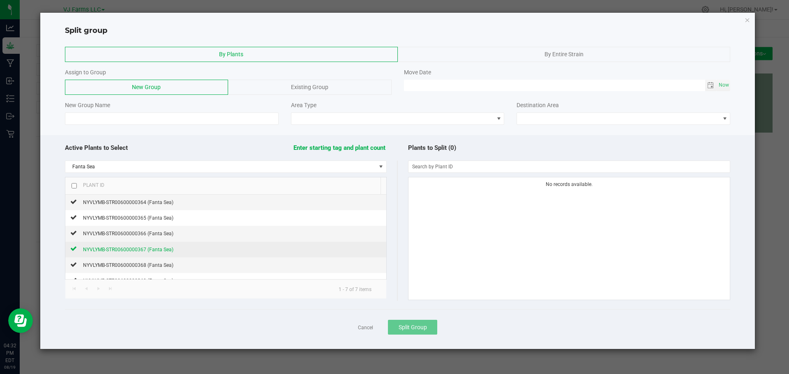
scroll to position [25, 0]
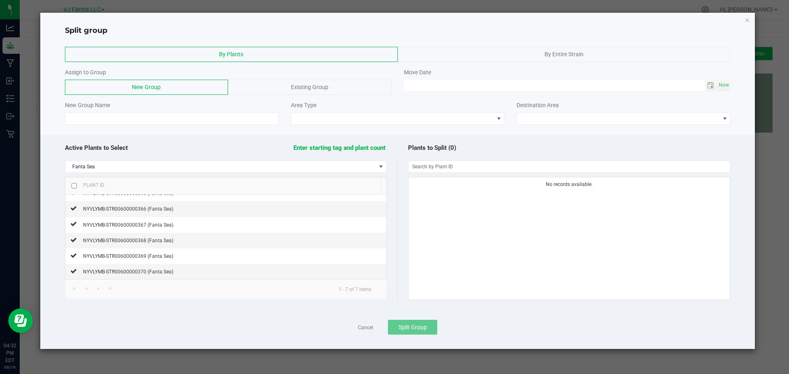
click at [72, 185] on input "checkbox" at bounding box center [73, 185] width 5 height 5
checkbox input "true"
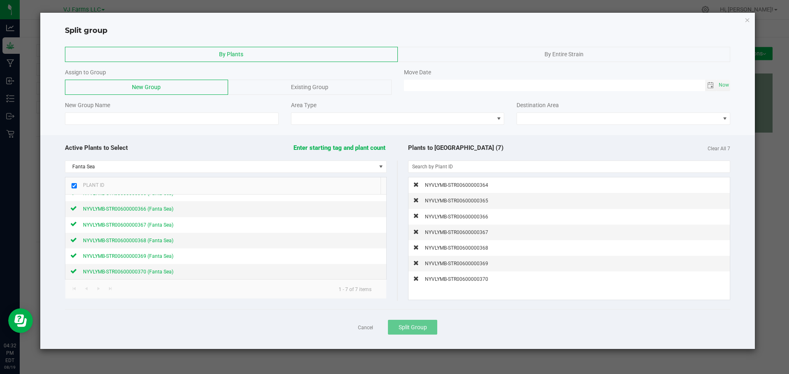
click at [312, 81] on div "Existing Group" at bounding box center [309, 87] width 163 height 15
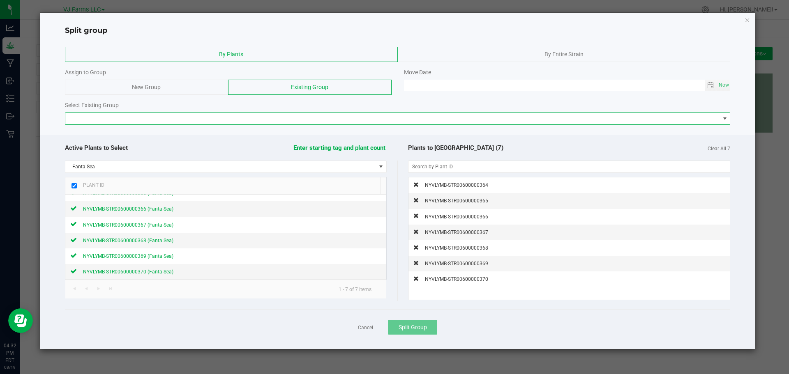
click at [188, 121] on span at bounding box center [392, 119] width 654 height 12
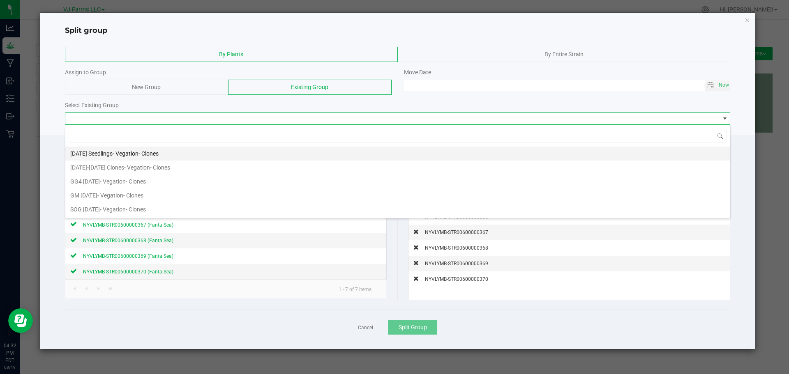
scroll to position [12, 665]
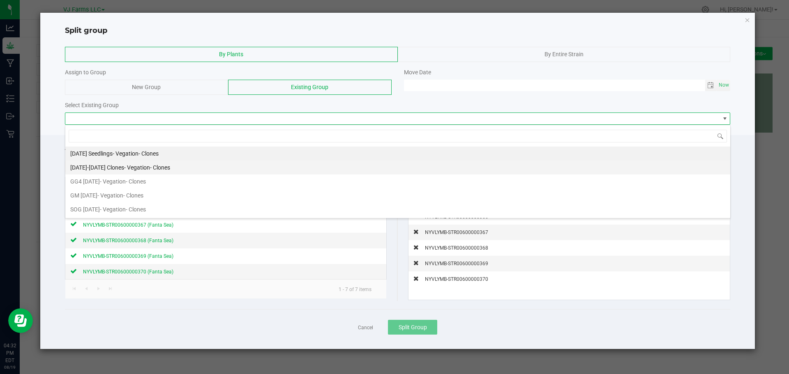
click at [185, 166] on li "August 4-6 Clones - Vegation- Clones" at bounding box center [397, 168] width 665 height 14
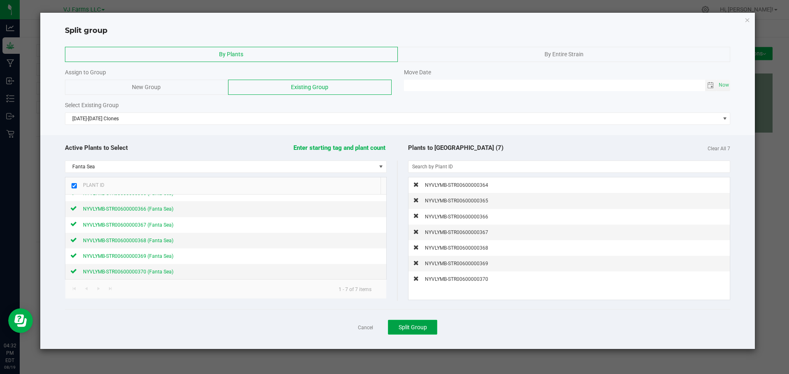
click at [416, 329] on span "Split Group" at bounding box center [412, 327] width 28 height 7
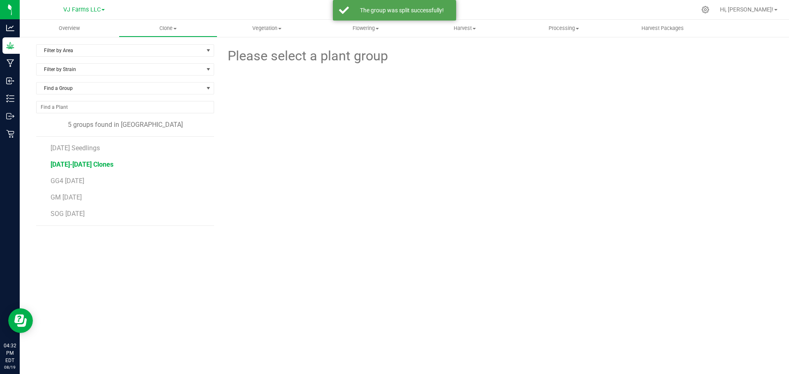
click at [80, 163] on span "August 4-6 Clones" at bounding box center [82, 165] width 63 height 8
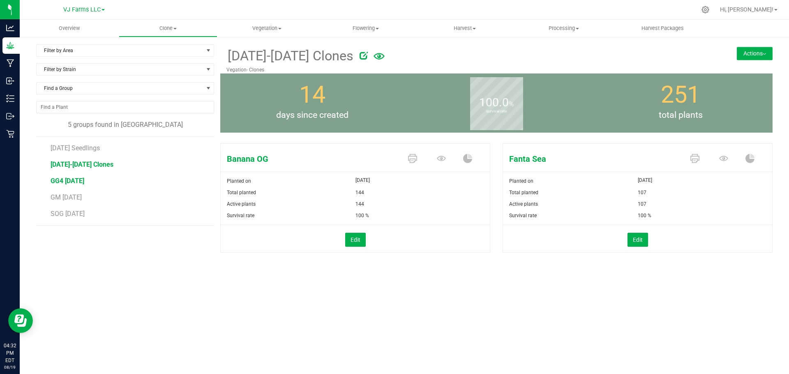
click at [55, 181] on span "GG4 8-6-25" at bounding box center [68, 181] width 34 height 8
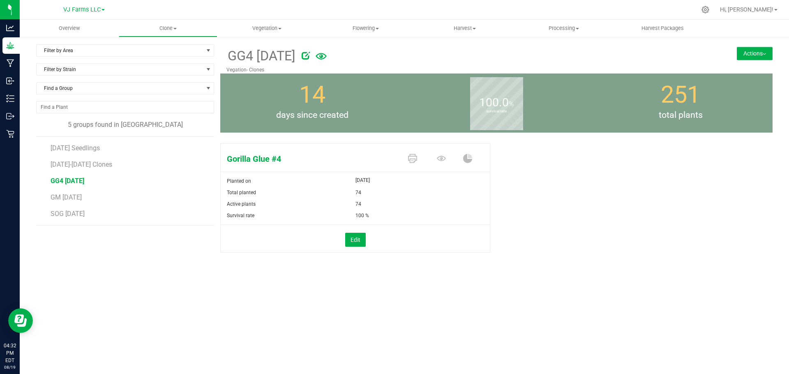
click at [755, 45] on div "GG4 8-6-25 Vegation- Clones Actions Move group Split group" at bounding box center [496, 58] width 552 height 29
click at [753, 51] on button "Actions" at bounding box center [754, 53] width 36 height 13
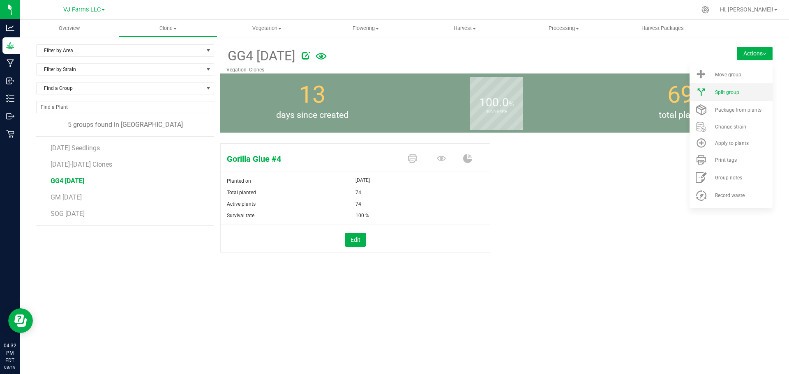
click at [739, 95] on div "Split group" at bounding box center [743, 93] width 56 height 6
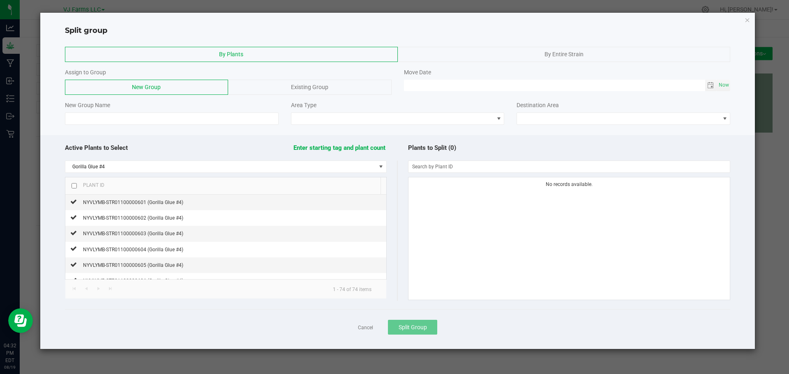
click at [273, 87] on div "Existing Group" at bounding box center [309, 87] width 163 height 15
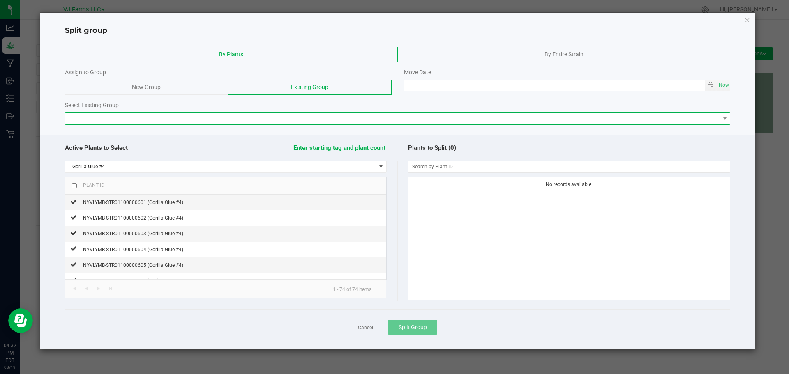
click at [340, 122] on span at bounding box center [392, 119] width 654 height 12
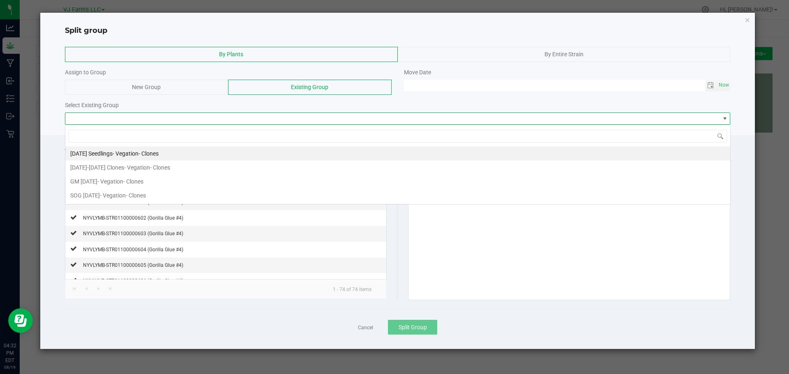
scroll to position [12, 665]
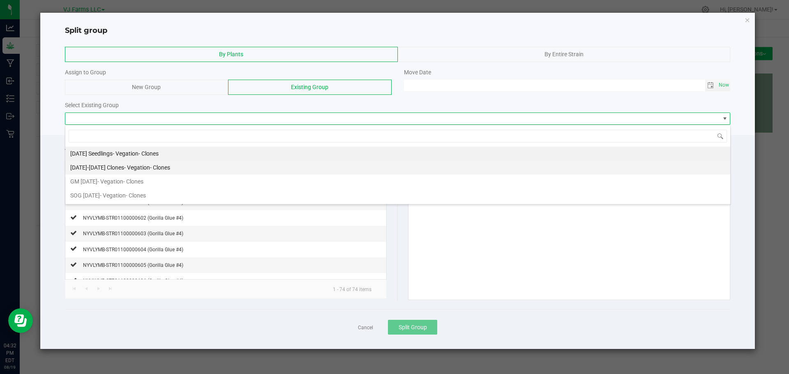
click at [242, 167] on li "August 4-6 Clones - Vegation- Clones" at bounding box center [397, 168] width 665 height 14
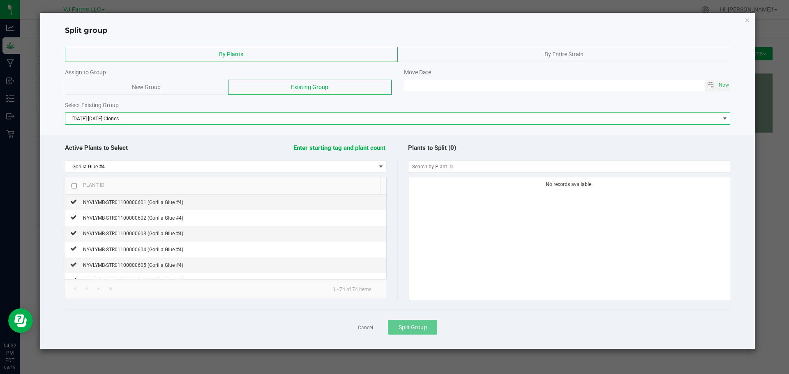
click at [73, 186] on input "checkbox" at bounding box center [73, 185] width 5 height 5
checkbox input "true"
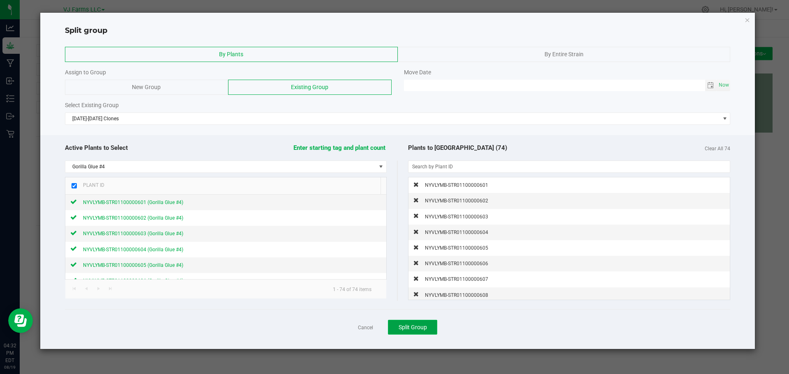
click at [416, 327] on span "Split Group" at bounding box center [412, 327] width 28 height 7
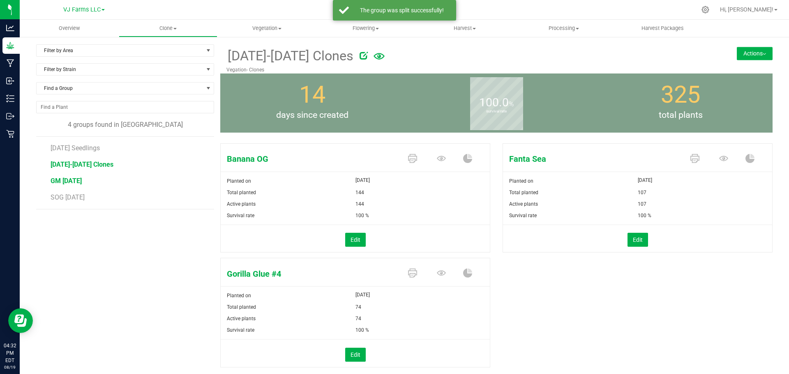
click at [67, 181] on span "GM 8-4-25" at bounding box center [66, 181] width 31 height 8
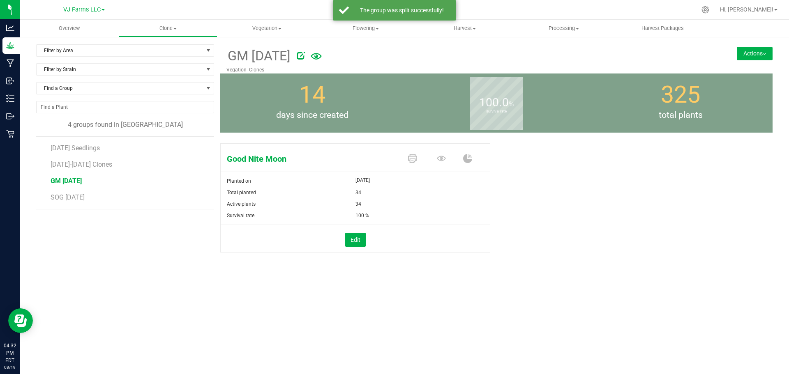
click at [756, 52] on button "Actions" at bounding box center [754, 53] width 36 height 13
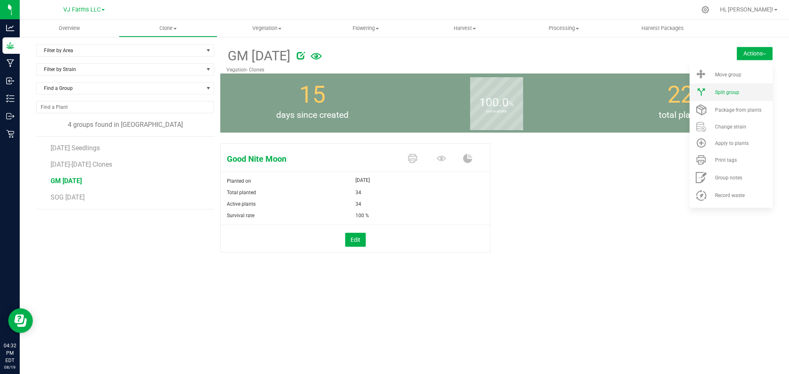
click at [735, 97] on li "Split group" at bounding box center [730, 92] width 83 height 18
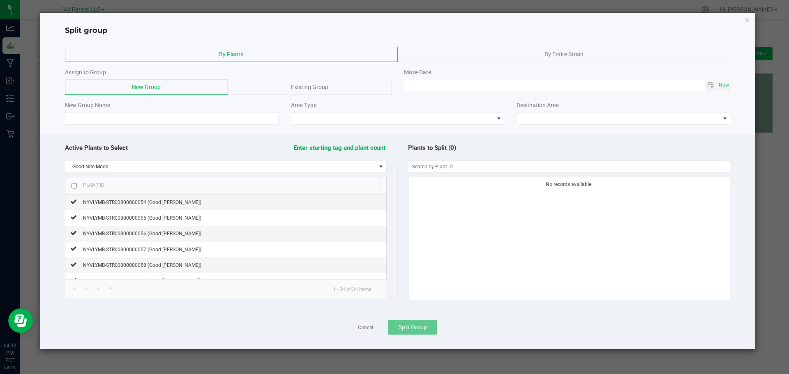
click at [266, 86] on div "Existing Group" at bounding box center [309, 87] width 163 height 15
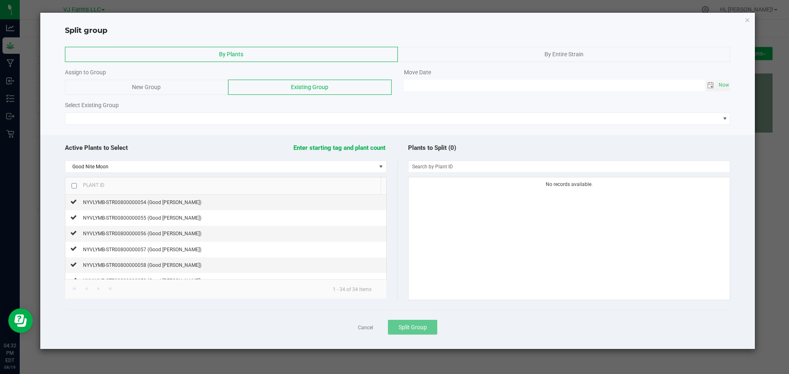
click at [224, 130] on div at bounding box center [397, 132] width 715 height 6
click at [228, 125] on div "By Plants By Entire Strain Assign to Group New Group Existing Group Move Date N…" at bounding box center [397, 86] width 715 height 86
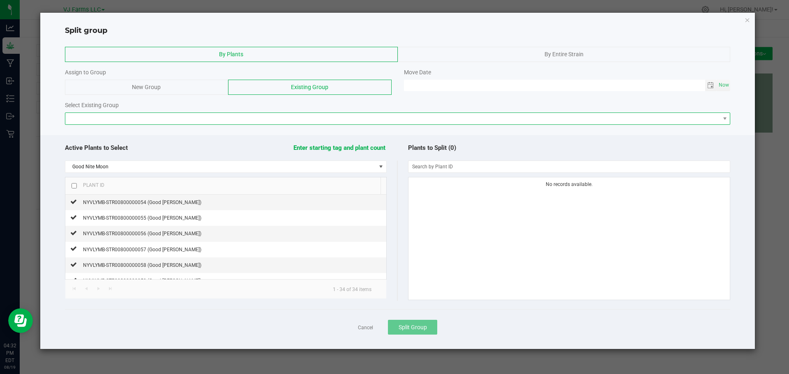
click at [230, 123] on span at bounding box center [392, 119] width 654 height 12
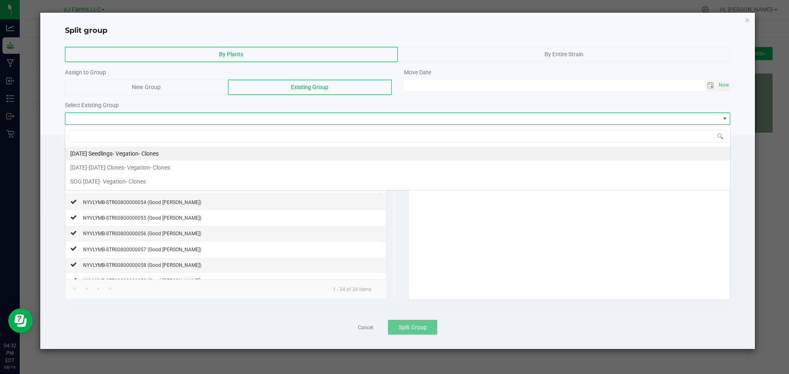
scroll to position [12, 665]
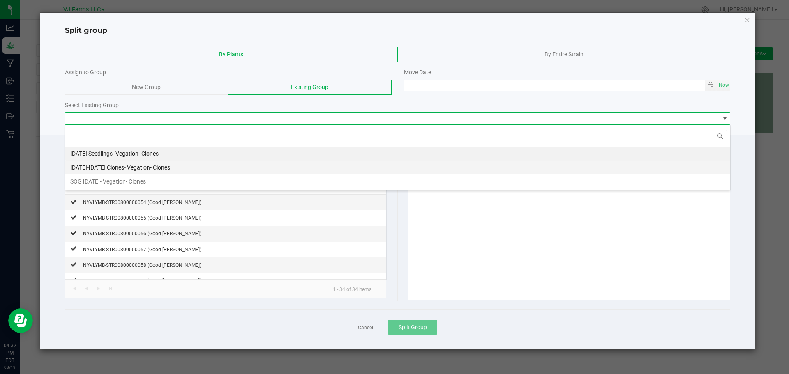
click at [189, 171] on li "August 4-6 Clones - Vegation- Clones" at bounding box center [397, 168] width 665 height 14
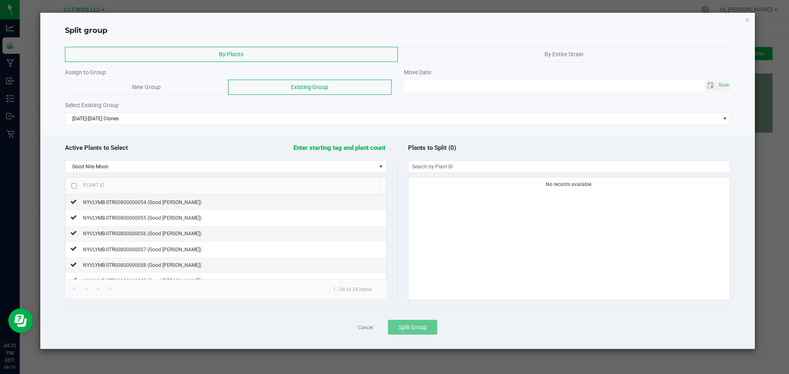
click at [72, 186] on input "checkbox" at bounding box center [73, 185] width 5 height 5
checkbox input "true"
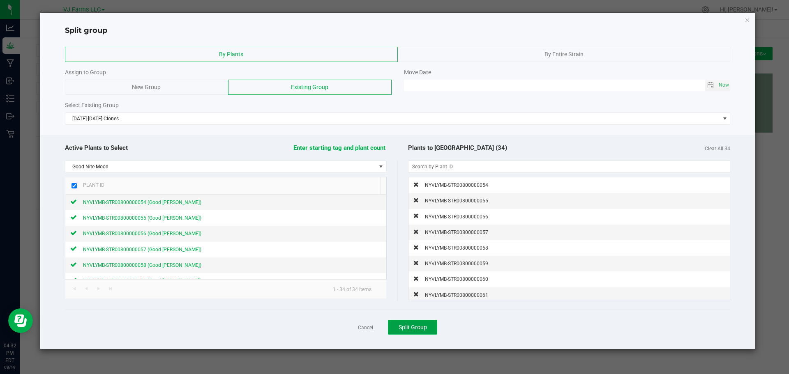
click at [426, 326] on span "Split Group" at bounding box center [412, 327] width 28 height 7
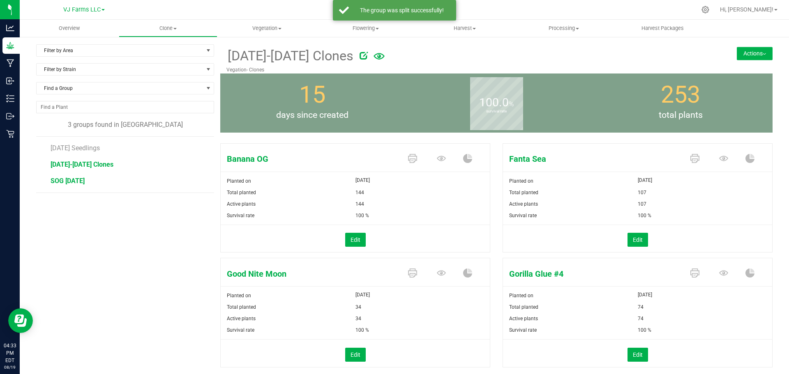
click at [68, 181] on span "SOG 8-4-25" at bounding box center [68, 181] width 34 height 8
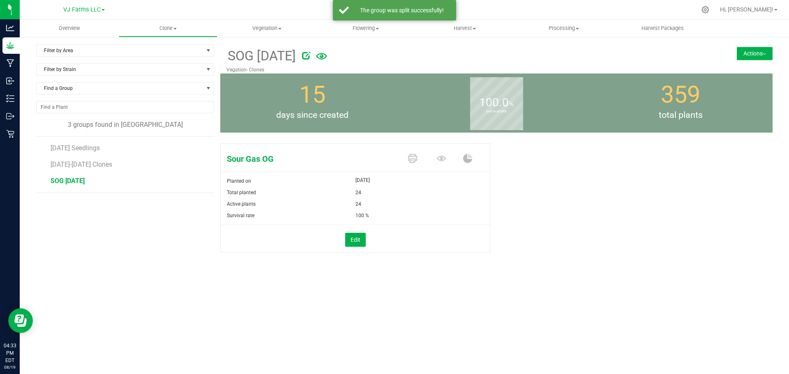
click at [748, 59] on button "Actions" at bounding box center [754, 53] width 36 height 13
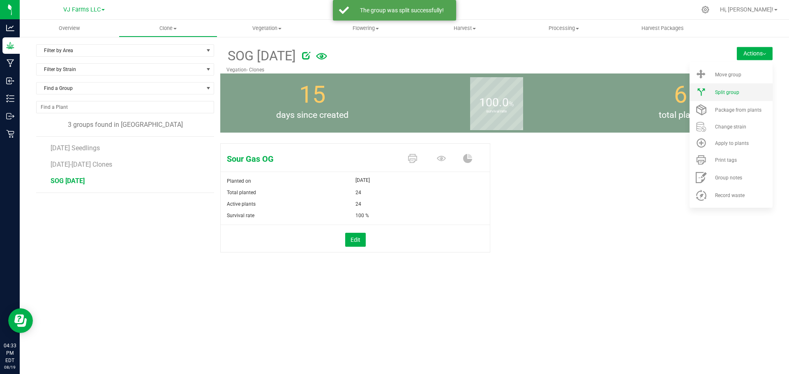
click at [736, 91] on span "Split group" at bounding box center [727, 93] width 24 height 6
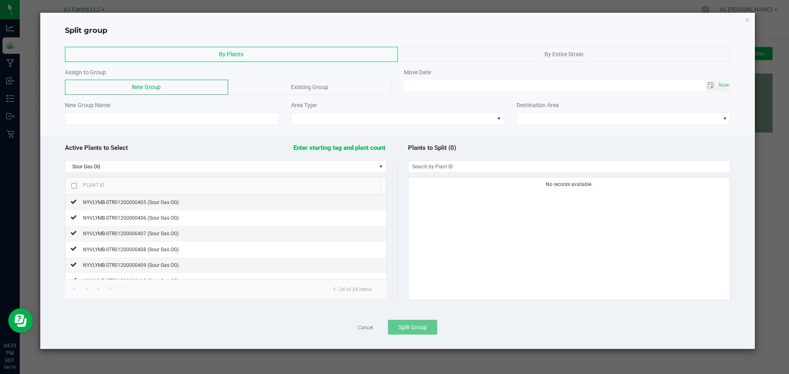
click at [277, 87] on div "Existing Group" at bounding box center [309, 87] width 163 height 15
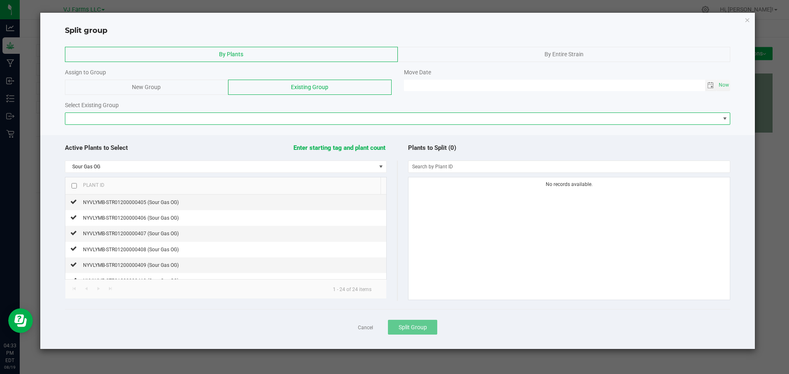
click at [218, 121] on span at bounding box center [392, 119] width 654 height 12
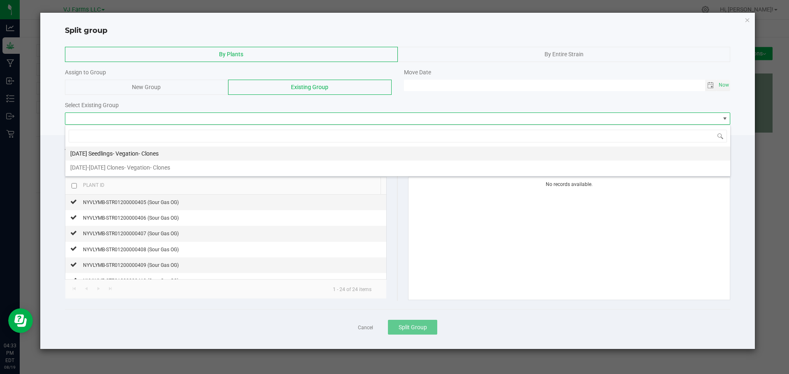
scroll to position [12, 665]
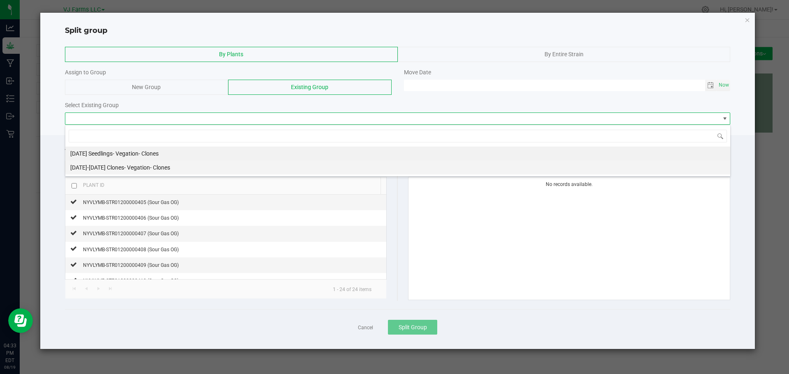
click at [173, 168] on li "August 4-6 Clones - Vegation- Clones" at bounding box center [397, 168] width 665 height 14
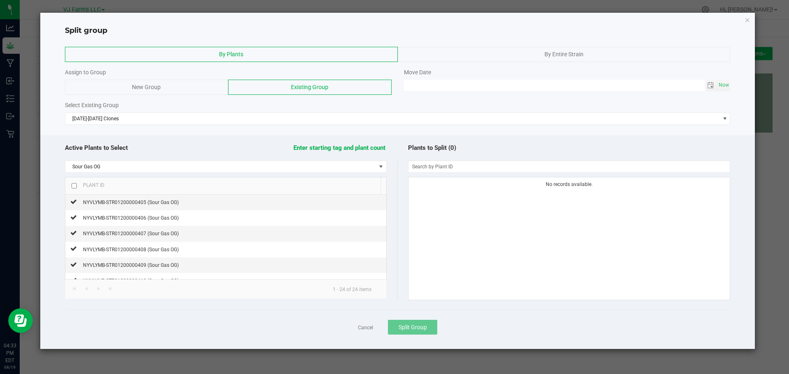
click at [71, 186] on th "Plant ID" at bounding box center [222, 185] width 315 height 17
click at [72, 186] on input "checkbox" at bounding box center [73, 185] width 5 height 5
checkbox input "true"
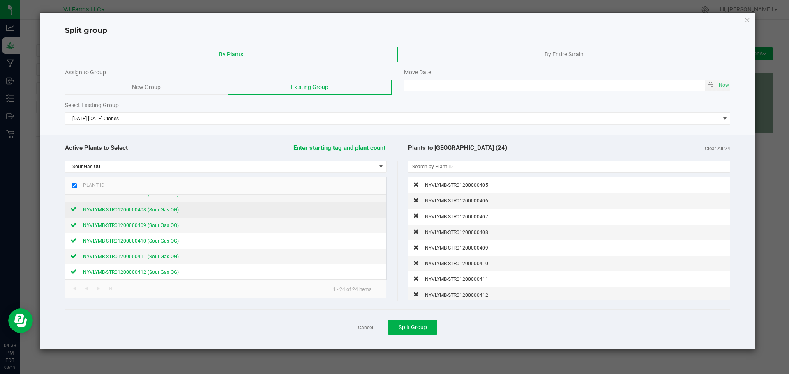
scroll to position [0, 0]
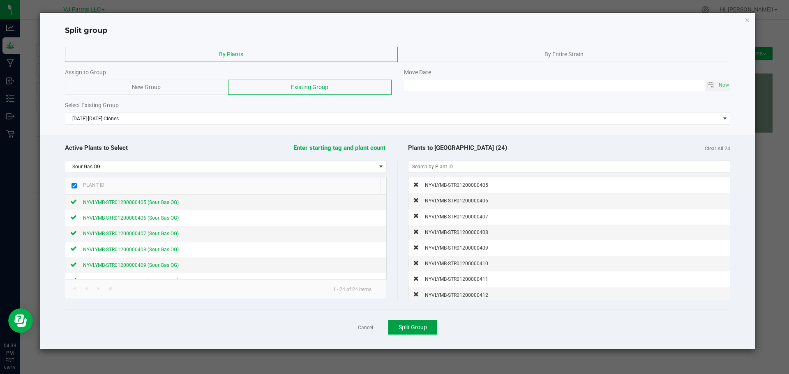
click at [400, 327] on span "Split Group" at bounding box center [412, 327] width 28 height 7
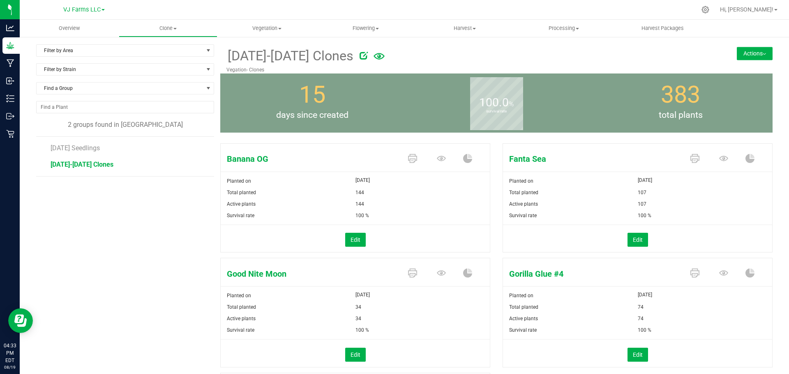
drag, startPoint x: 340, startPoint y: 54, endPoint x: 313, endPoint y: 58, distance: 26.7
click at [353, 54] on div at bounding box center [513, 54] width 321 height 16
click at [359, 55] on icon at bounding box center [363, 55] width 8 height 8
click at [252, 54] on input "August 4-6 Clones" at bounding box center [418, 56] width 384 height 12
type input "August 4-6 2025 Clones"
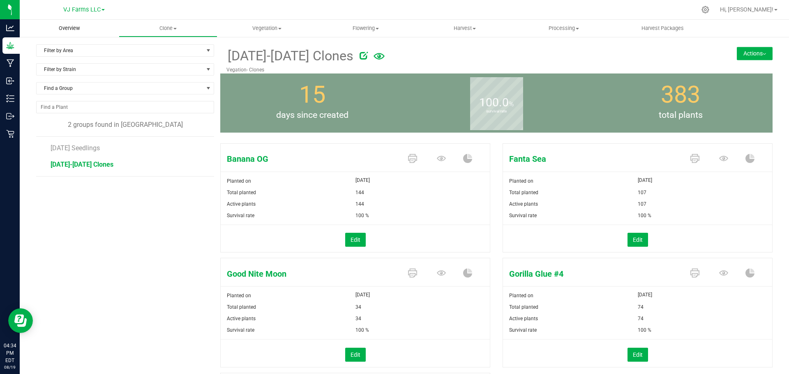
click at [71, 25] on span "Overview" at bounding box center [69, 28] width 43 height 7
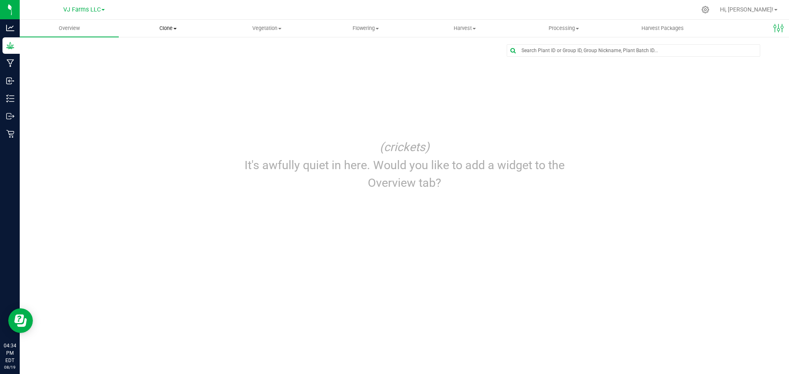
click at [171, 29] on span "Clone" at bounding box center [168, 28] width 98 height 7
click at [153, 58] on span "Cloning groups" at bounding box center [150, 59] width 62 height 7
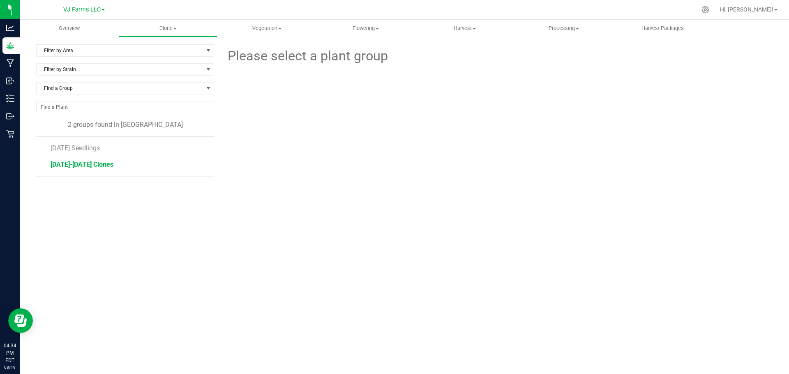
click at [106, 164] on span "August 4-6 2025 Clones" at bounding box center [82, 165] width 63 height 8
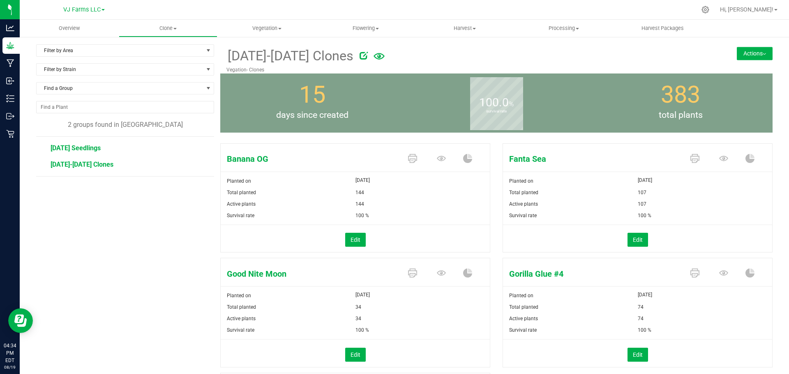
click at [101, 148] on span "August 12, 2025 Seedlings" at bounding box center [76, 148] width 50 height 8
